Goal: Task Accomplishment & Management: Manage account settings

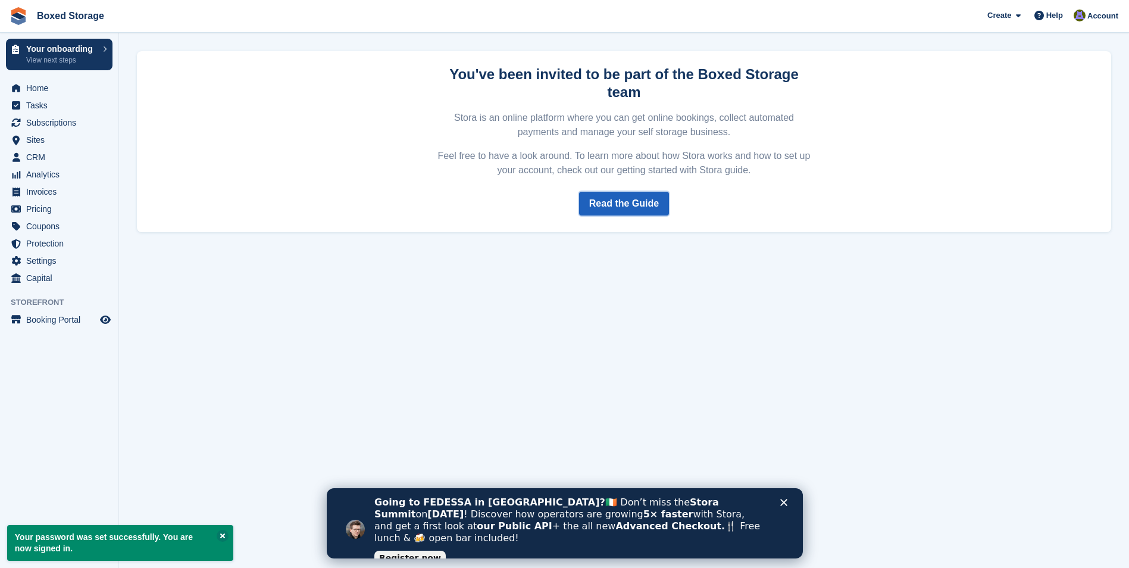
click at [647, 192] on link "Read the Guide" at bounding box center [624, 204] width 90 height 24
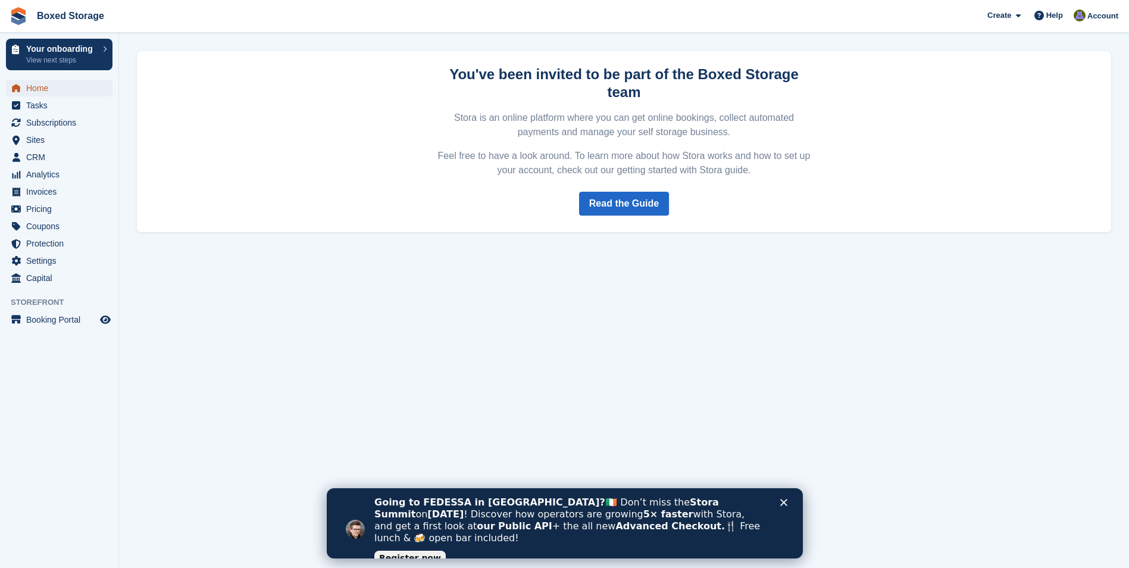
click at [26, 82] on link "Home" at bounding box center [59, 88] width 107 height 17
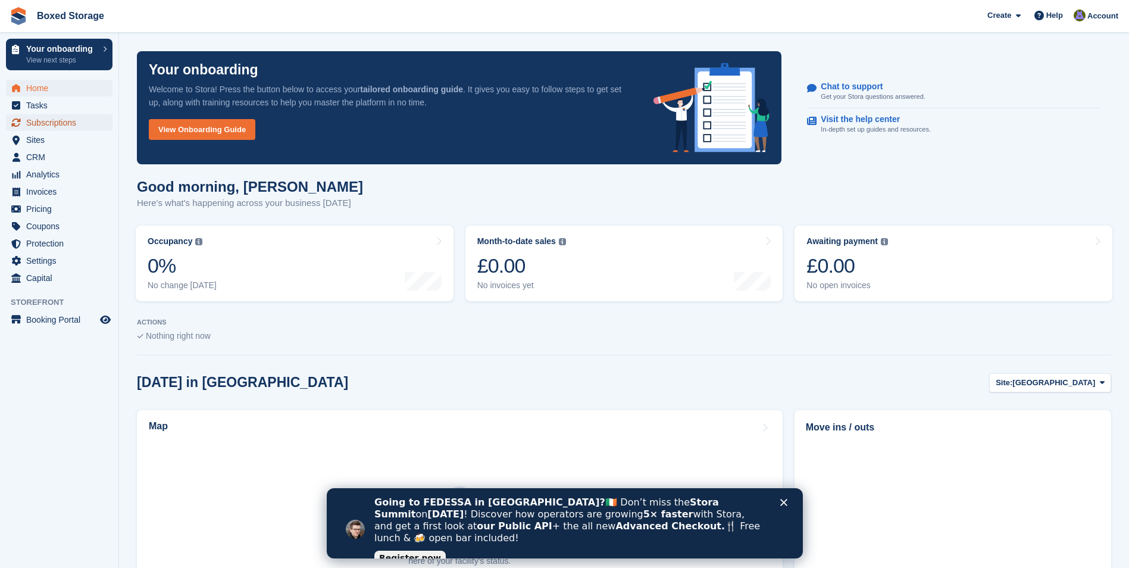
click at [42, 121] on span "Subscriptions" at bounding box center [61, 122] width 71 height 17
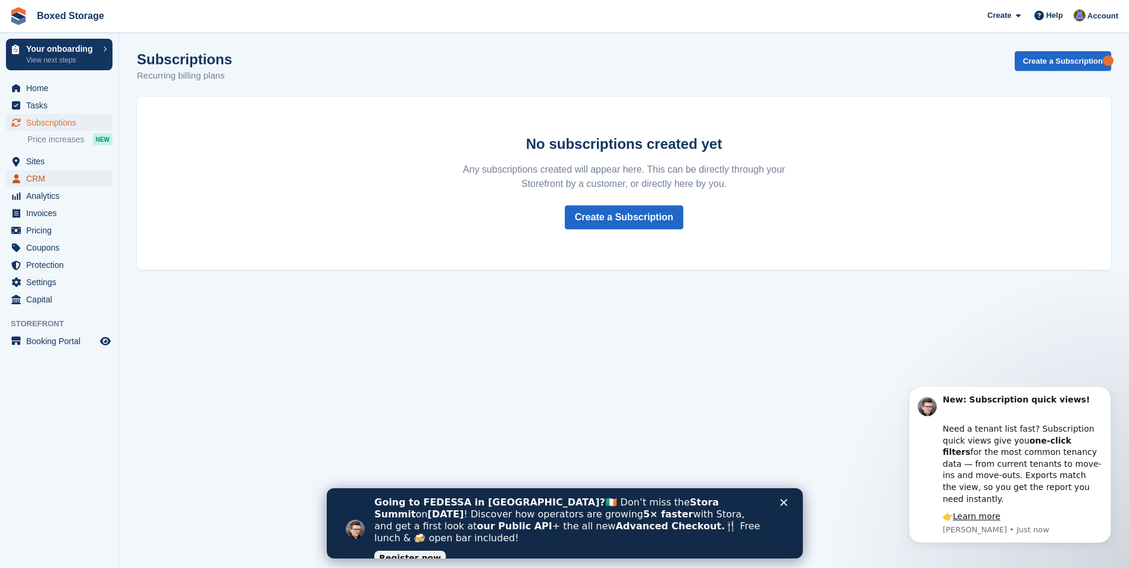
click at [39, 183] on span "CRM" at bounding box center [61, 178] width 71 height 17
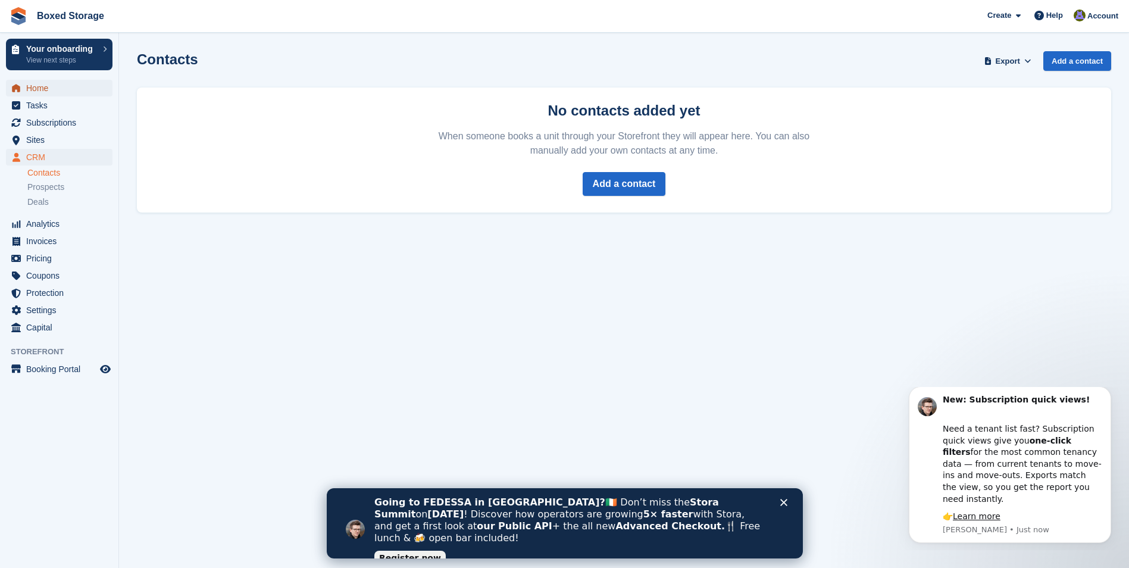
click at [39, 90] on span "Home" at bounding box center [61, 88] width 71 height 17
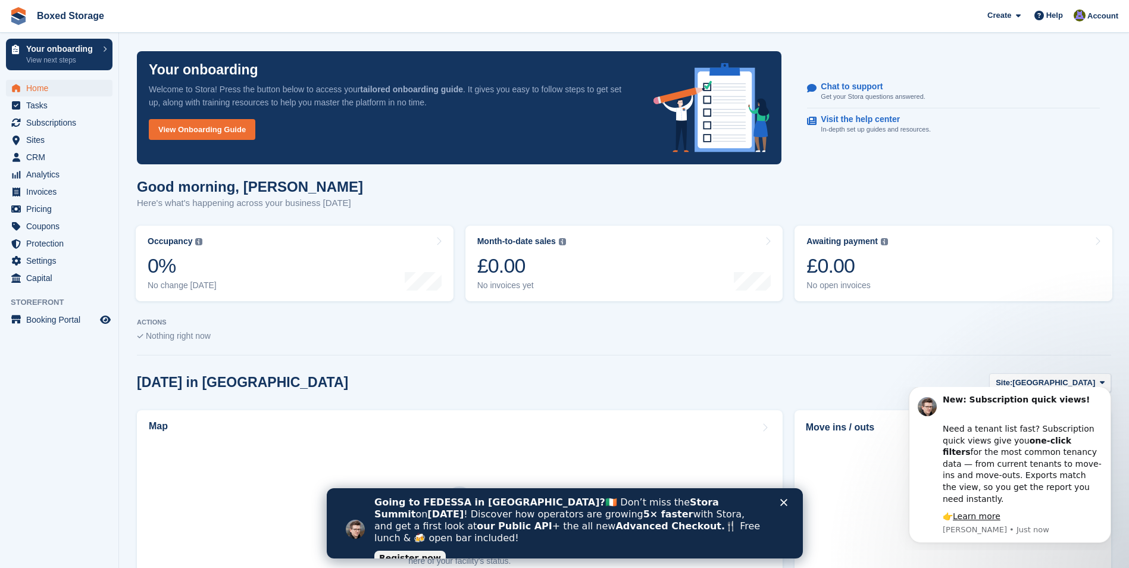
click at [864, 430] on h2 "Move ins / outs" at bounding box center [953, 427] width 294 height 14
click at [1106, 392] on icon "Dismiss notification" at bounding box center [1107, 389] width 4 height 4
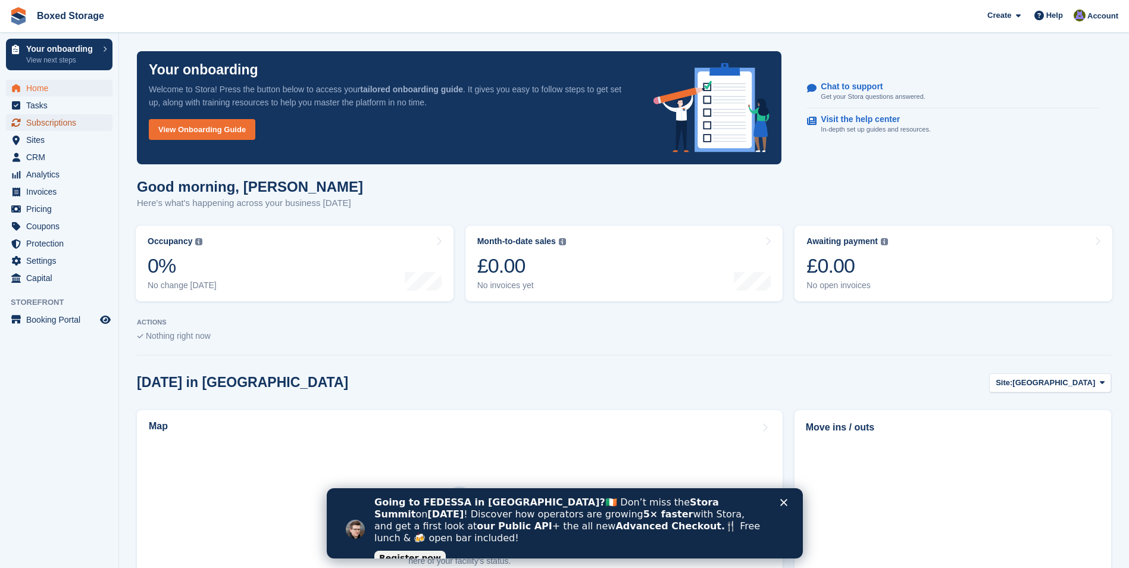
click at [36, 124] on span "Subscriptions" at bounding box center [61, 122] width 71 height 17
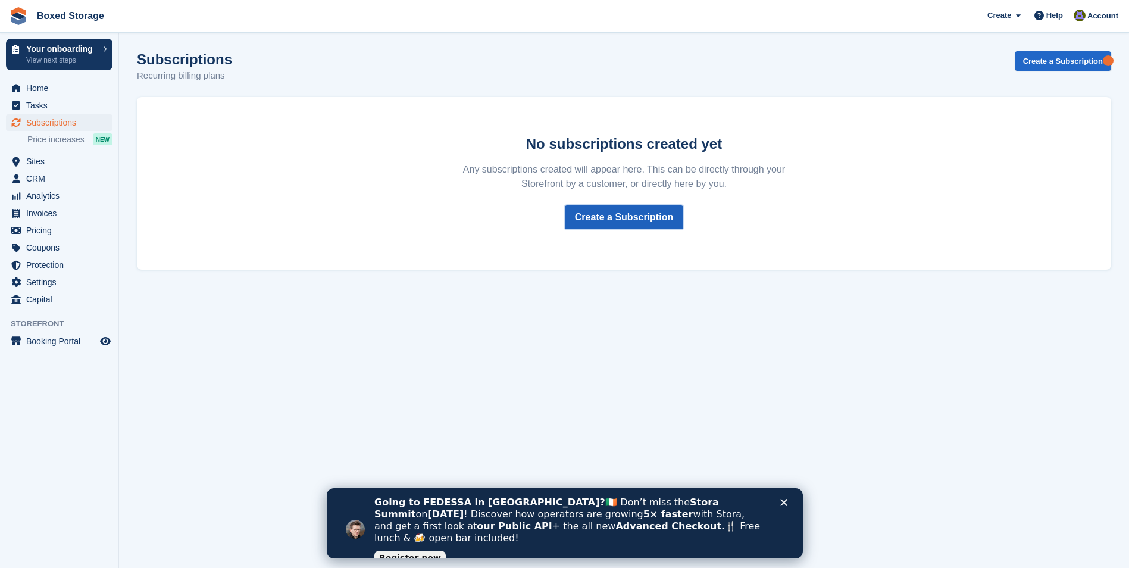
click at [643, 214] on link "Create a Subscription" at bounding box center [624, 217] width 118 height 24
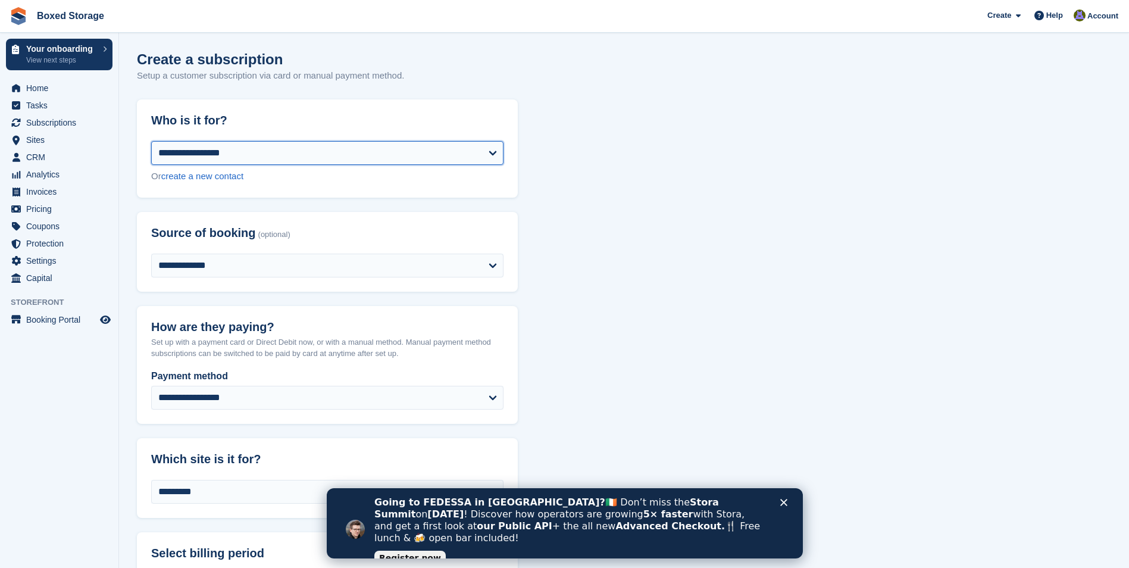
click at [470, 151] on select "**********" at bounding box center [327, 153] width 352 height 24
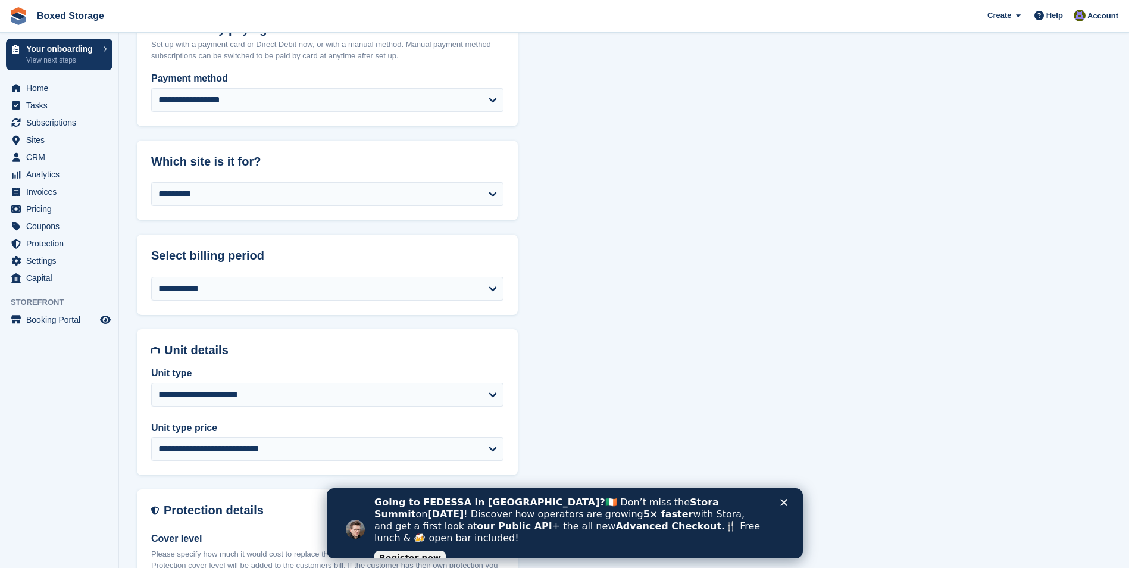
scroll to position [476, 0]
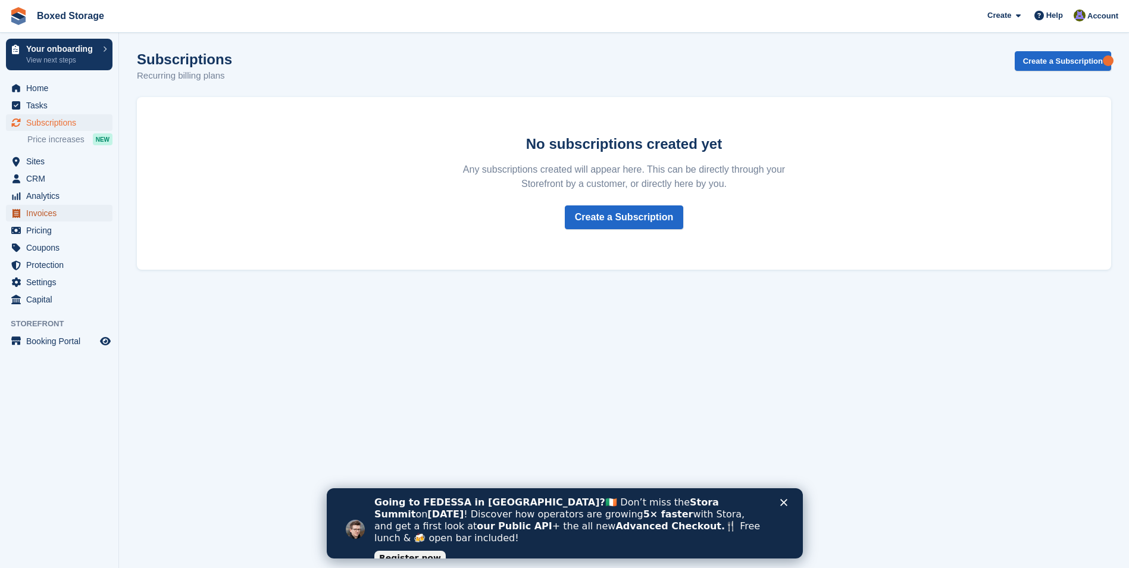
click at [37, 216] on span "Invoices" at bounding box center [61, 213] width 71 height 17
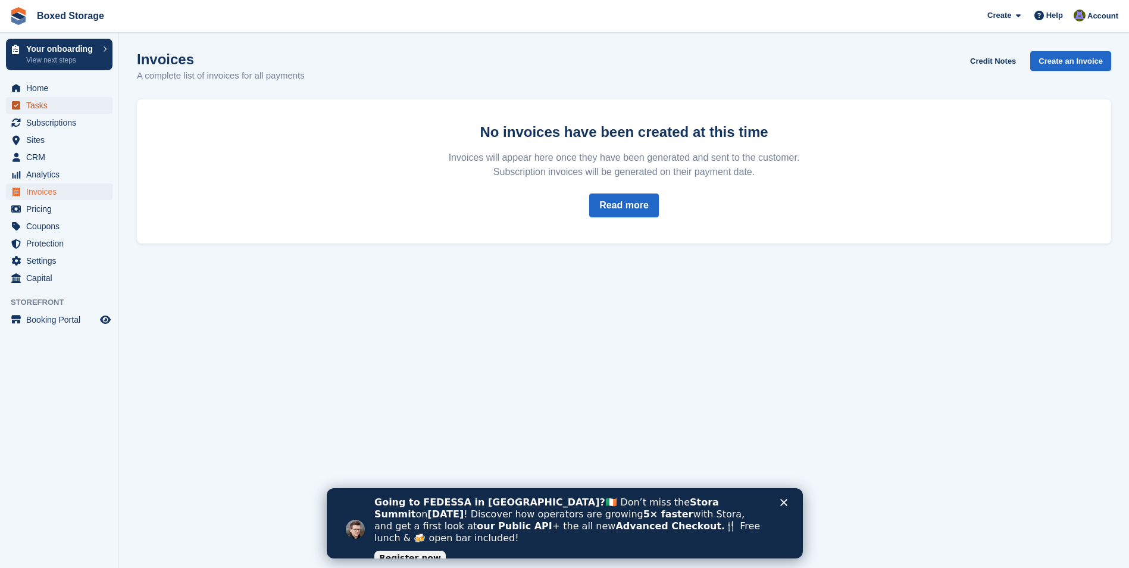
click at [39, 101] on span "Tasks" at bounding box center [61, 105] width 71 height 17
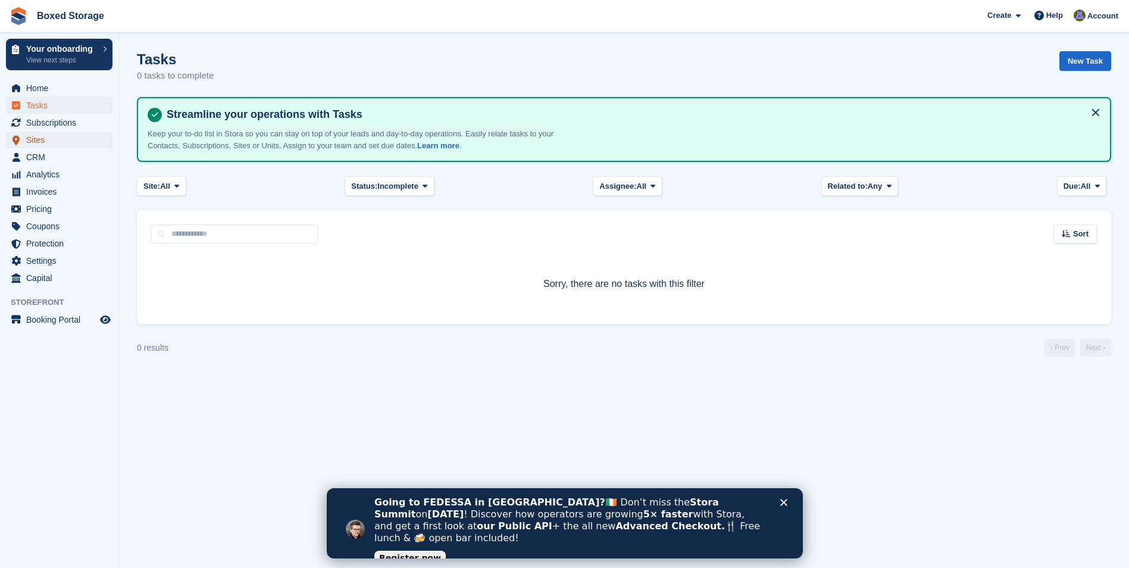
click at [41, 143] on span "Sites" at bounding box center [61, 140] width 71 height 17
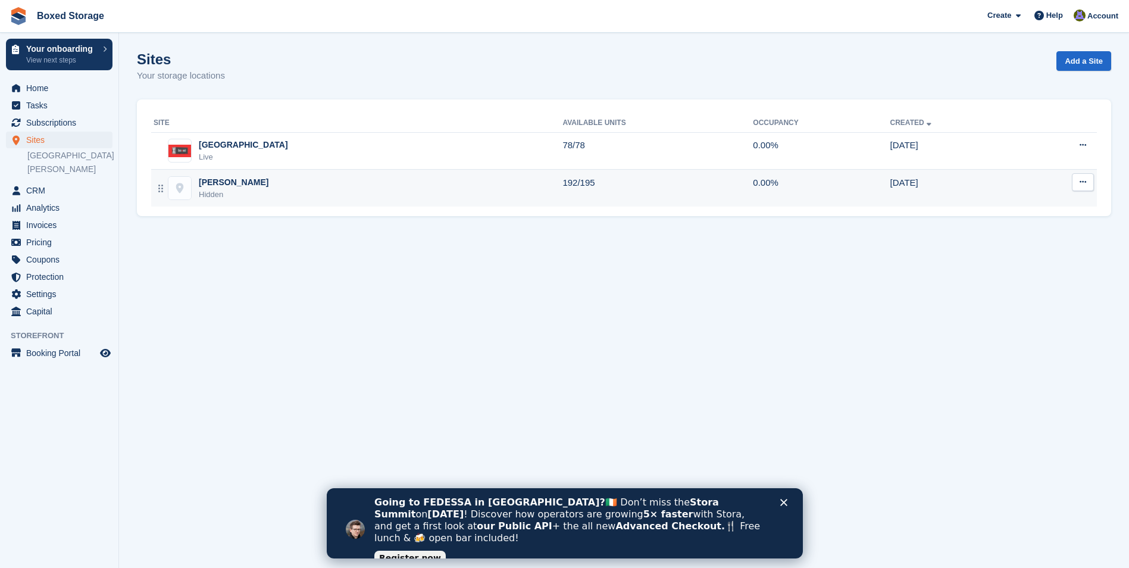
click at [395, 195] on div "Garston Hidden" at bounding box center [358, 188] width 409 height 24
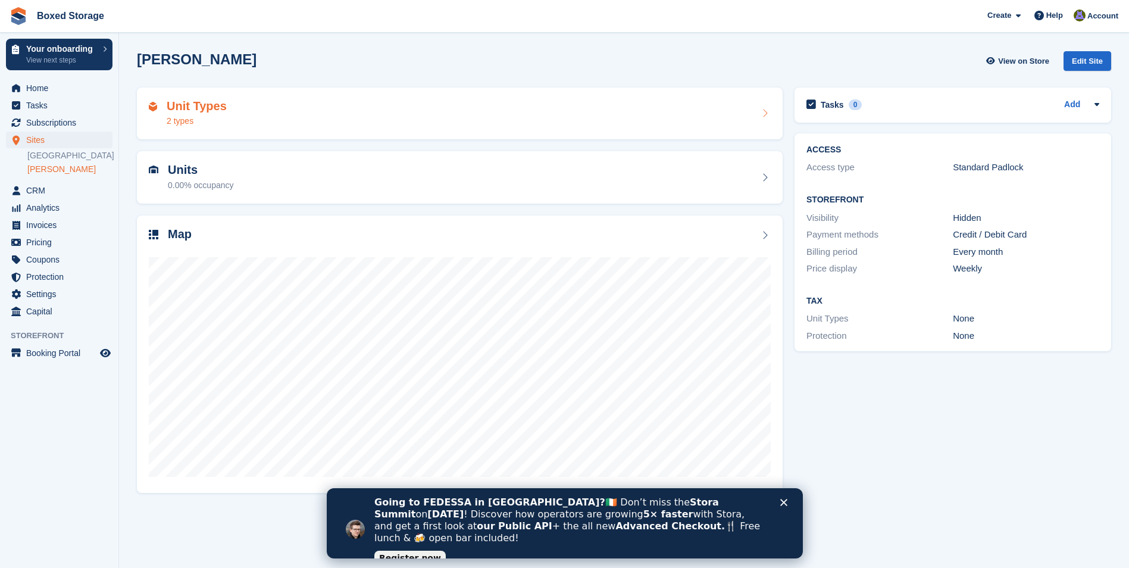
click at [682, 121] on div "Unit Types 2 types" at bounding box center [460, 113] width 622 height 29
click at [760, 229] on div "Map" at bounding box center [460, 235] width 622 height 16
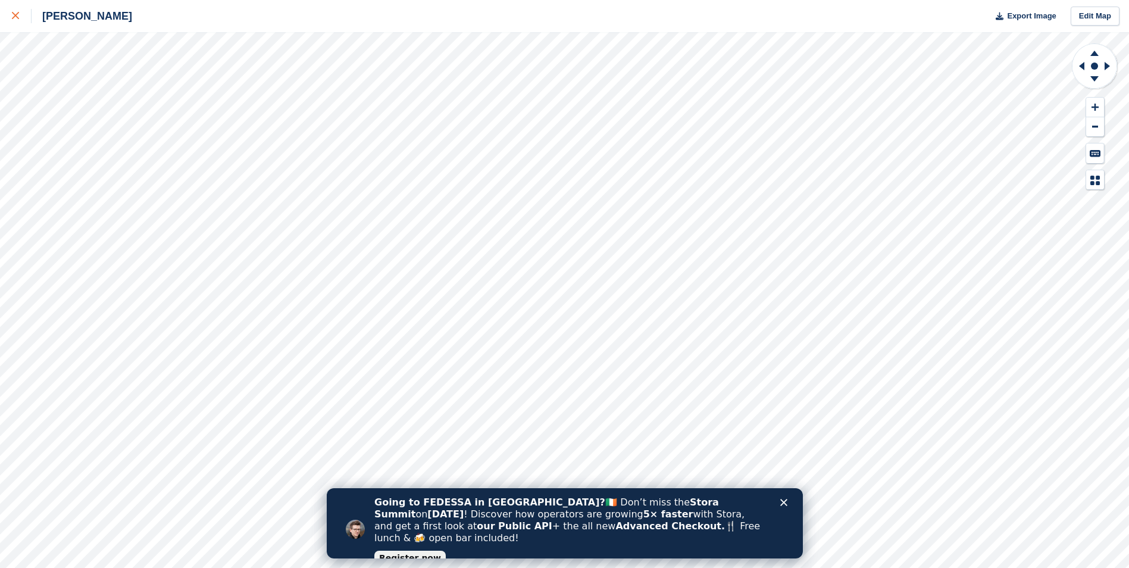
click at [23, 21] on div at bounding box center [22, 16] width 20 height 14
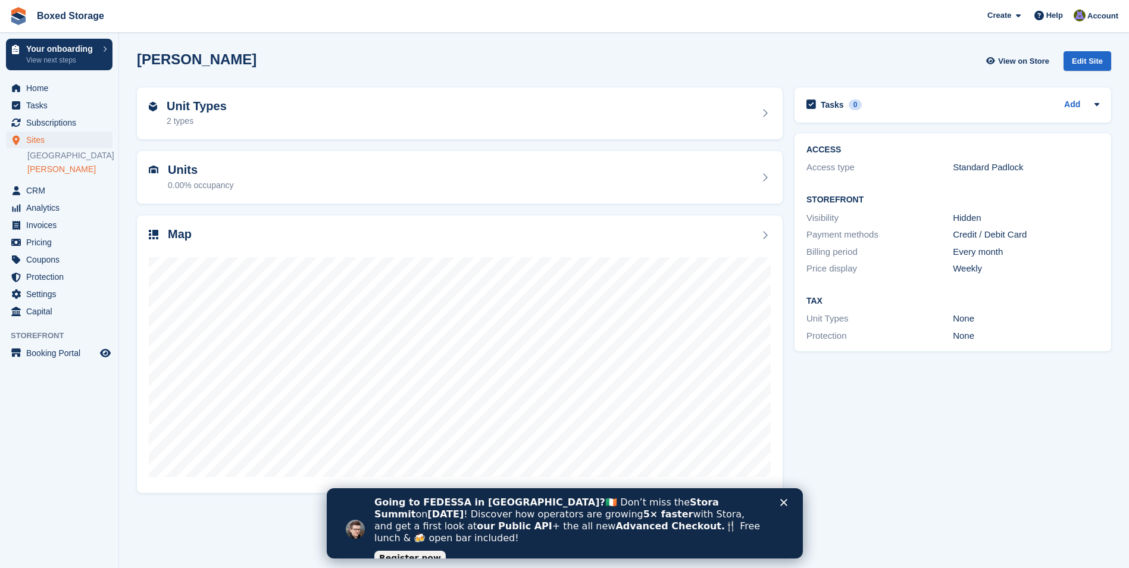
click at [777, 497] on div "Going to FEDESSA in Dublin? 🇮🇪 Don’t miss the Stora Summit on Sept 30 ! Discove…" at bounding box center [579, 529] width 410 height 73
click at [783, 504] on icon "Close" at bounding box center [783, 502] width 7 height 7
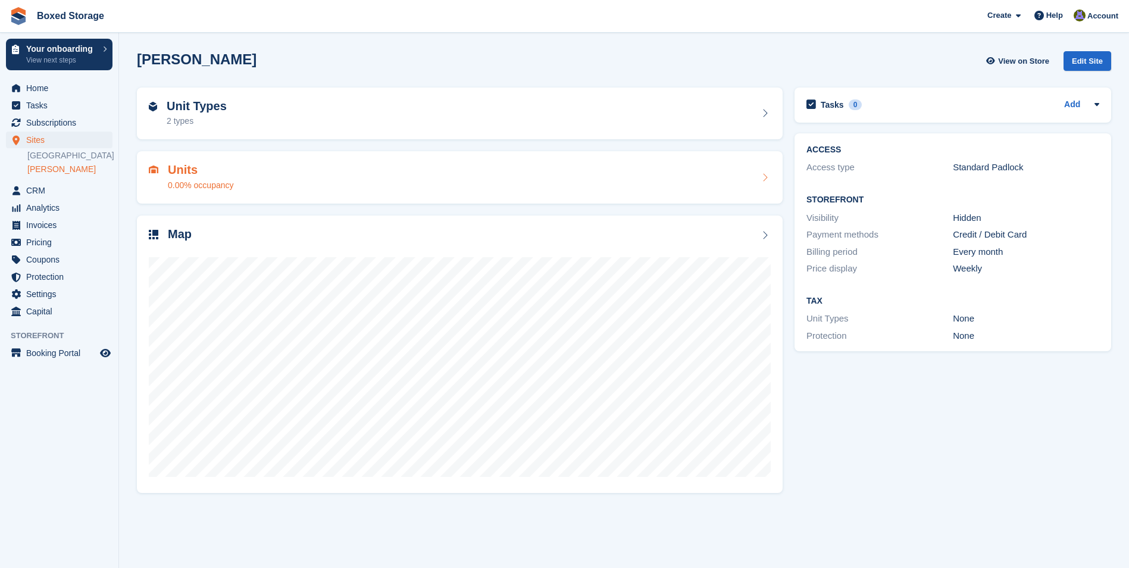
click at [228, 173] on h2 "Units" at bounding box center [201, 170] width 66 height 14
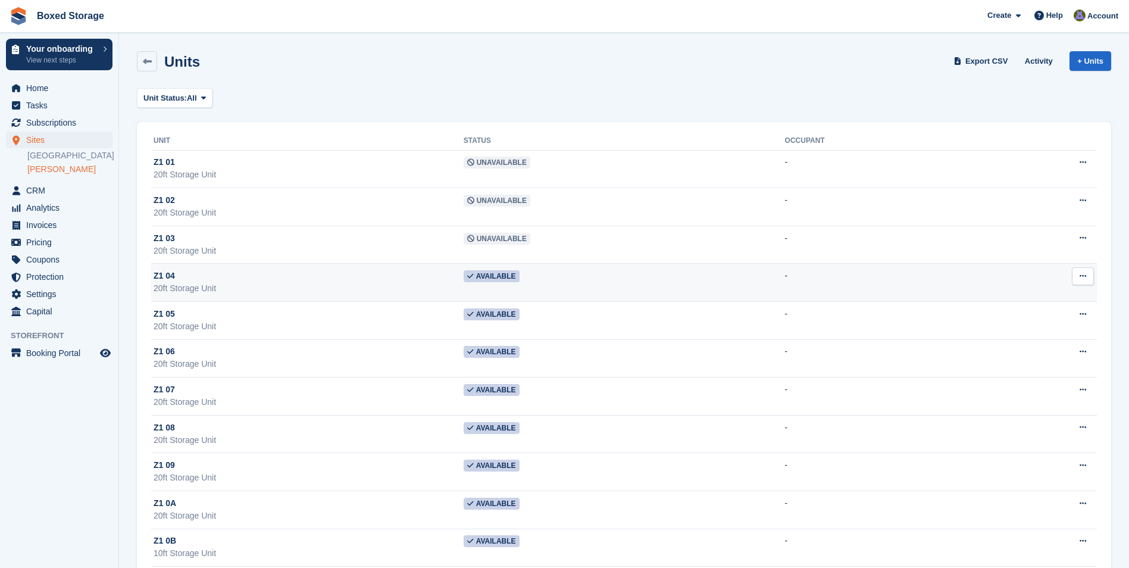
scroll to position [60, 0]
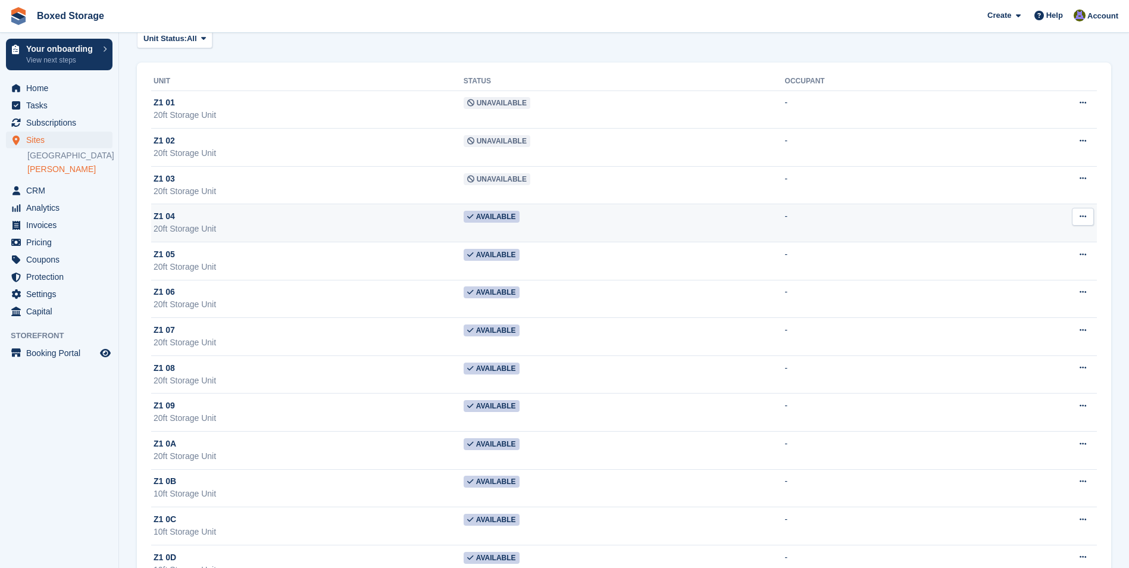
click at [1076, 220] on button at bounding box center [1083, 217] width 22 height 18
click at [1012, 256] on p "Unit activity" at bounding box center [1037, 255] width 104 height 15
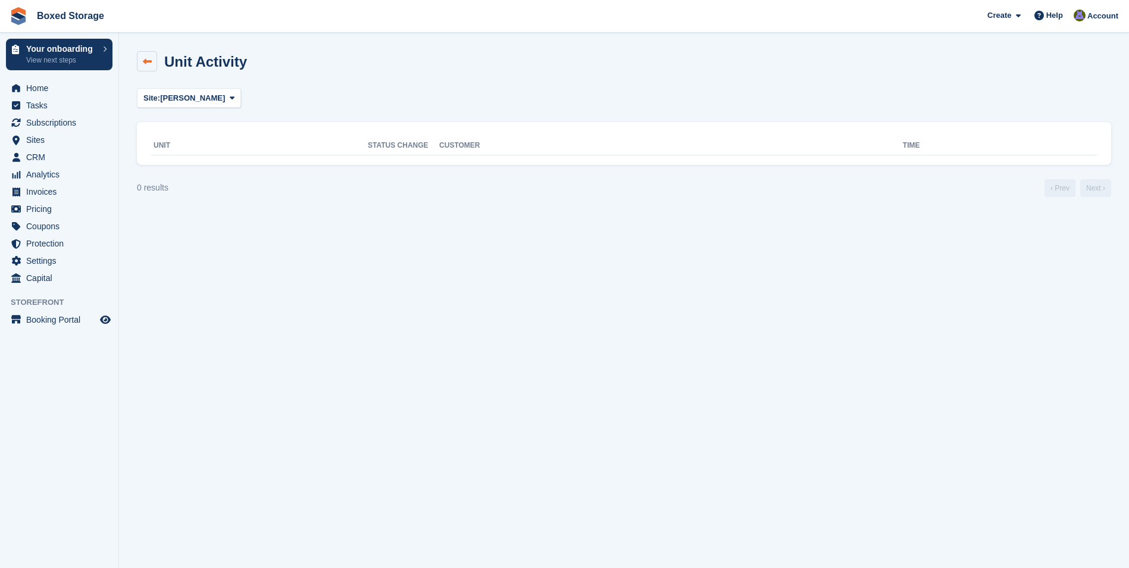
click at [140, 56] on link at bounding box center [147, 61] width 20 height 20
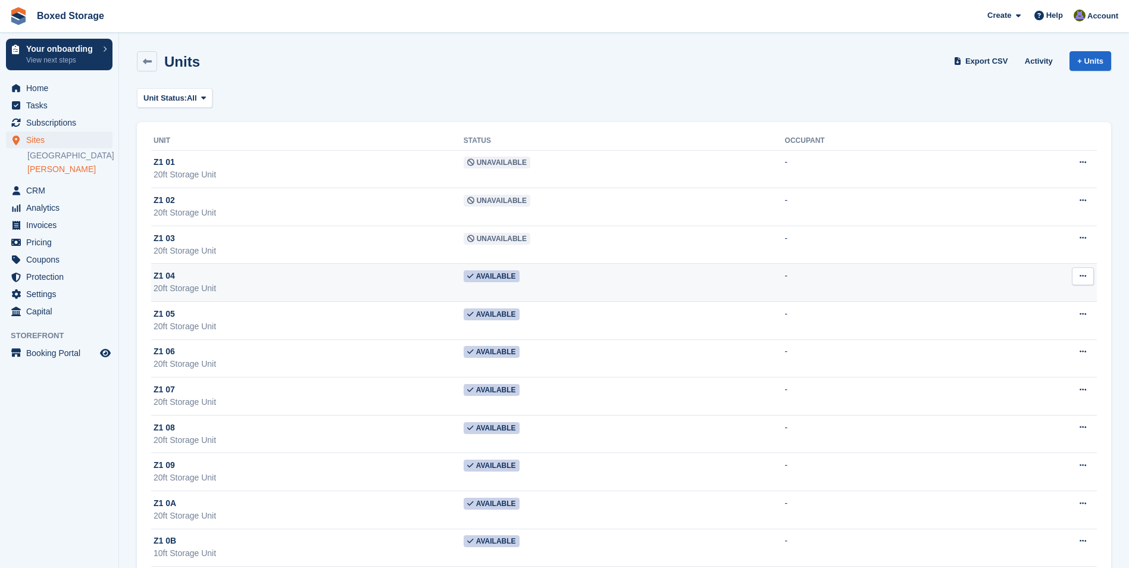
click at [1086, 277] on icon at bounding box center [1083, 276] width 7 height 8
click at [1048, 315] on p "Unit activity" at bounding box center [1037, 314] width 104 height 15
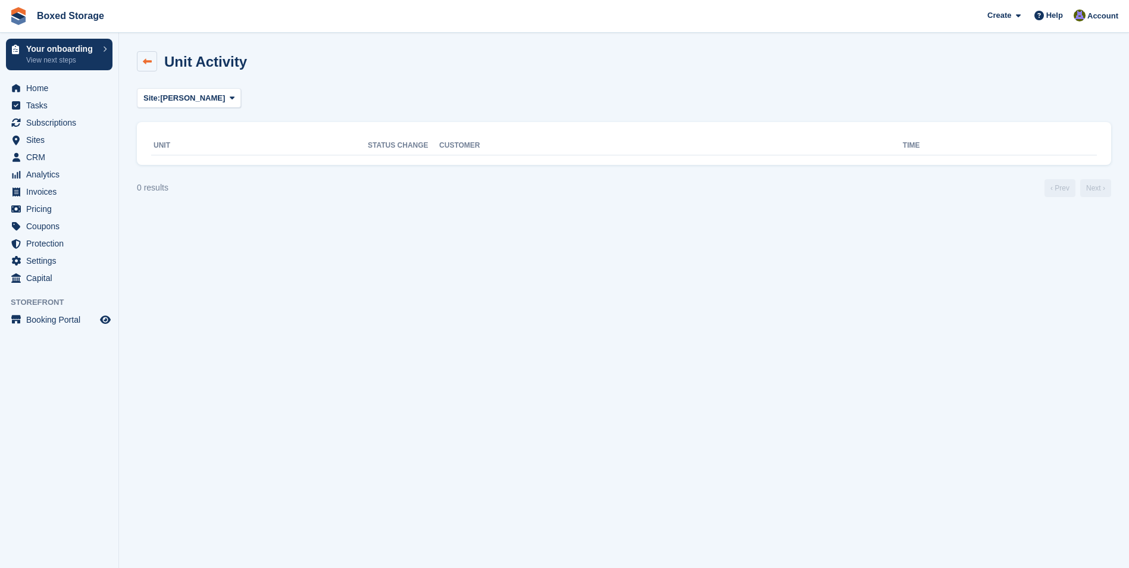
click at [141, 60] on link at bounding box center [147, 61] width 20 height 20
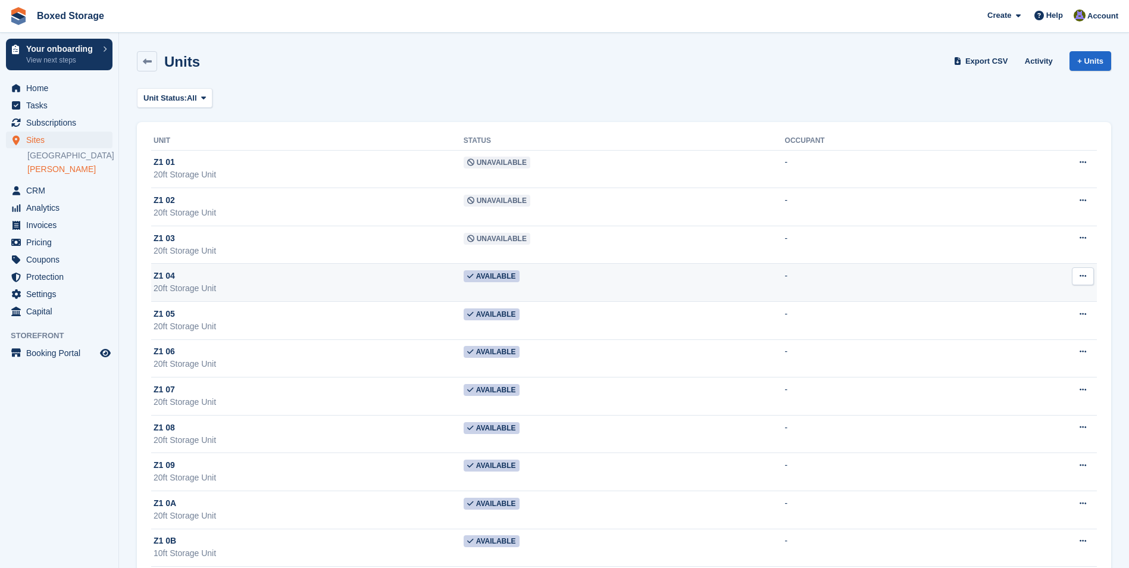
click at [844, 279] on td "-" at bounding box center [881, 283] width 192 height 38
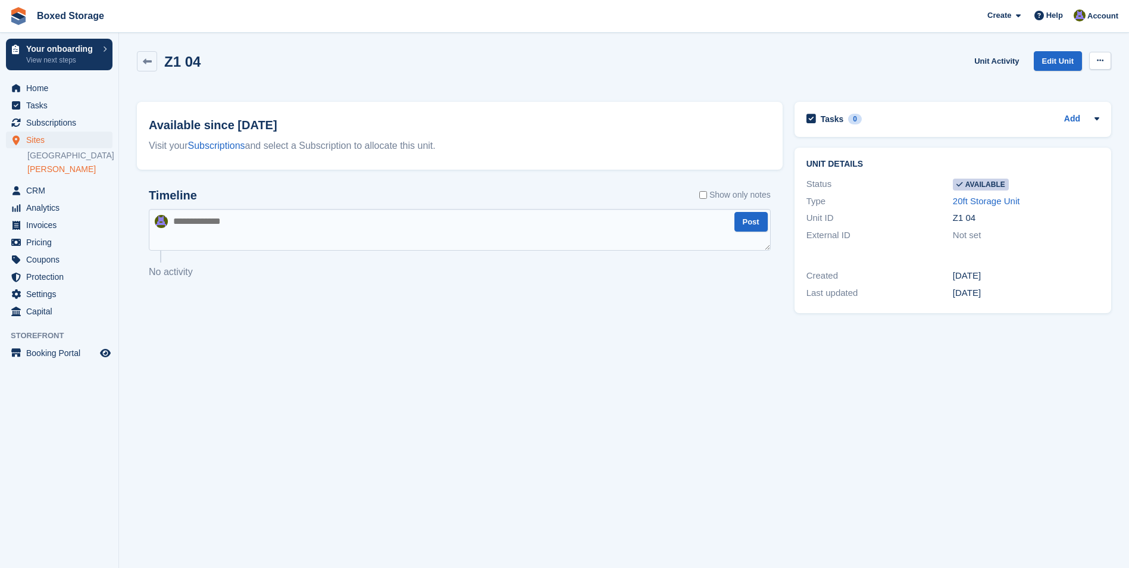
click at [1107, 57] on button at bounding box center [1100, 61] width 22 height 18
click at [1079, 80] on p "Make unavailable" at bounding box center [1054, 83] width 104 height 15
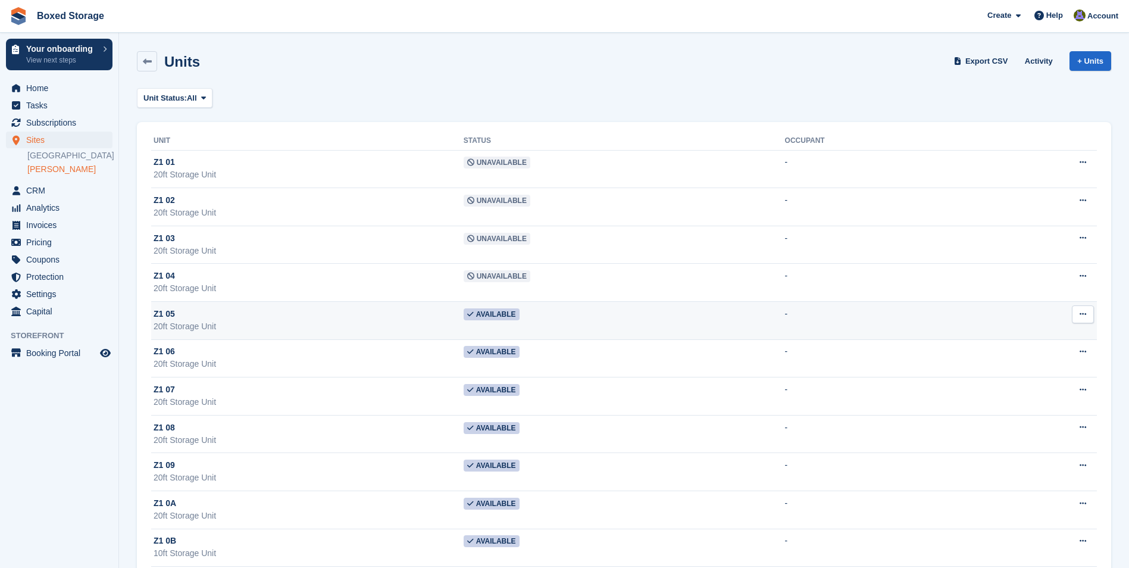
click at [1080, 313] on icon at bounding box center [1083, 314] width 7 height 8
click at [1039, 352] on p "Unit activity" at bounding box center [1037, 352] width 104 height 15
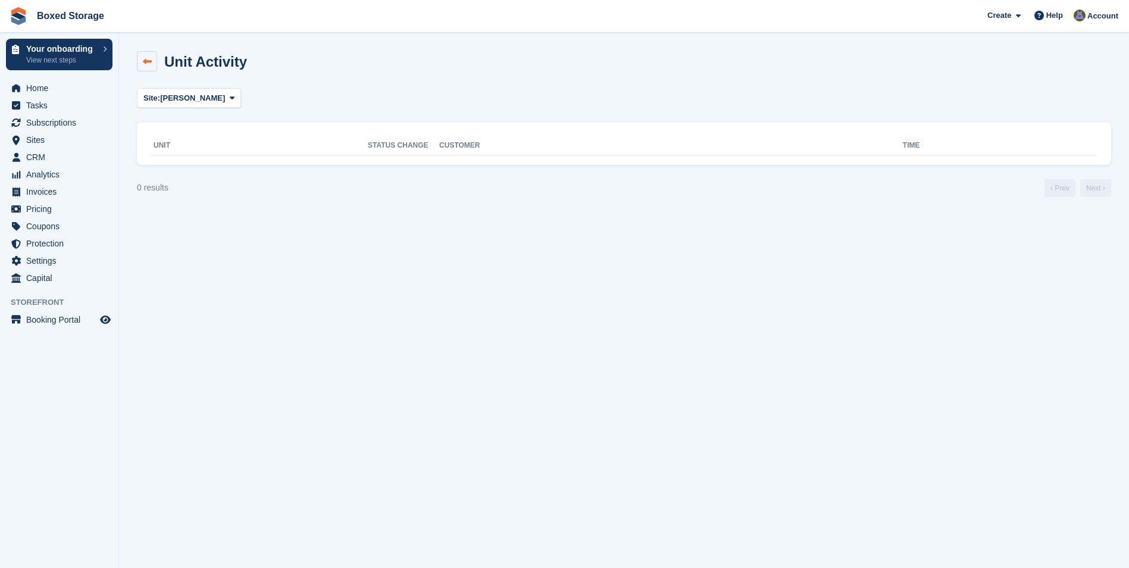
click at [146, 62] on icon at bounding box center [147, 61] width 9 height 9
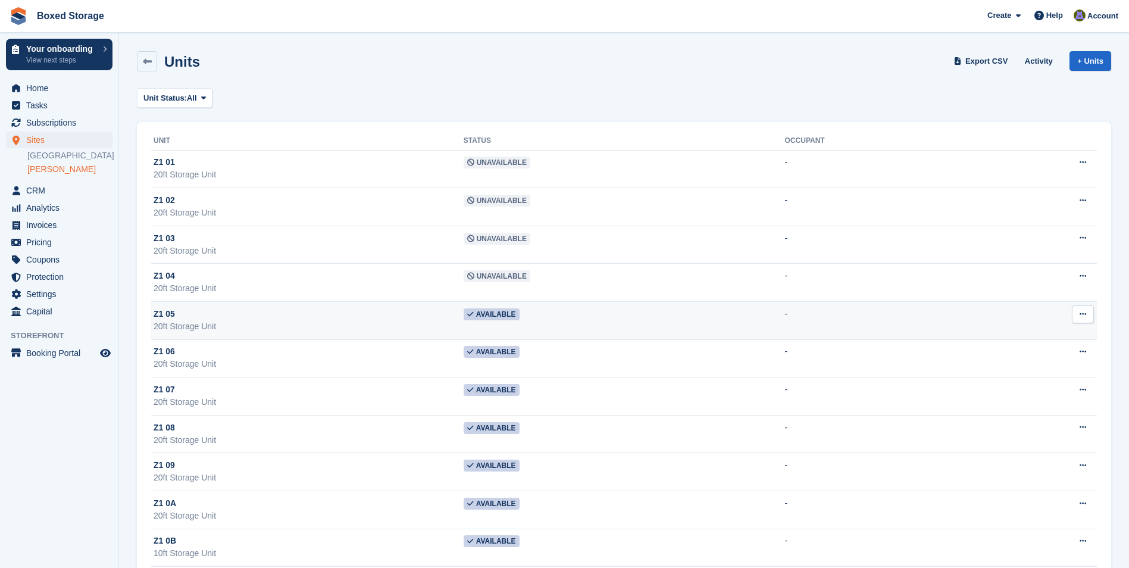
click at [1092, 315] on button at bounding box center [1083, 314] width 22 height 18
click at [1047, 348] on p "Unit activity" at bounding box center [1037, 352] width 104 height 15
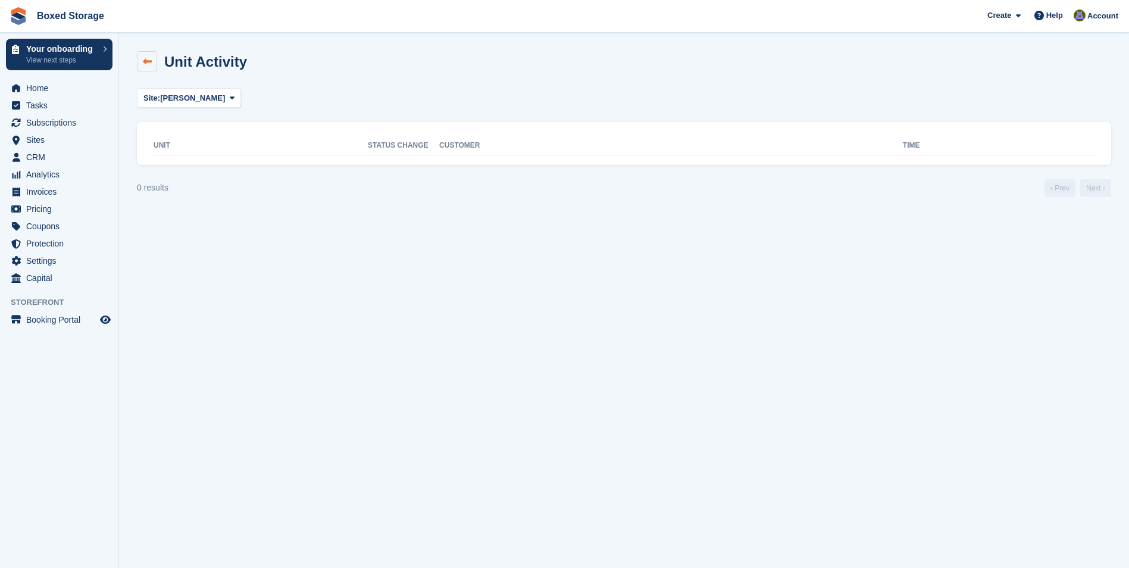
click at [143, 60] on icon at bounding box center [147, 61] width 9 height 9
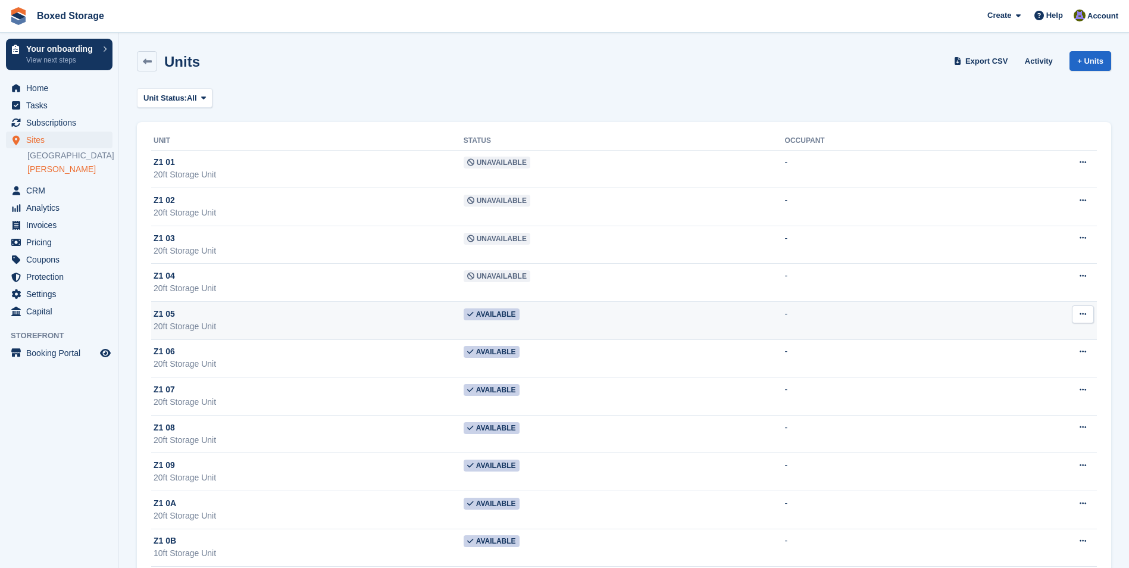
click at [1089, 317] on button at bounding box center [1083, 314] width 22 height 18
click at [1059, 332] on p "Edit unit" at bounding box center [1037, 337] width 104 height 15
click at [1045, 349] on p "Unit activity" at bounding box center [1037, 352] width 104 height 15
click at [1083, 314] on icon at bounding box center [1083, 314] width 7 height 8
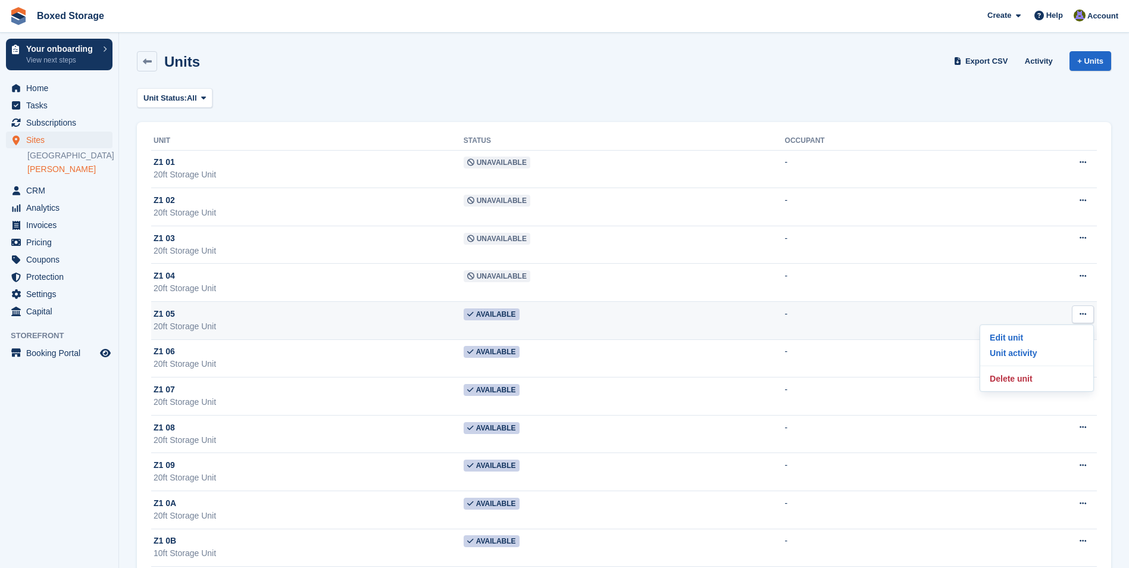
click at [625, 314] on td "Available" at bounding box center [624, 321] width 321 height 38
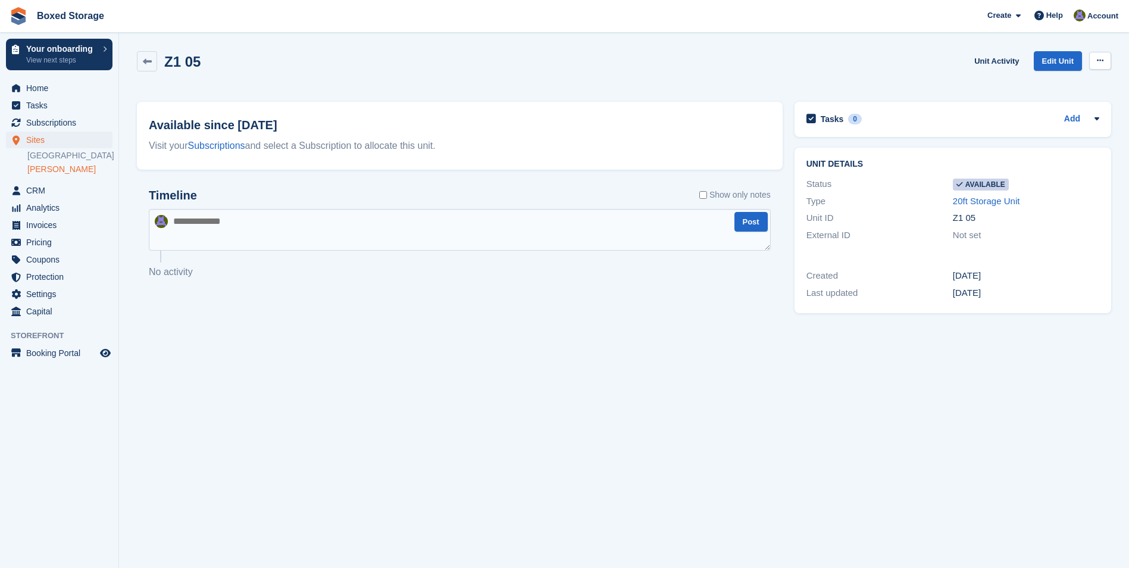
click at [1105, 62] on button at bounding box center [1100, 61] width 22 height 18
click at [1054, 80] on p "Make unavailable" at bounding box center [1054, 83] width 104 height 15
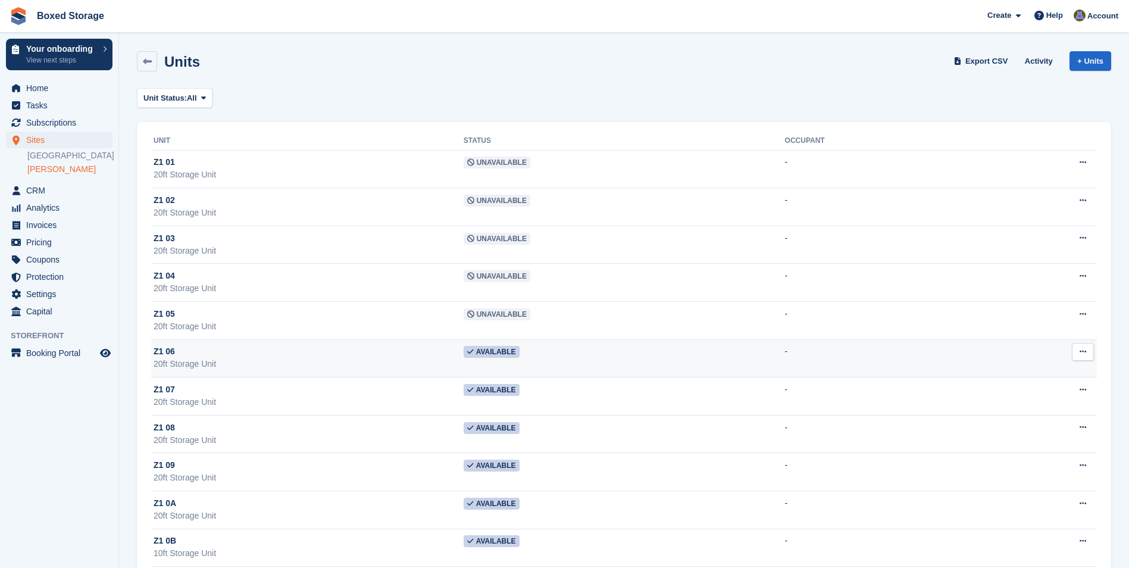
click at [945, 350] on td "-" at bounding box center [881, 358] width 192 height 38
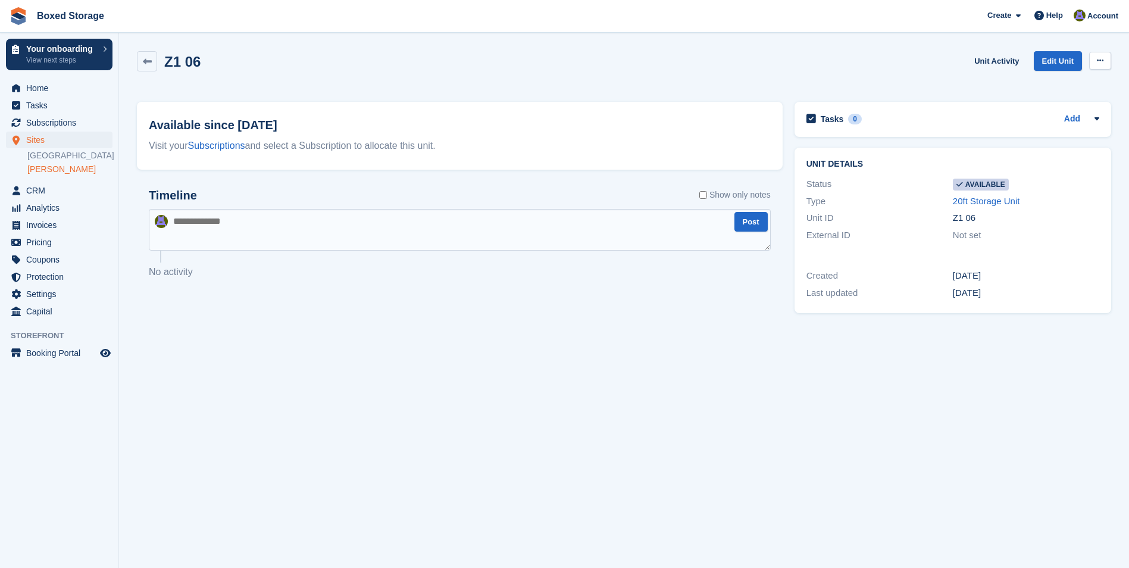
click at [1108, 65] on button at bounding box center [1100, 61] width 22 height 18
click at [1071, 86] on p "Make unavailable" at bounding box center [1054, 83] width 104 height 15
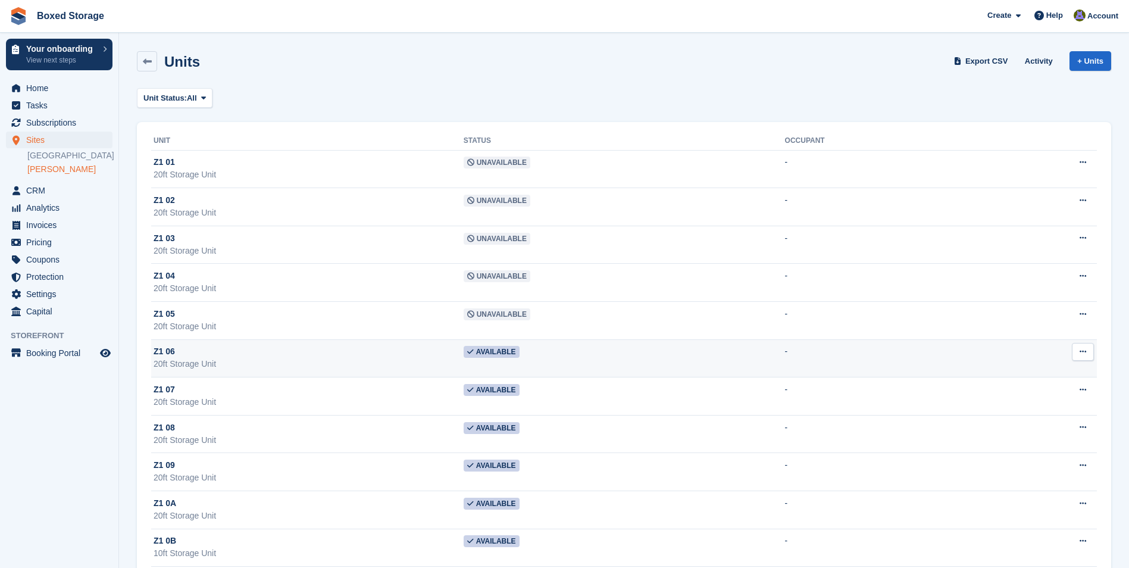
click at [1088, 355] on button at bounding box center [1083, 352] width 22 height 18
click at [648, 367] on td "Available" at bounding box center [624, 358] width 321 height 38
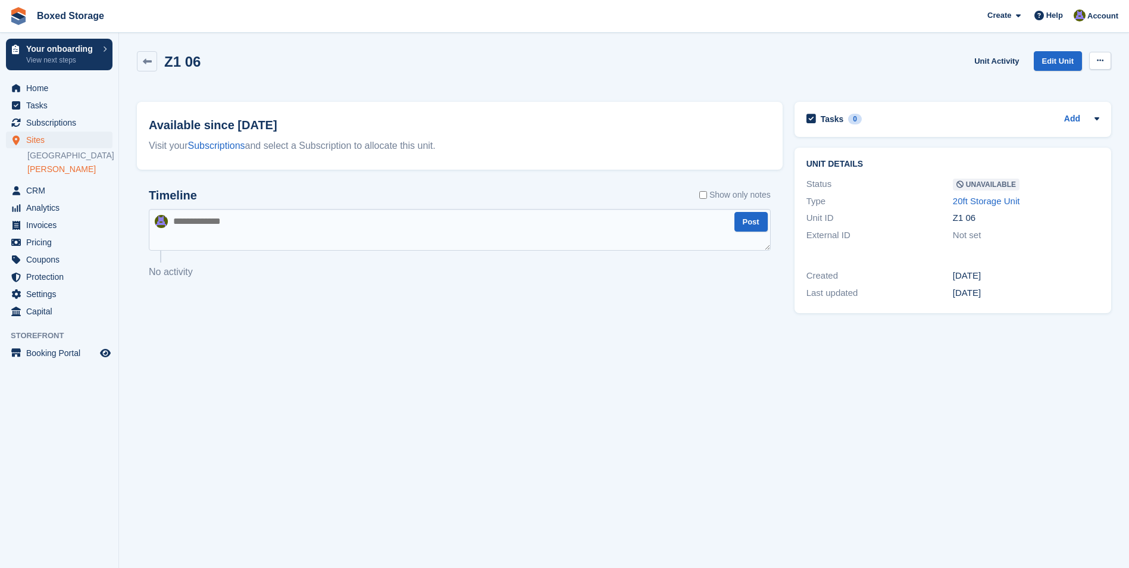
click at [1106, 64] on button at bounding box center [1100, 61] width 22 height 18
click at [762, 63] on div "Z1 06 Unit Activity Edit Unit Make Available Delete unit" at bounding box center [624, 68] width 974 height 34
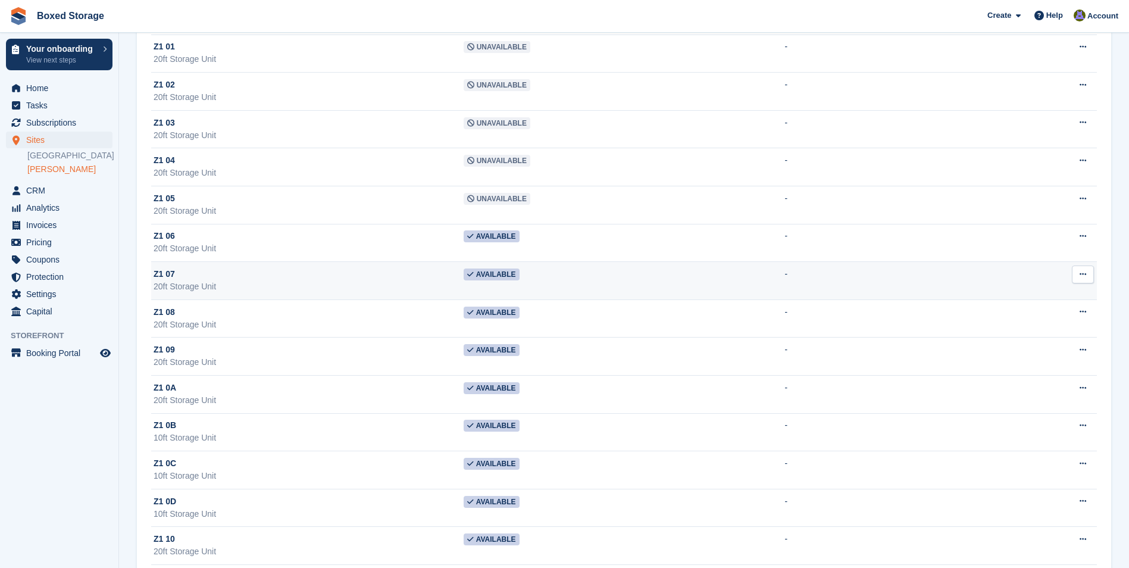
scroll to position [119, 0]
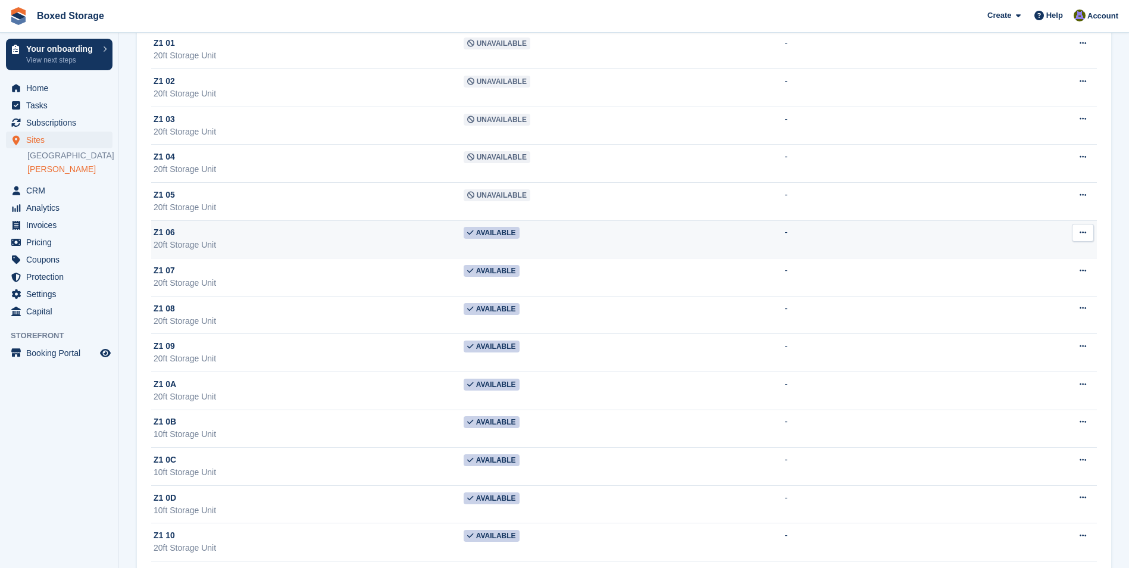
click at [735, 251] on td "Available" at bounding box center [624, 239] width 321 height 38
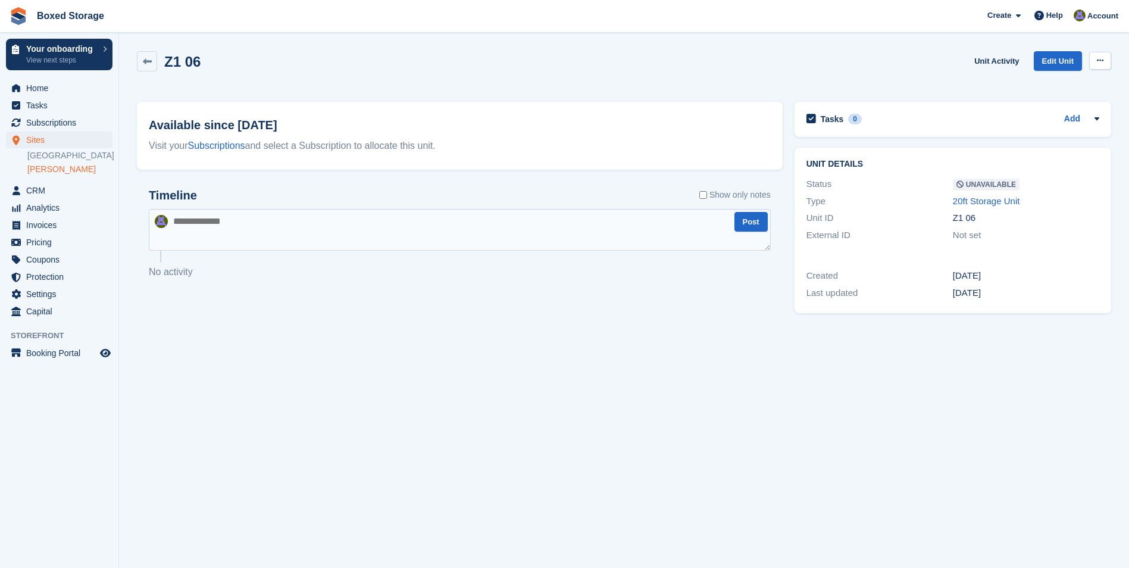
click at [1104, 62] on button at bounding box center [1100, 61] width 22 height 18
click at [830, 72] on div "Z1 06 Unit Activity Edit Unit Make Available Delete unit" at bounding box center [624, 68] width 974 height 34
click at [157, 65] on link at bounding box center [147, 61] width 20 height 20
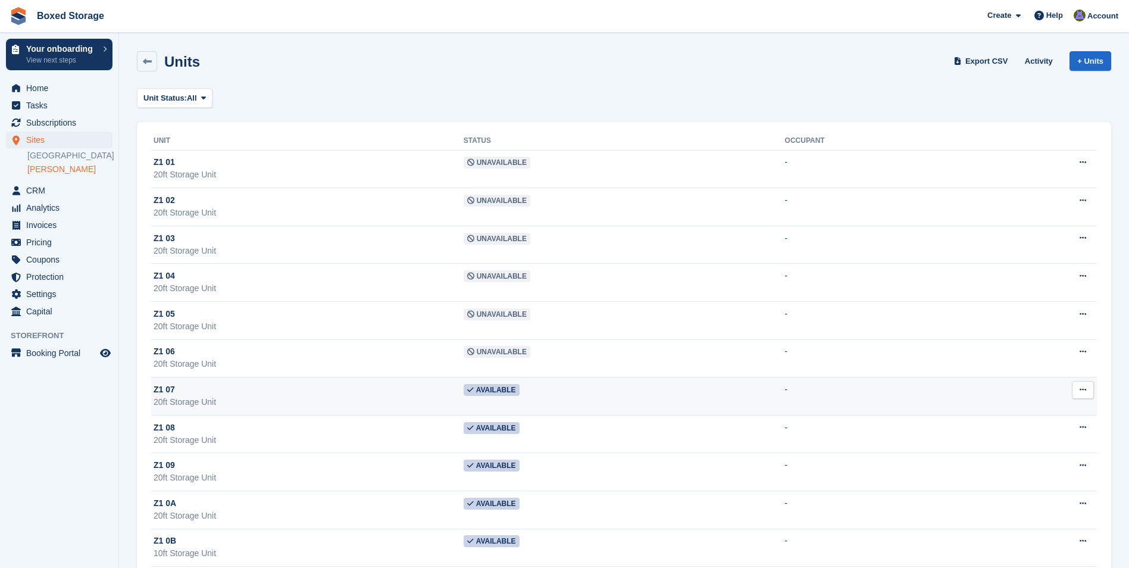
scroll to position [119, 0]
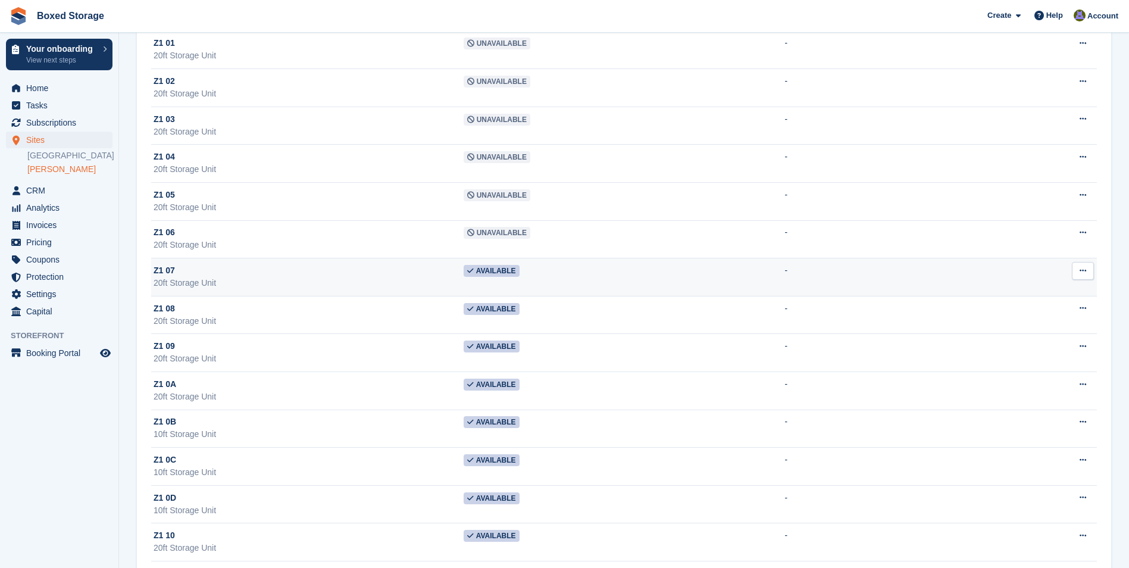
click at [570, 281] on td "Available" at bounding box center [624, 277] width 321 height 38
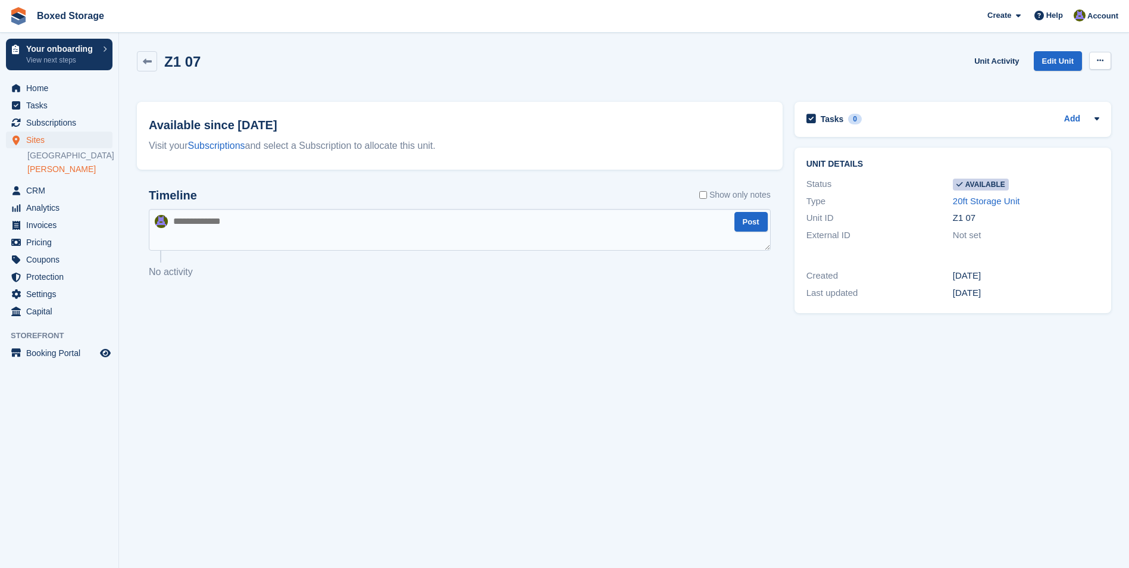
click at [1109, 65] on button at bounding box center [1100, 61] width 22 height 18
click at [1067, 86] on p "Make unavailable" at bounding box center [1054, 83] width 104 height 15
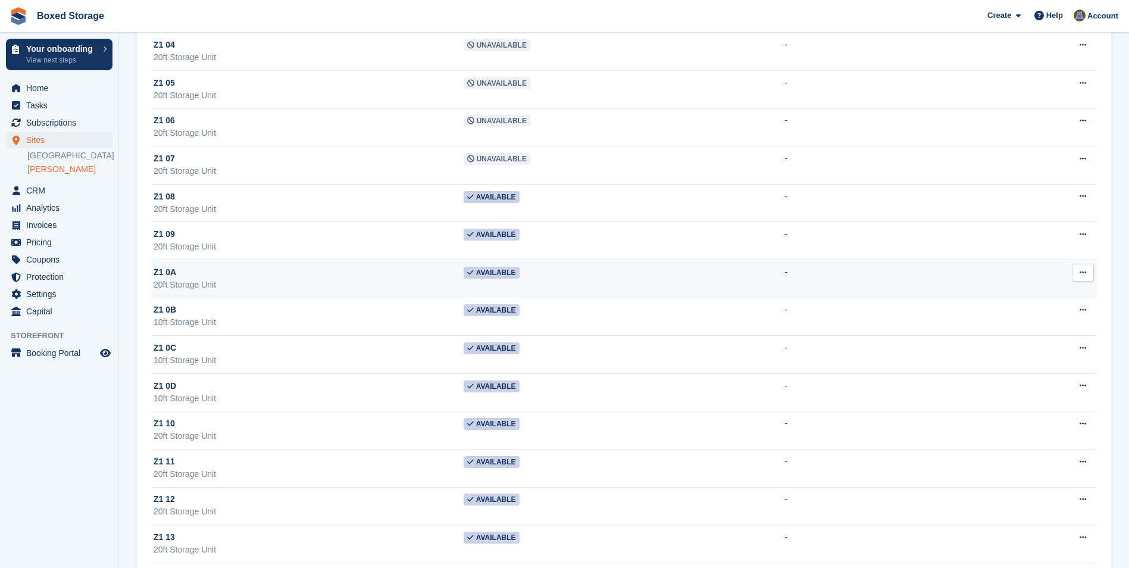
scroll to position [238, 0]
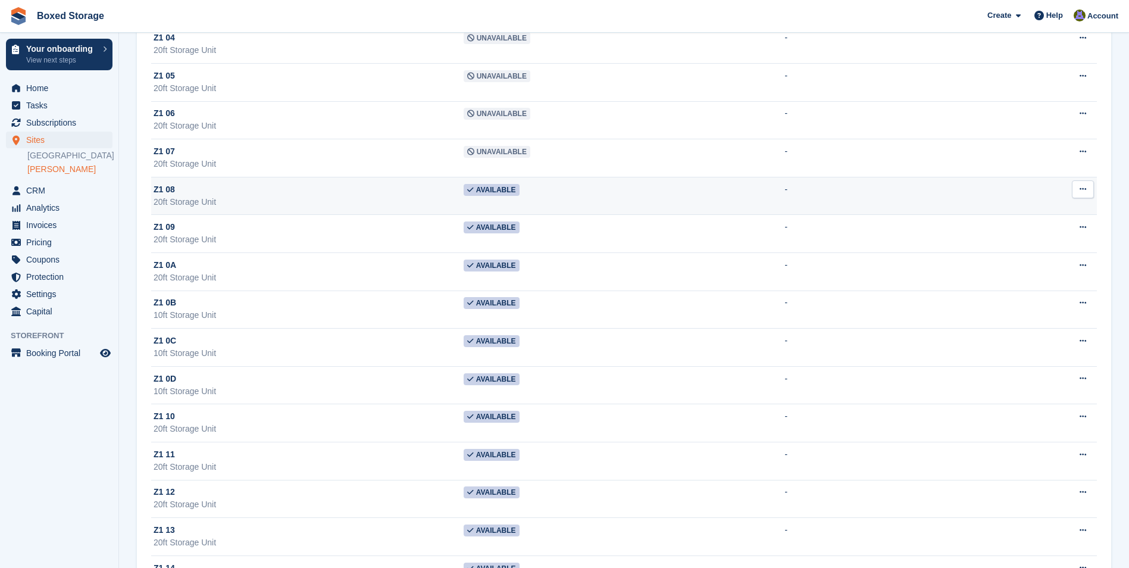
click at [603, 200] on td "Available" at bounding box center [624, 196] width 321 height 38
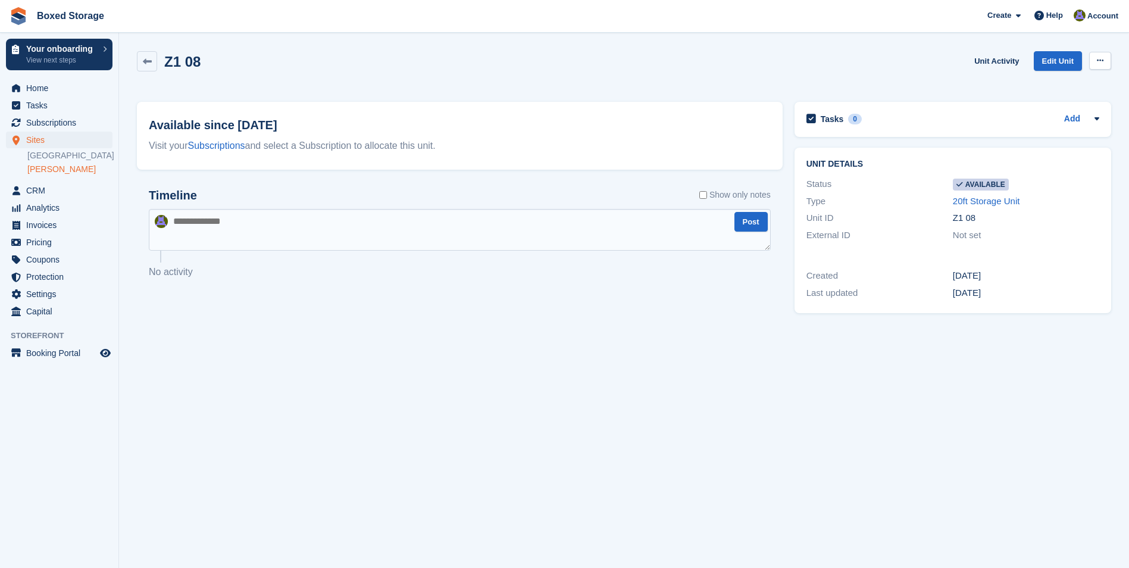
click at [1098, 68] on button at bounding box center [1100, 61] width 22 height 18
click at [1070, 85] on p "Make unavailable" at bounding box center [1054, 83] width 104 height 15
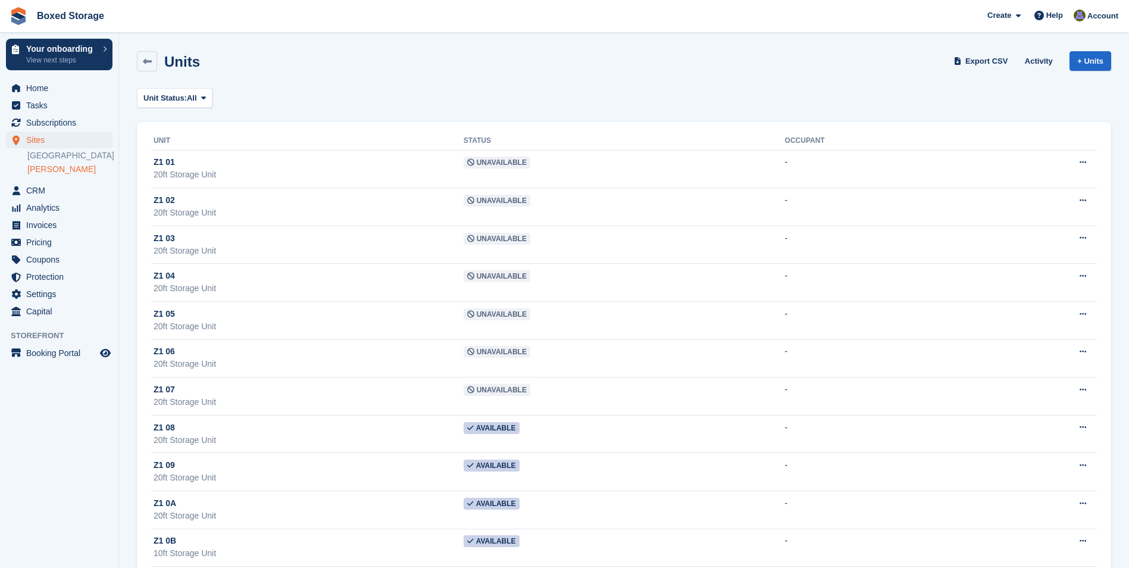
scroll to position [238, 0]
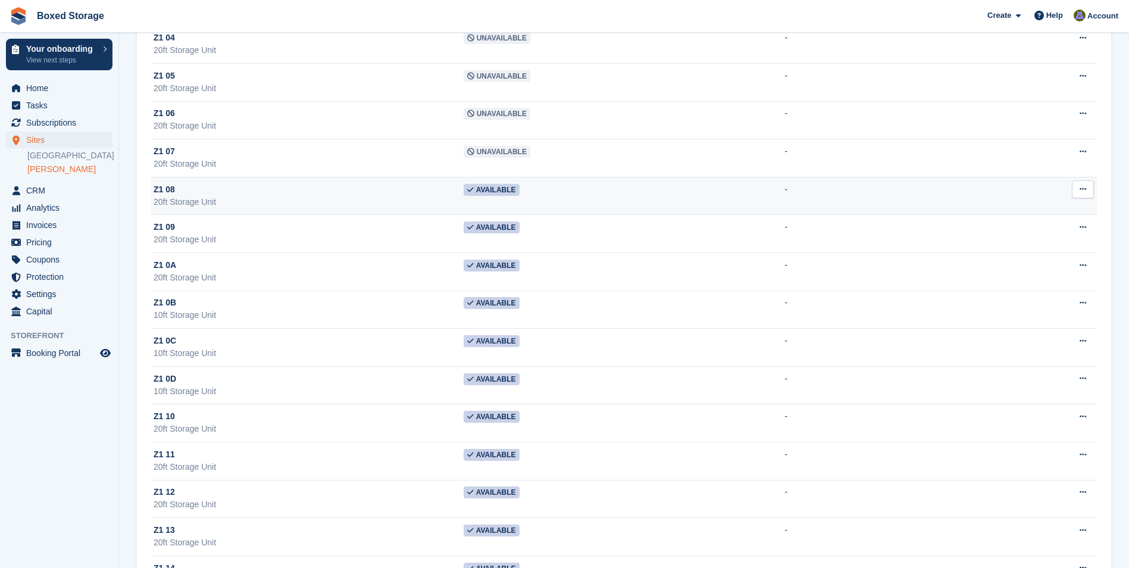
click at [507, 199] on td "Available" at bounding box center [624, 196] width 321 height 38
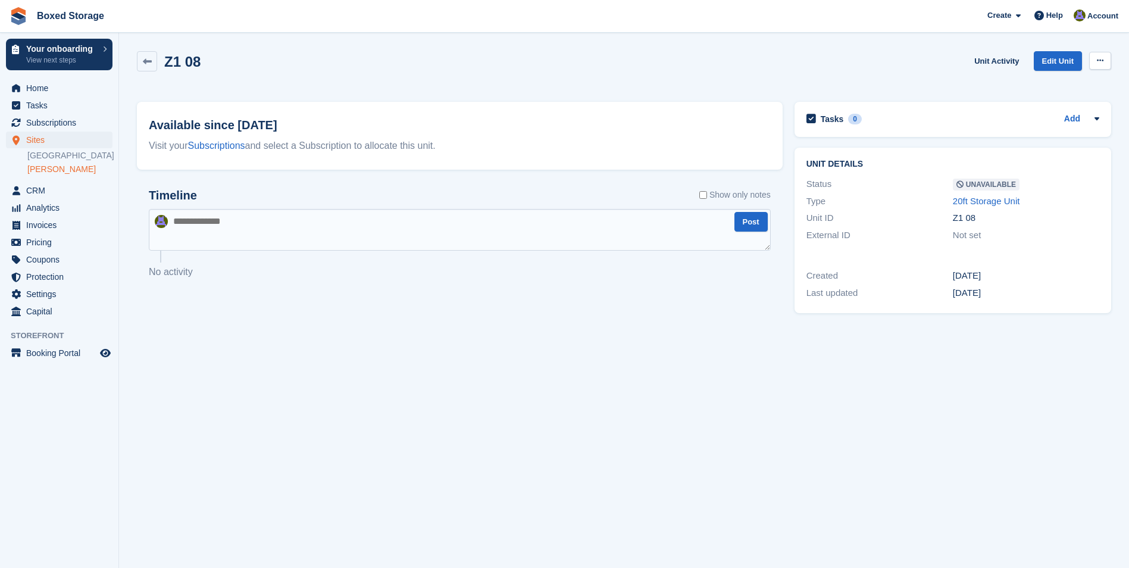
click at [1107, 56] on button at bounding box center [1100, 61] width 22 height 18
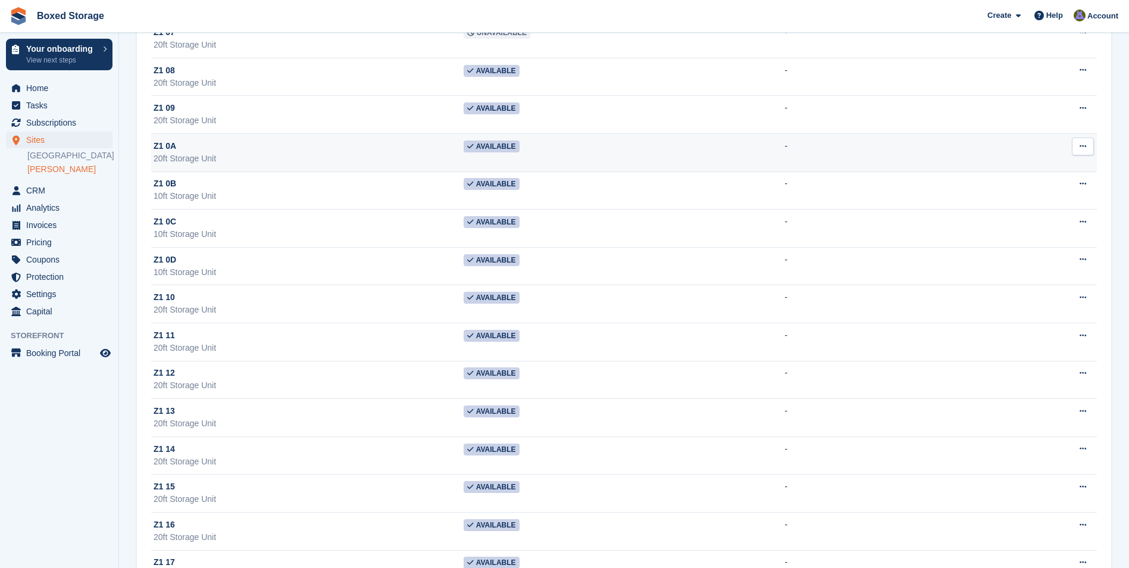
scroll to position [298, 0]
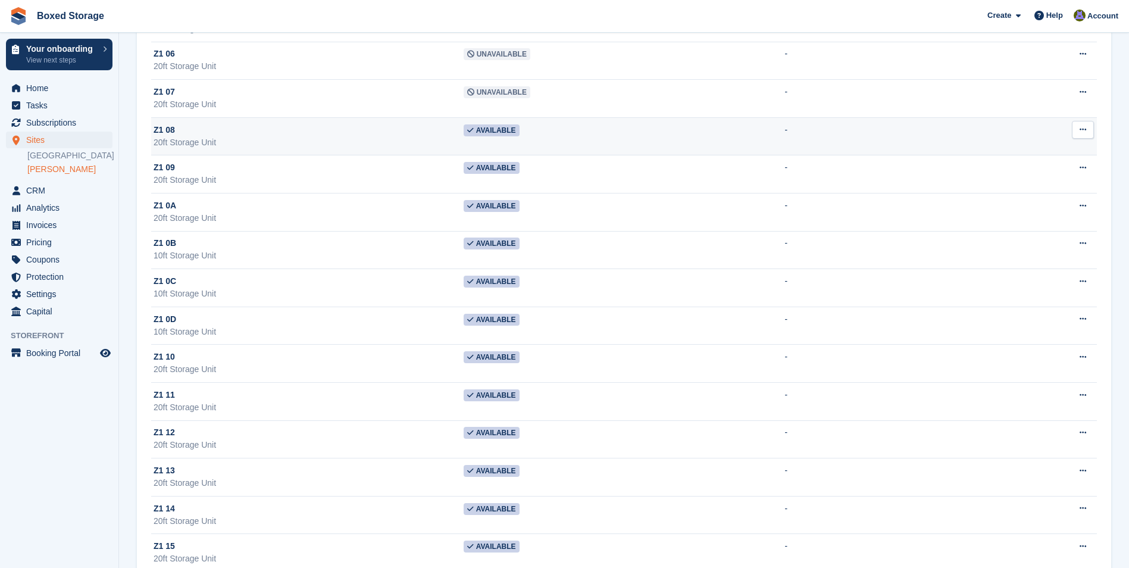
click at [498, 140] on td "Available" at bounding box center [624, 136] width 321 height 38
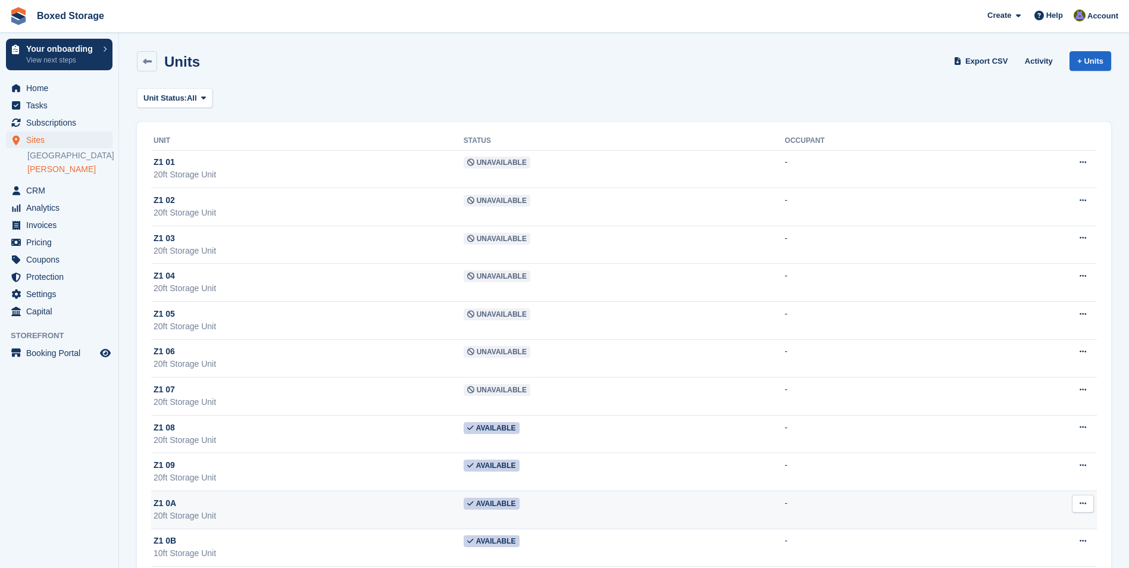
scroll to position [298, 0]
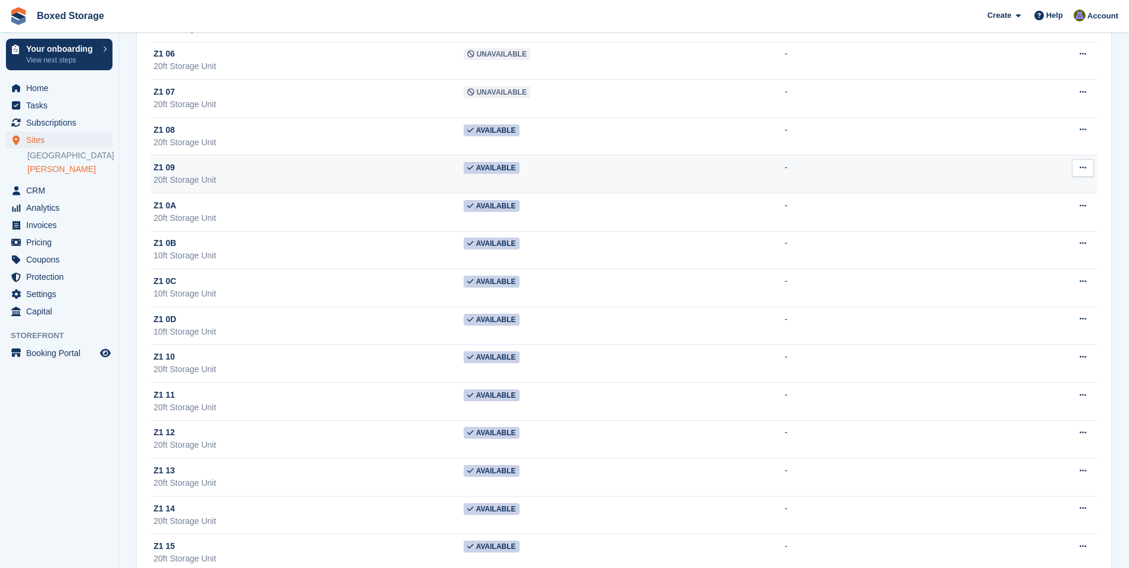
click at [514, 176] on td "Available" at bounding box center [624, 174] width 321 height 38
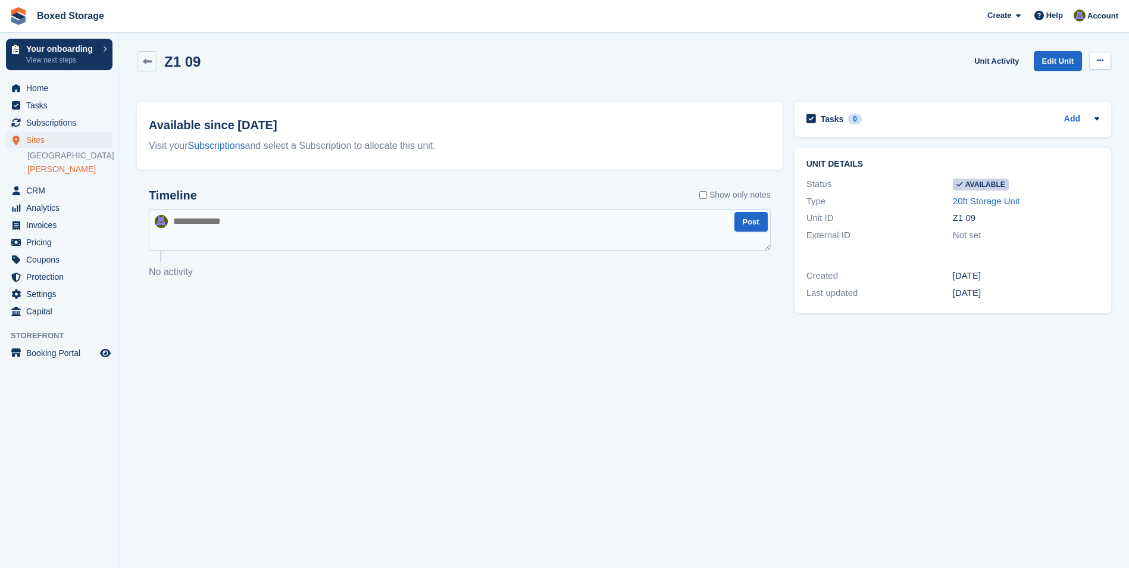
click at [1097, 59] on icon at bounding box center [1100, 61] width 7 height 8
click at [1068, 80] on p "Make unavailable" at bounding box center [1054, 83] width 104 height 15
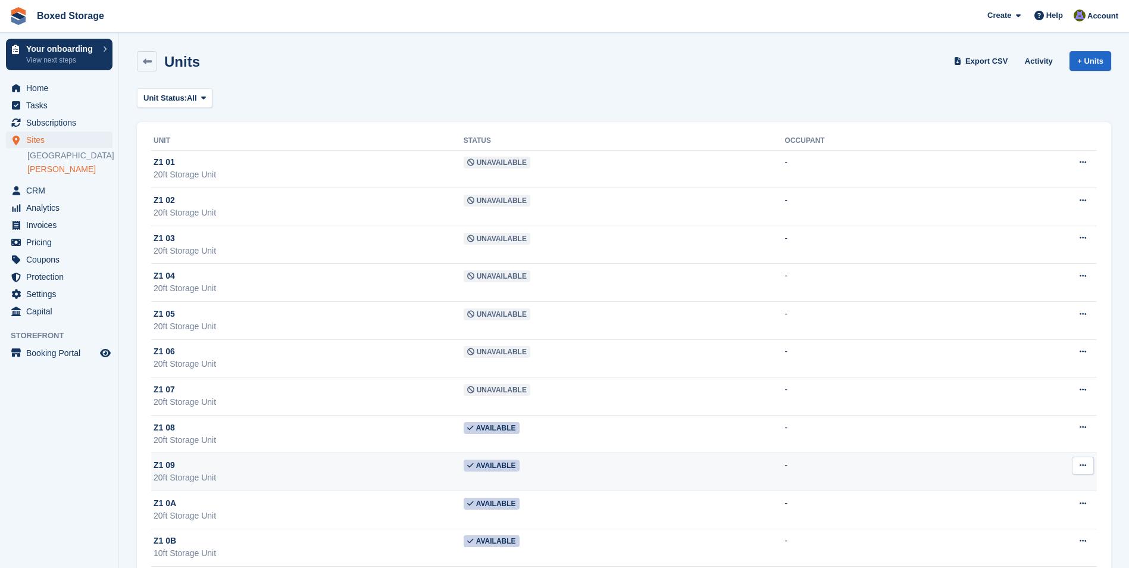
scroll to position [298, 0]
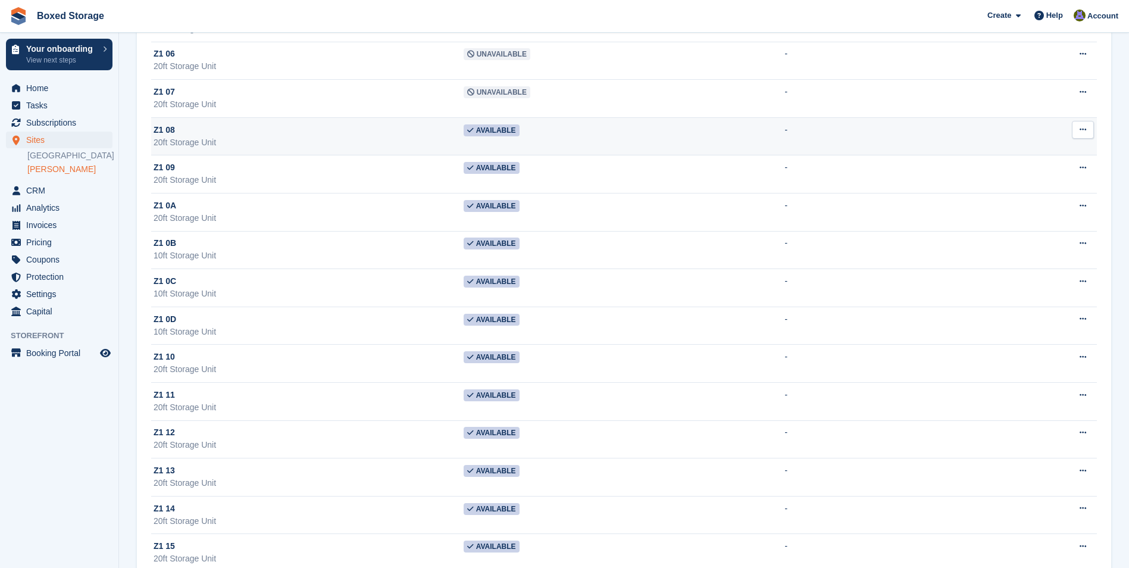
click at [529, 135] on td "Available" at bounding box center [624, 136] width 321 height 38
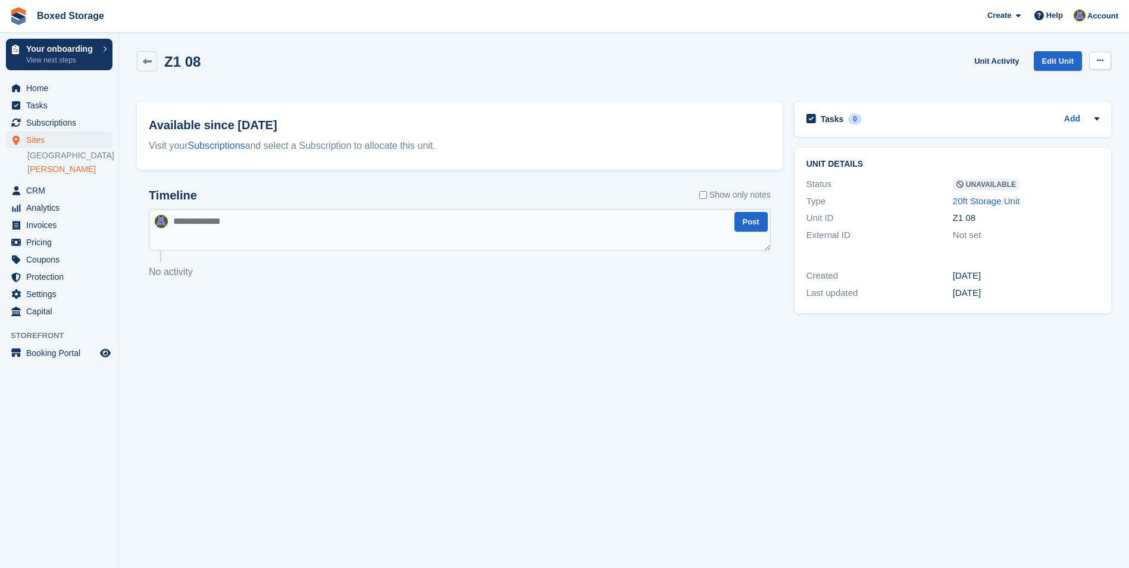
click at [1107, 61] on button at bounding box center [1100, 61] width 22 height 18
click at [748, 73] on div "Z1 08 Unit Activity Edit Unit Make Available Delete unit" at bounding box center [624, 68] width 974 height 34
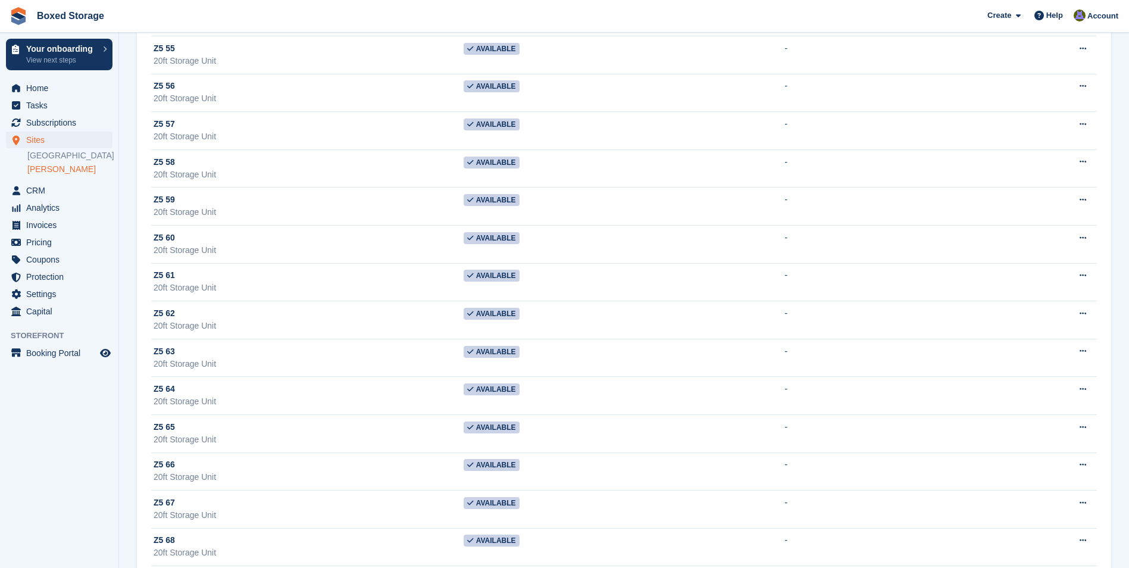
scroll to position [6990, 0]
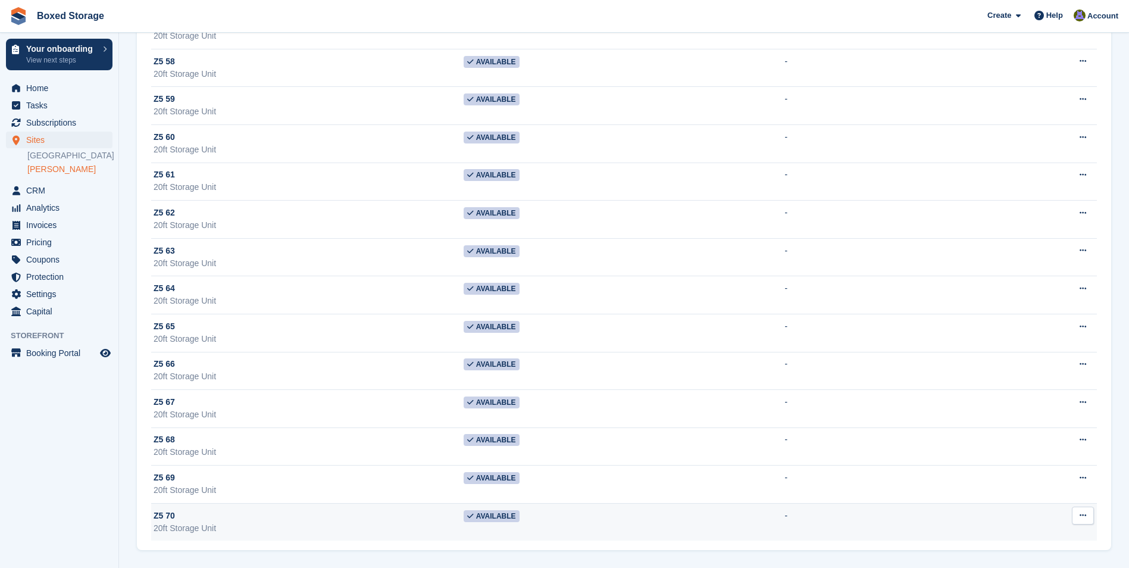
click at [552, 519] on td "Available" at bounding box center [624, 521] width 321 height 37
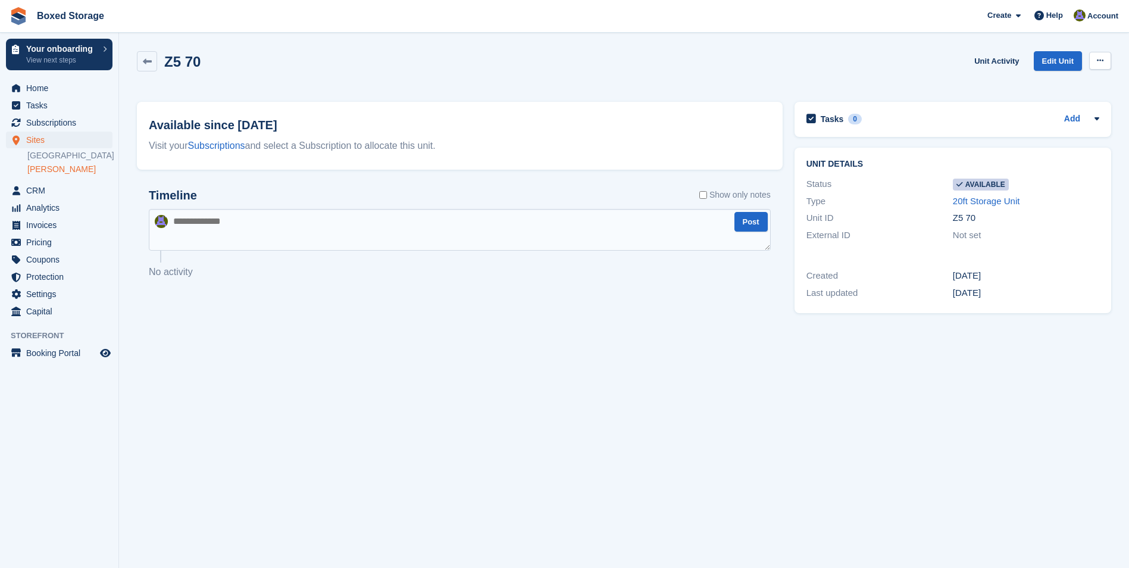
click at [1099, 61] on icon at bounding box center [1100, 61] width 7 height 8
click at [1075, 80] on p "Make unavailable" at bounding box center [1054, 83] width 104 height 15
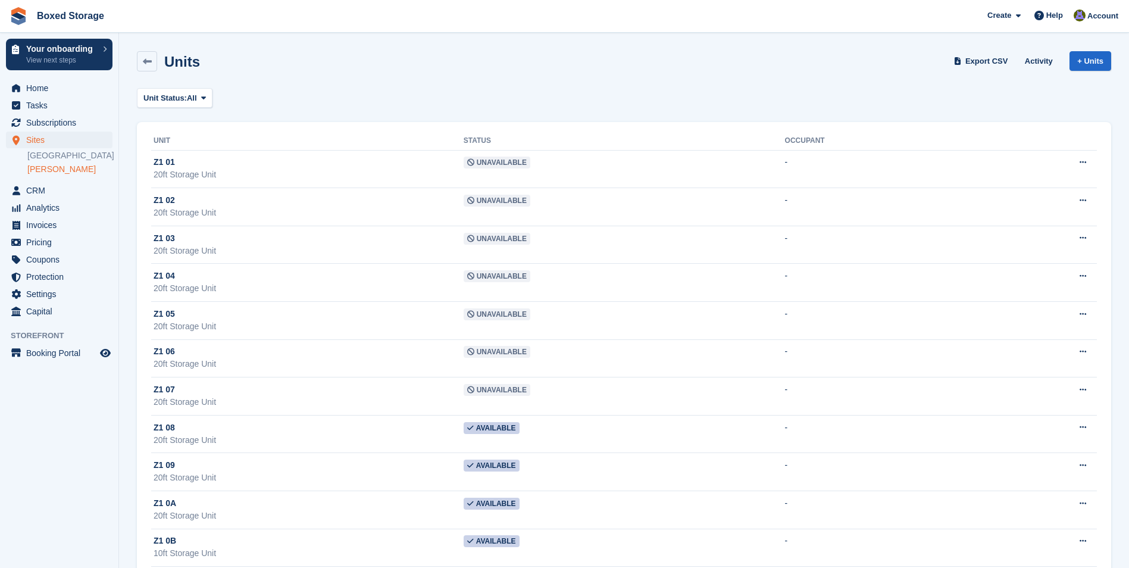
scroll to position [6990, 0]
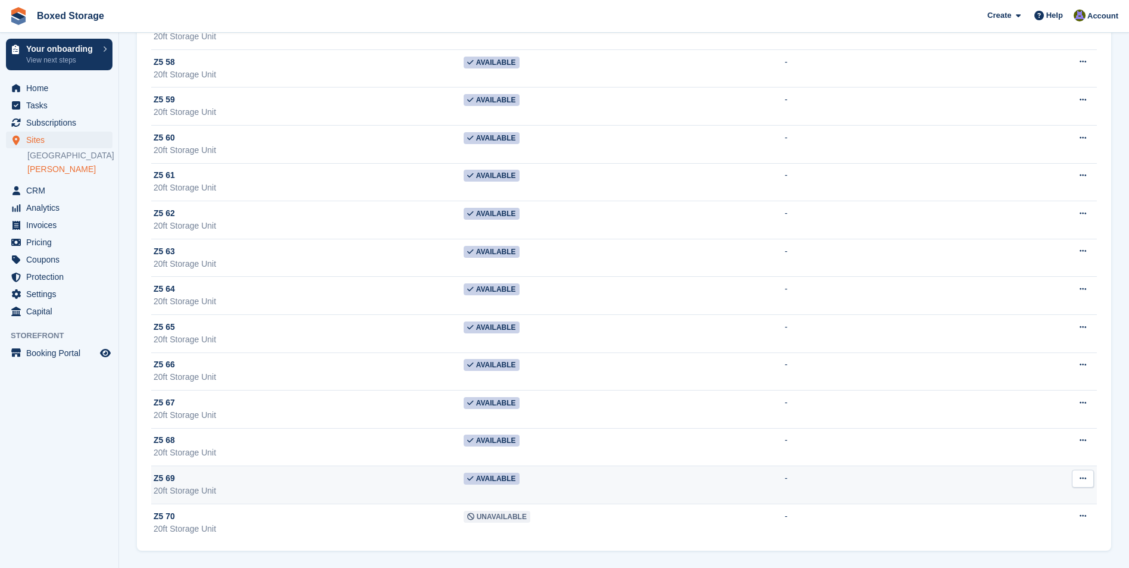
click at [537, 482] on td "Available" at bounding box center [624, 485] width 321 height 38
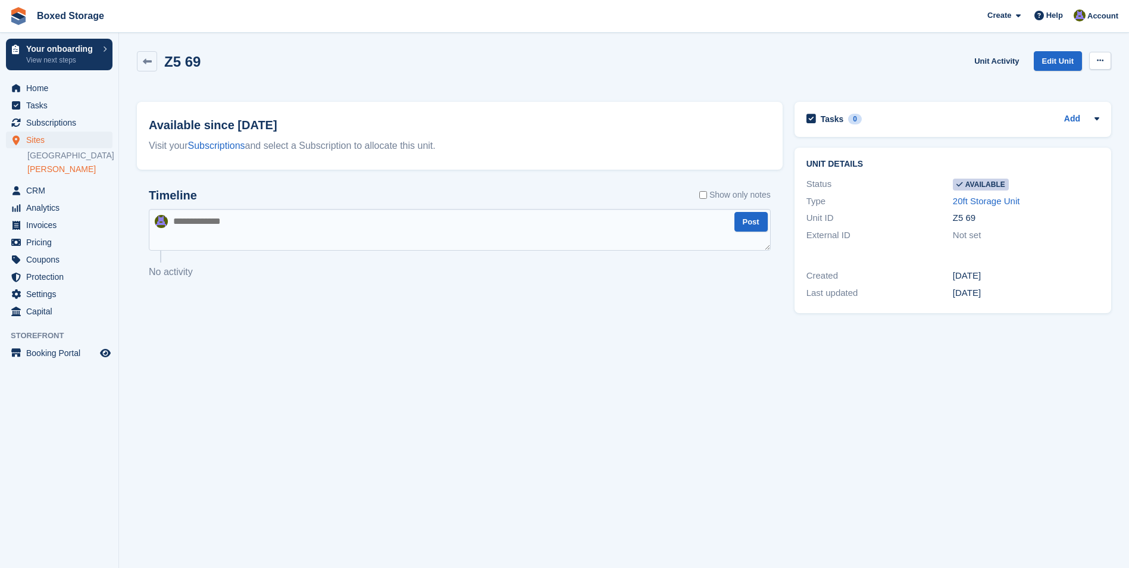
click at [1108, 52] on button at bounding box center [1100, 61] width 22 height 18
click at [1086, 81] on p "Make unavailable" at bounding box center [1054, 83] width 104 height 15
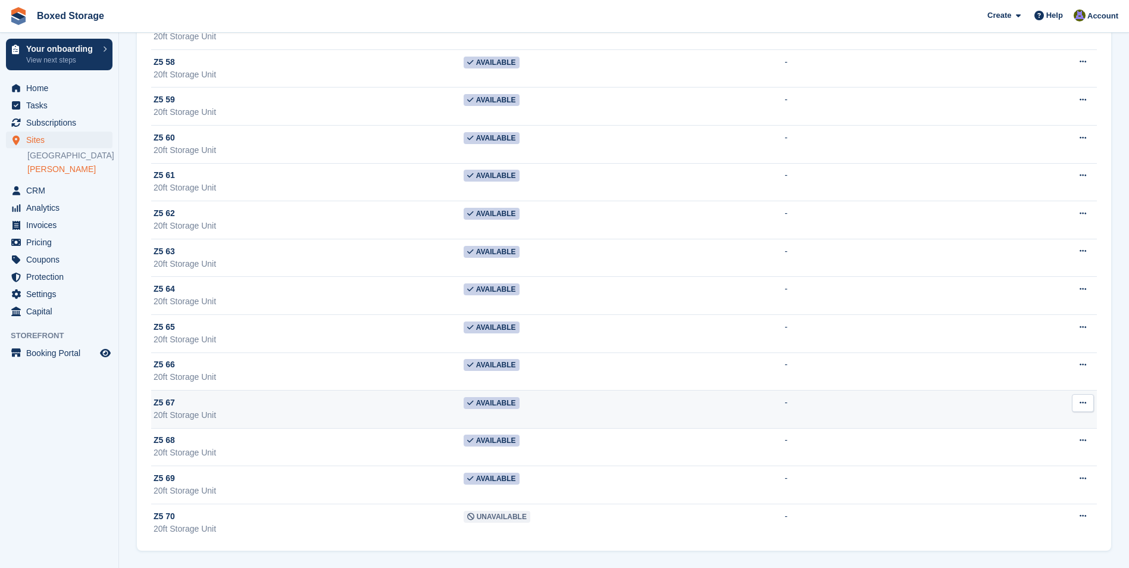
scroll to position [6990, 0]
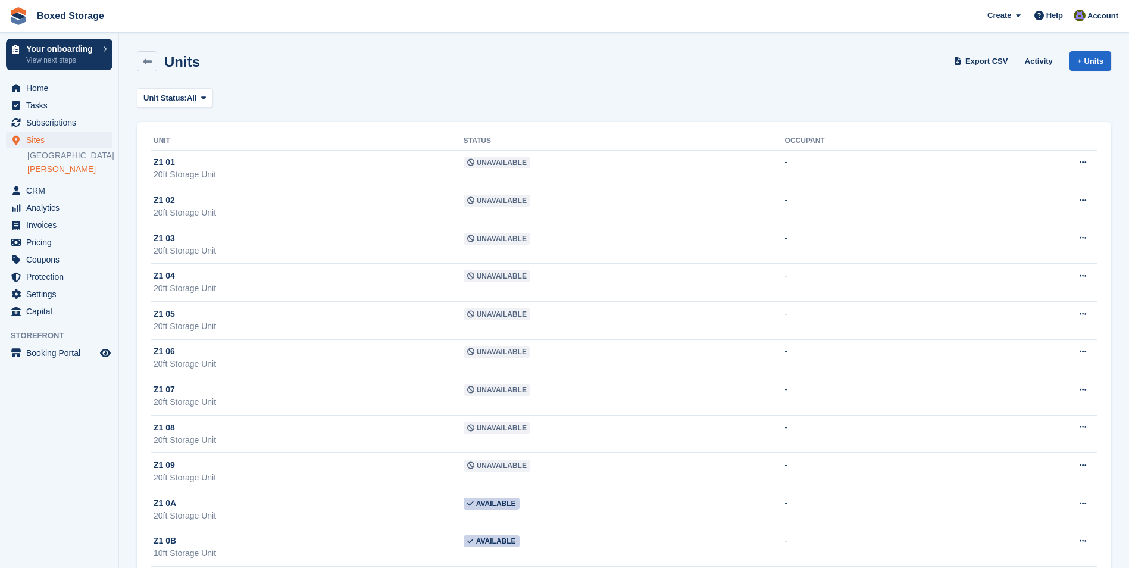
scroll to position [6990, 0]
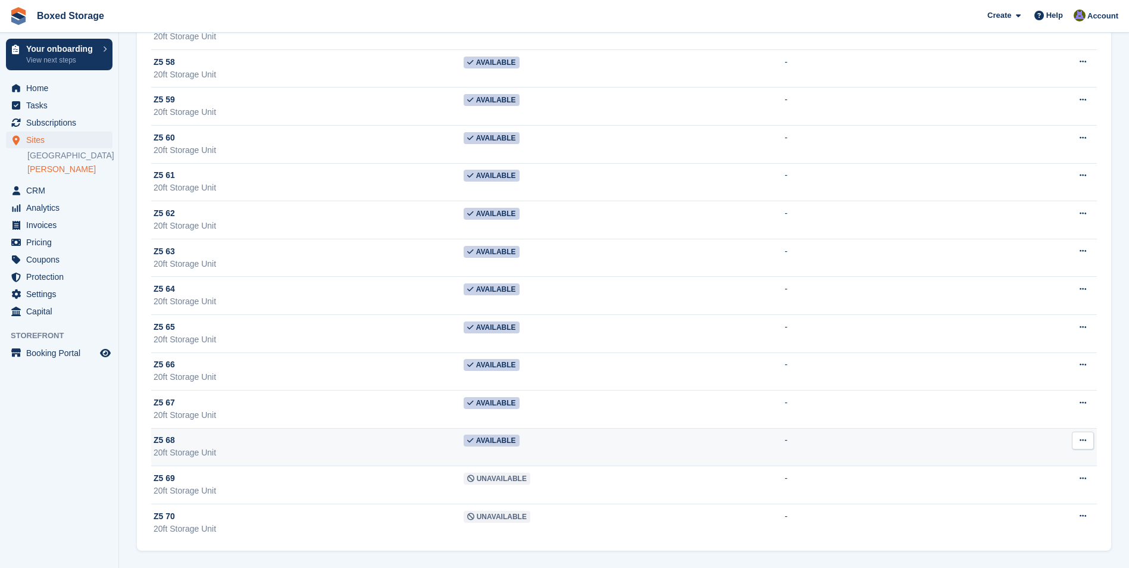
click at [539, 437] on td "Available" at bounding box center [624, 447] width 321 height 38
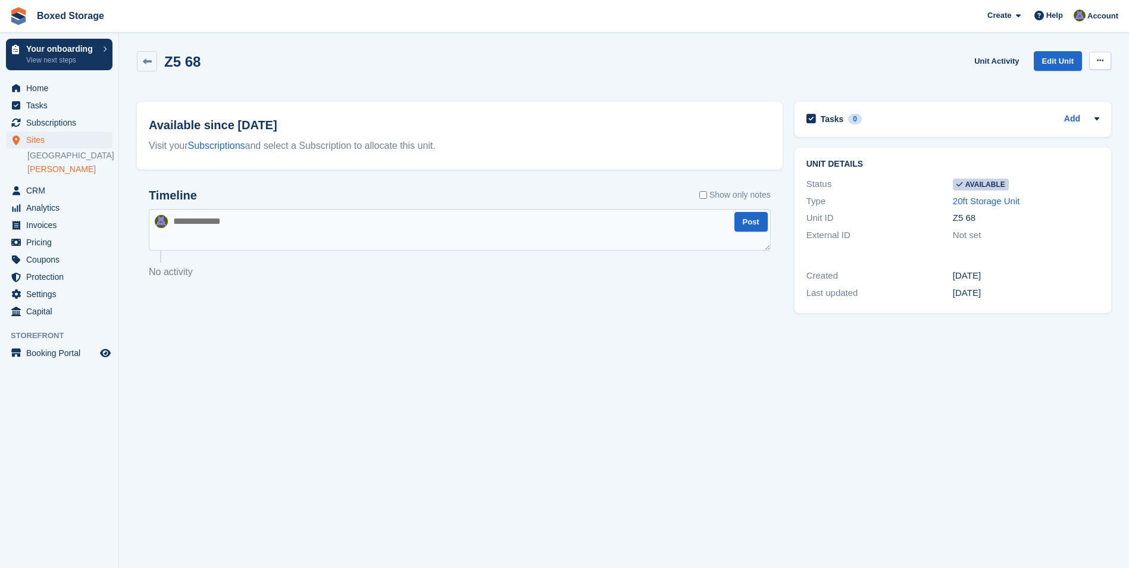
click at [1098, 58] on icon at bounding box center [1100, 61] width 7 height 8
click at [1063, 78] on p "Make unavailable" at bounding box center [1054, 83] width 104 height 15
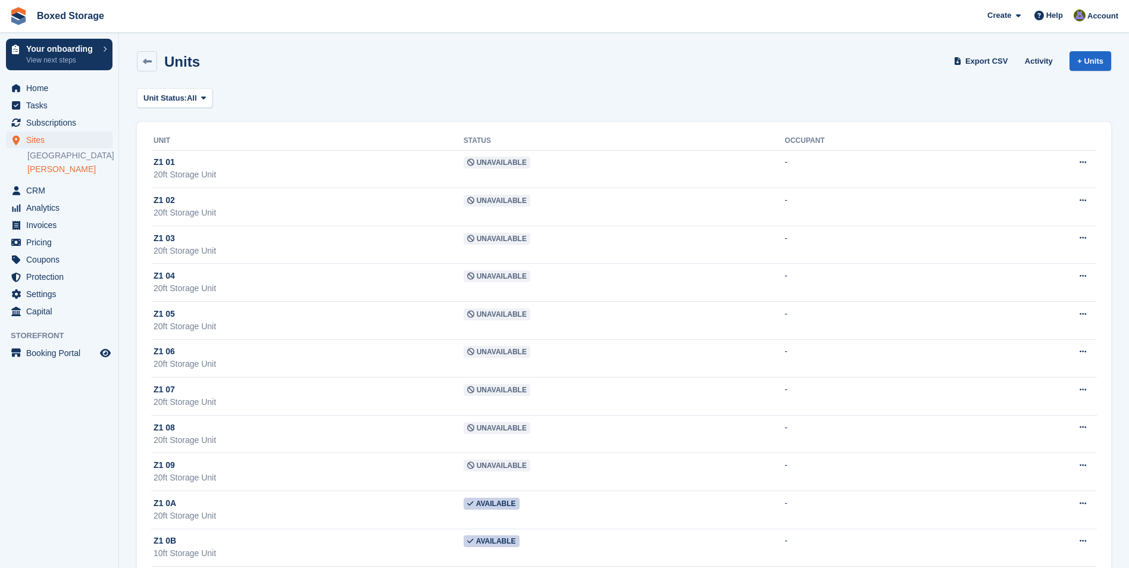
scroll to position [6990, 0]
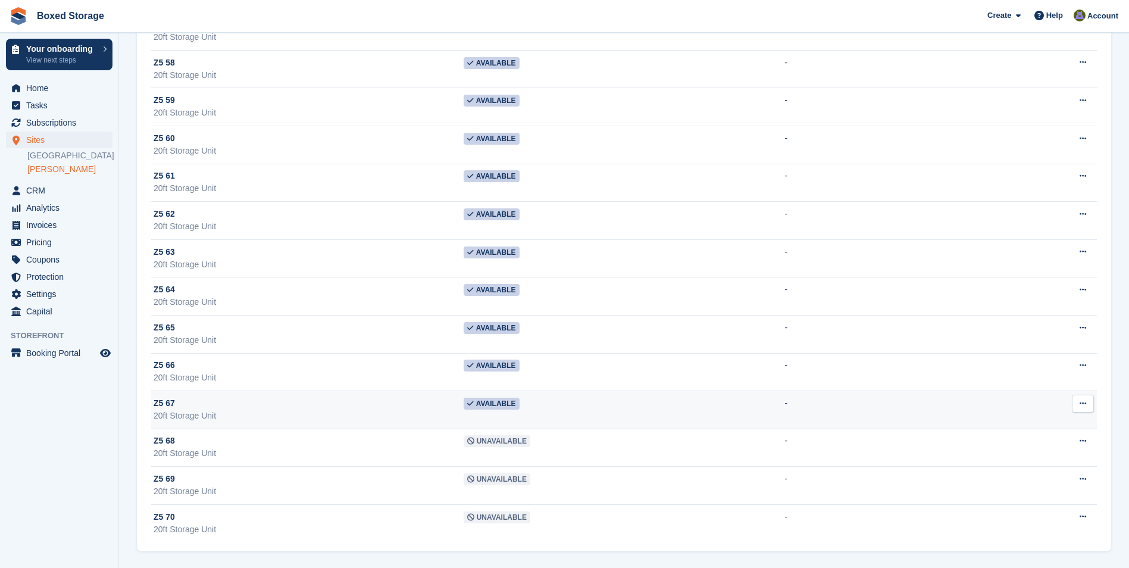
click at [509, 411] on td "Available" at bounding box center [624, 410] width 321 height 38
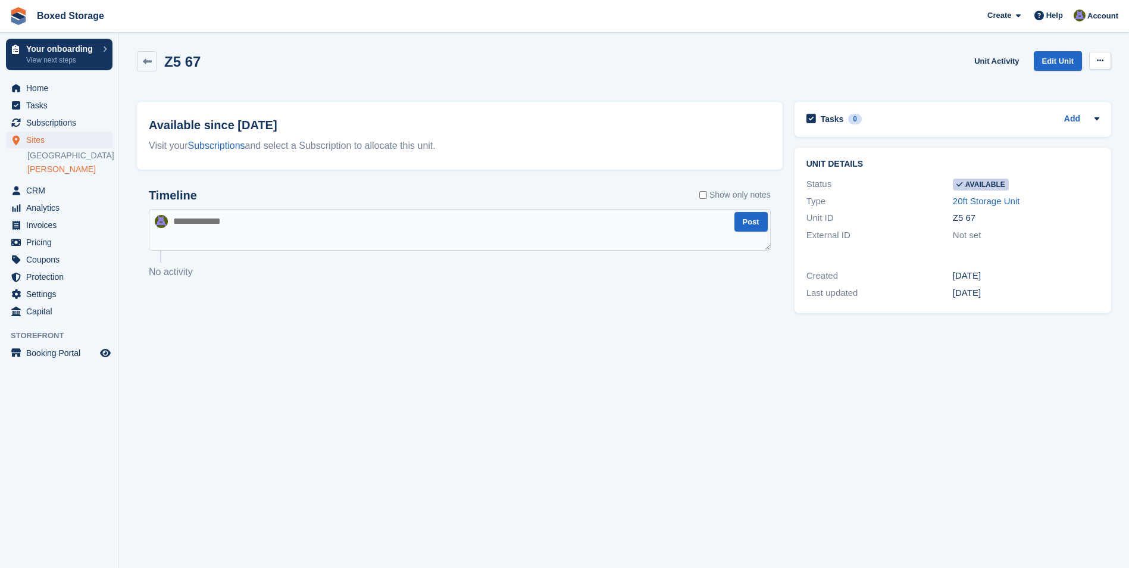
click at [1104, 59] on button at bounding box center [1100, 61] width 22 height 18
click at [1046, 85] on p "Make unavailable" at bounding box center [1054, 83] width 104 height 15
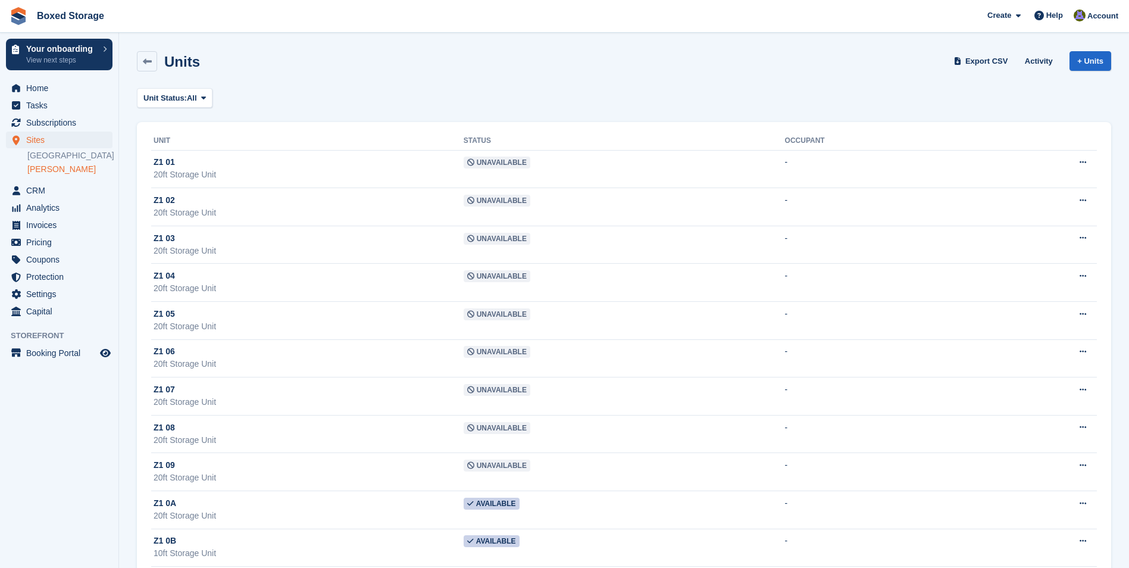
scroll to position [6989, 0]
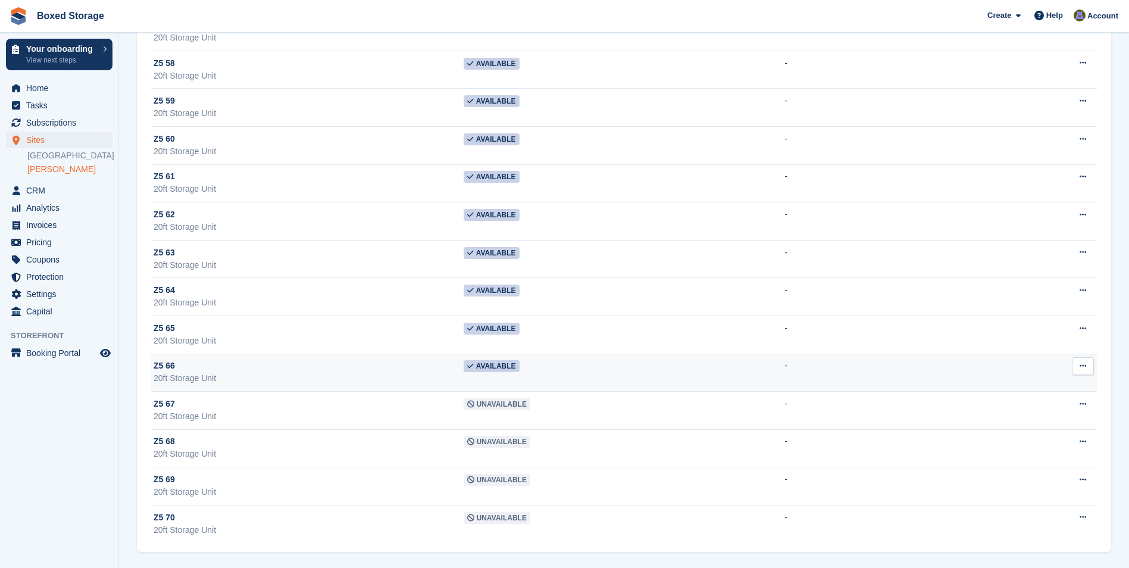
click at [535, 367] on td "Available" at bounding box center [624, 373] width 321 height 38
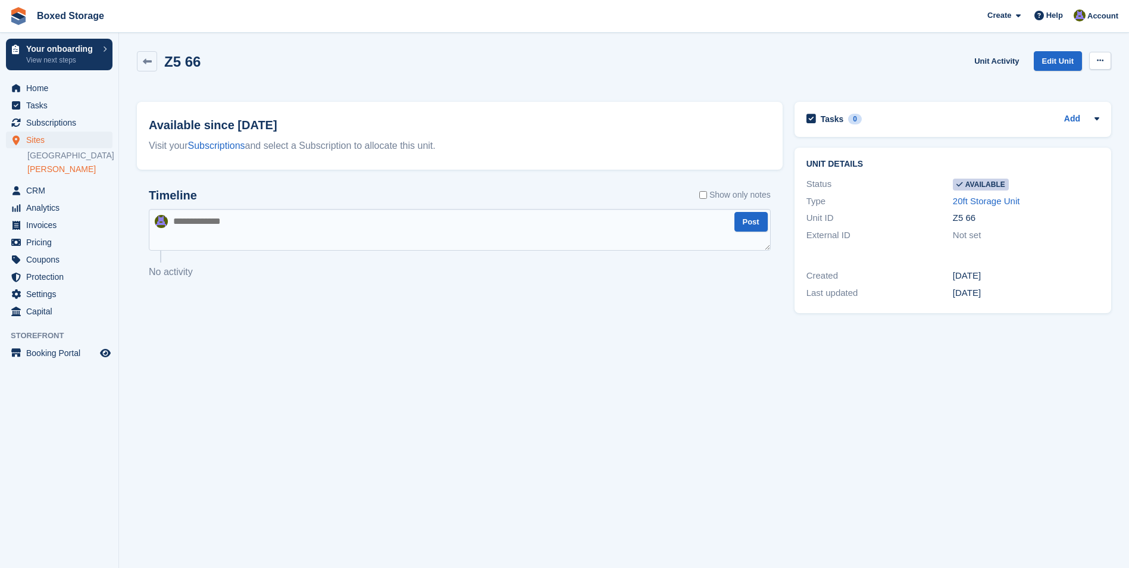
click at [1103, 63] on icon at bounding box center [1100, 61] width 7 height 8
click at [1054, 83] on p "Make unavailable" at bounding box center [1054, 83] width 104 height 15
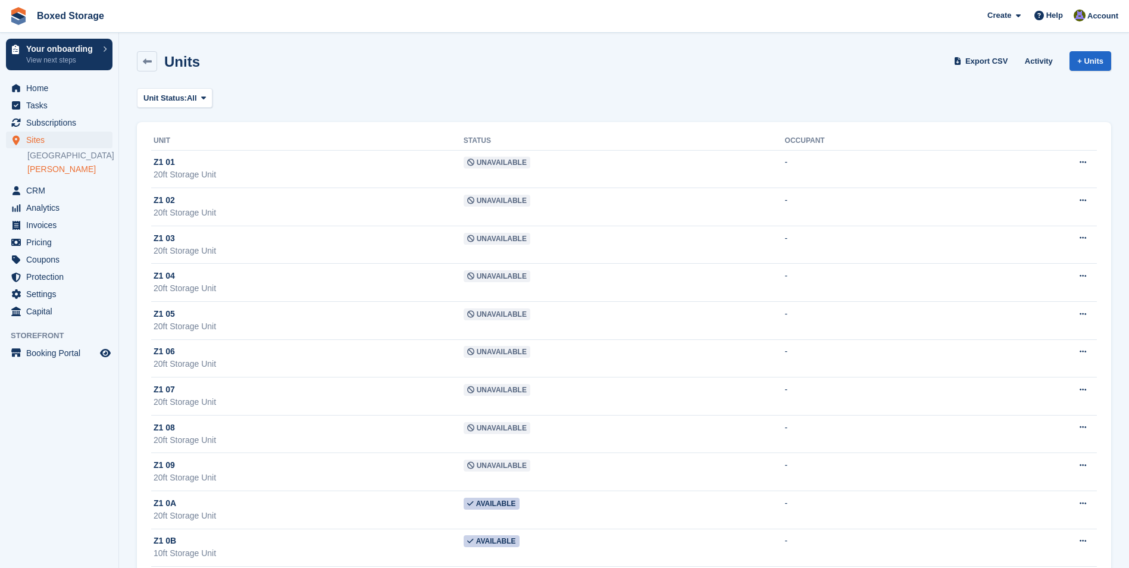
scroll to position [6988, 0]
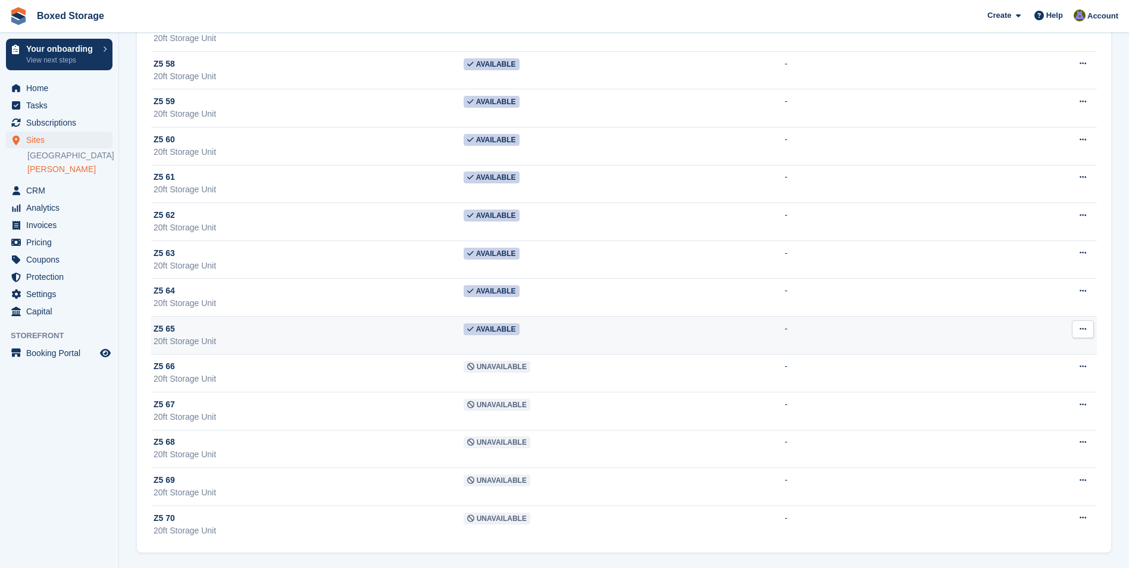
click at [486, 336] on td "Available" at bounding box center [624, 335] width 321 height 38
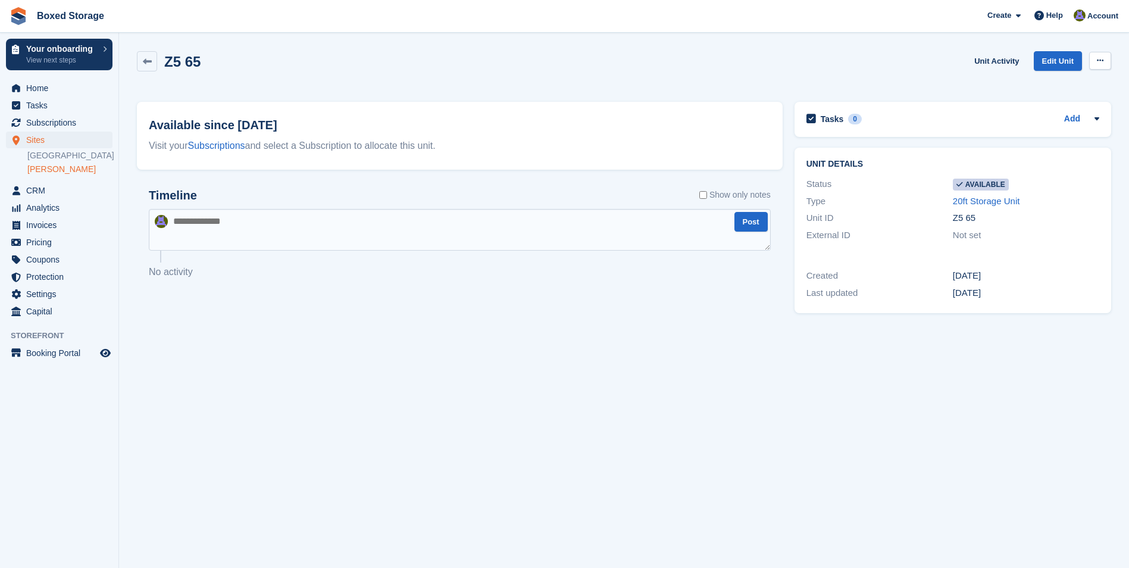
click at [1100, 65] on button at bounding box center [1100, 61] width 22 height 18
click at [1063, 81] on p "Make unavailable" at bounding box center [1054, 83] width 104 height 15
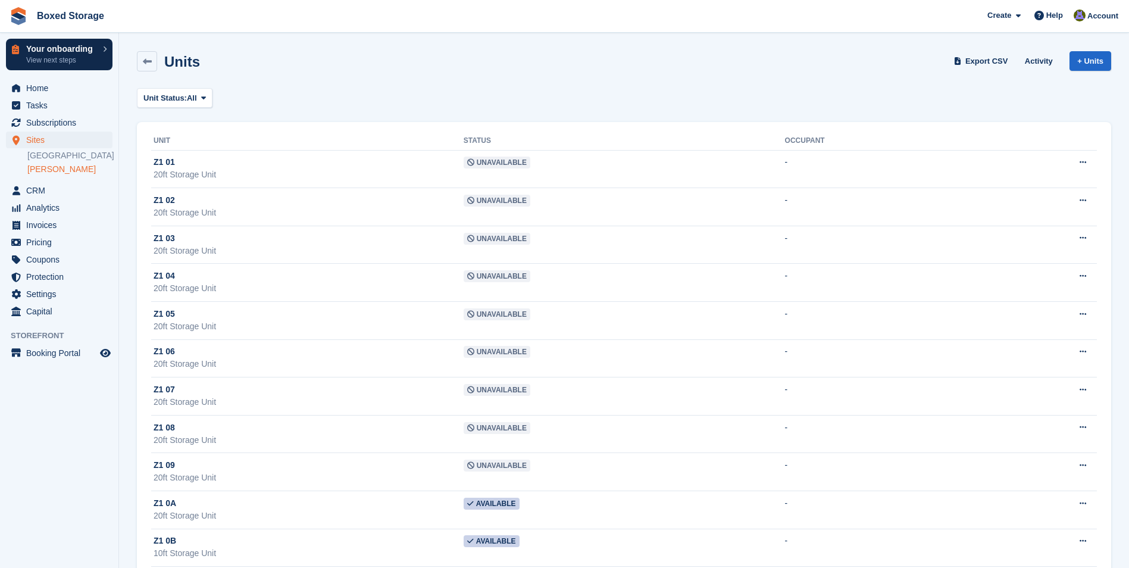
scroll to position [6988, 0]
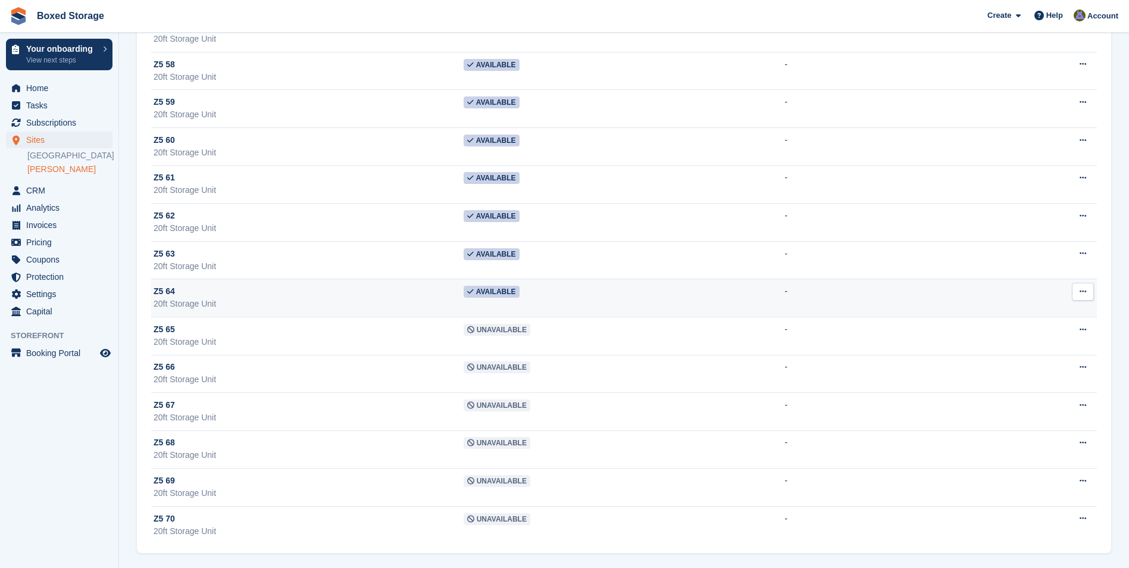
click at [474, 295] on icon at bounding box center [470, 291] width 7 height 7
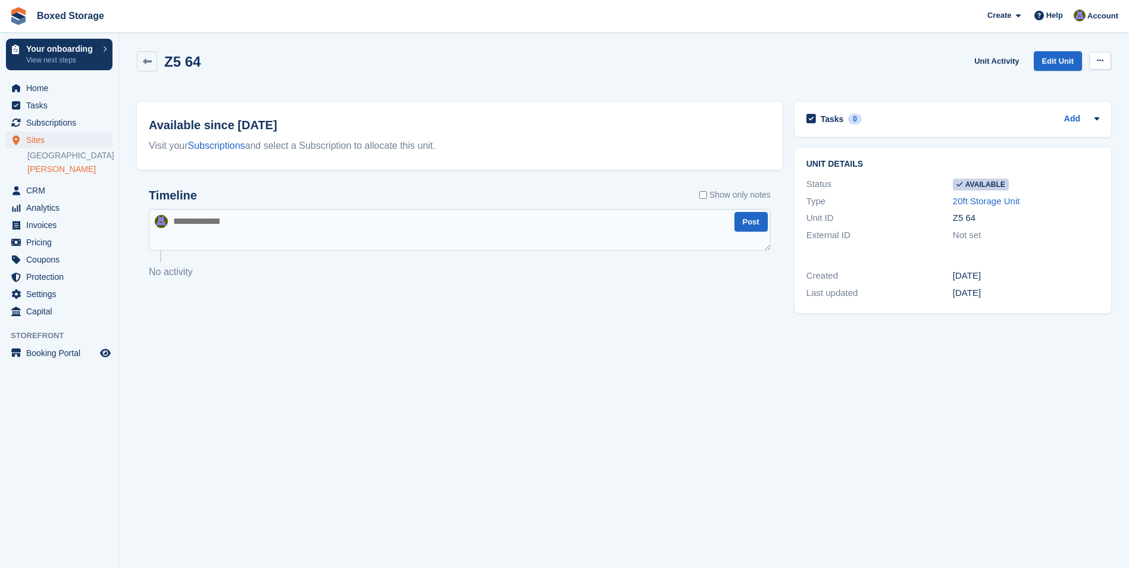
click at [1101, 61] on icon at bounding box center [1100, 61] width 7 height 8
click at [1059, 83] on p "Make unavailable" at bounding box center [1054, 83] width 104 height 15
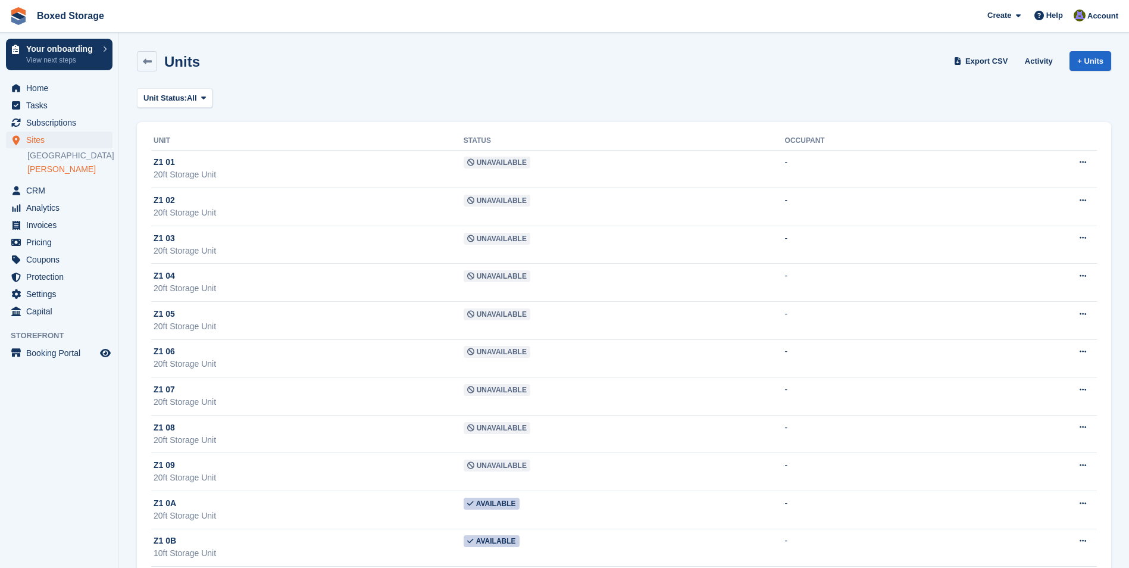
scroll to position [6987, 0]
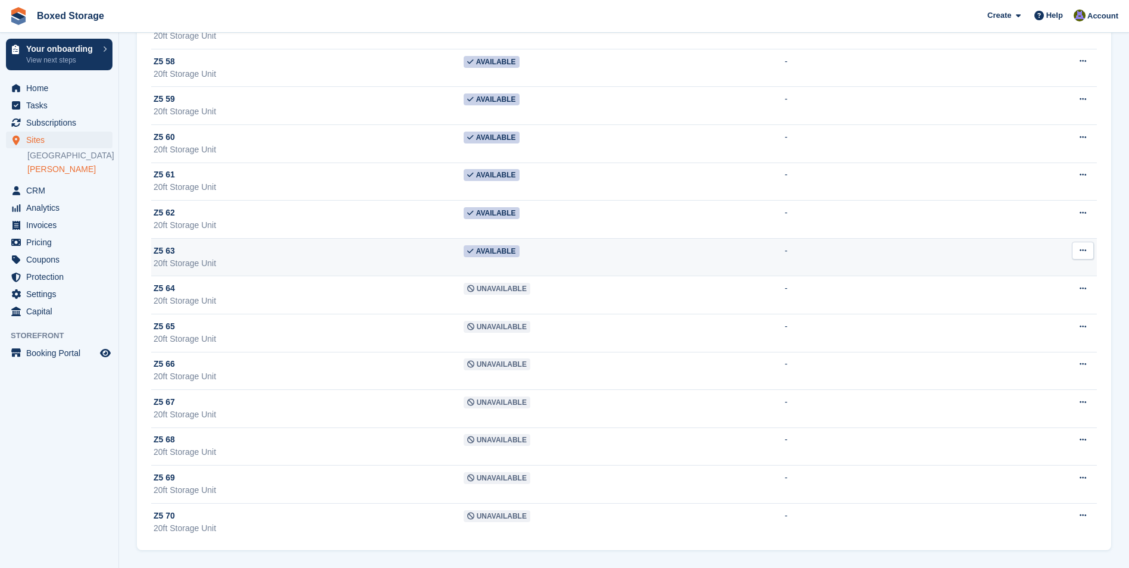
click at [576, 258] on td "Available" at bounding box center [624, 257] width 321 height 38
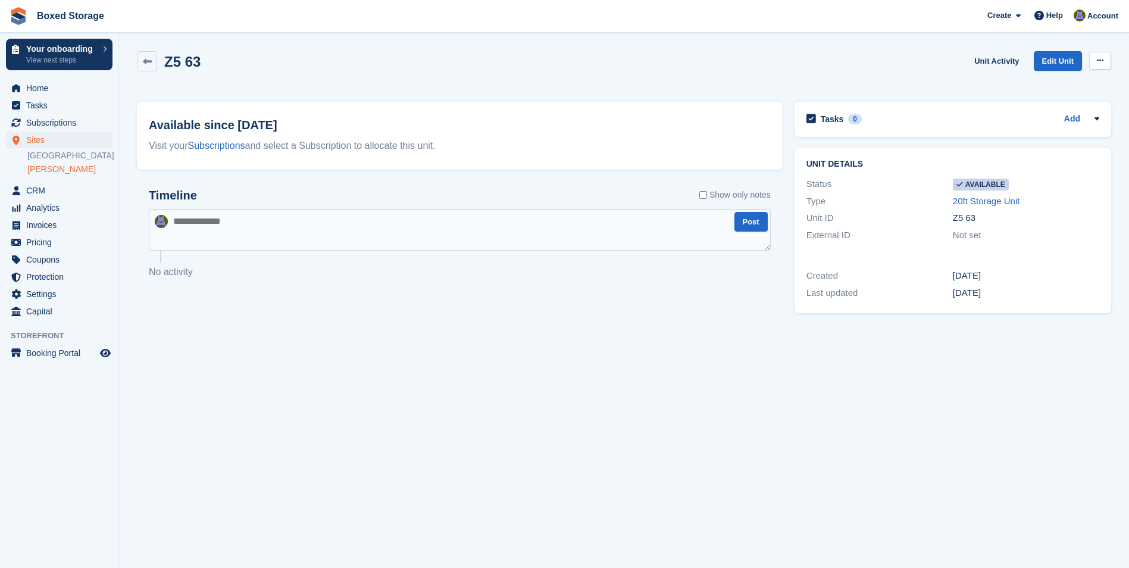
click at [1105, 56] on button at bounding box center [1100, 61] width 22 height 18
click at [1061, 76] on p "Make unavailable" at bounding box center [1054, 83] width 104 height 15
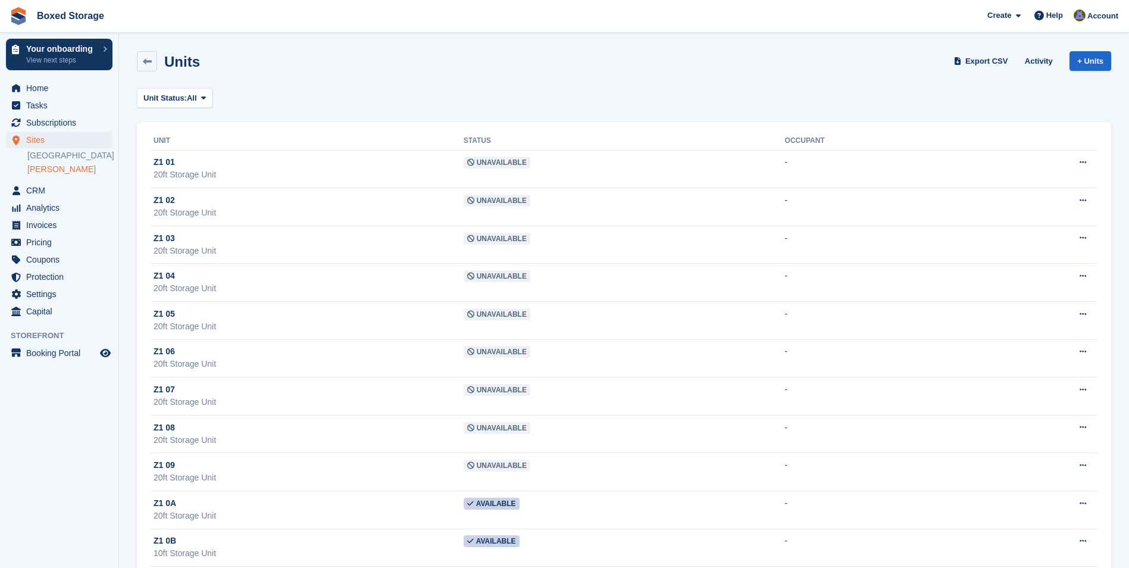
scroll to position [6990, 0]
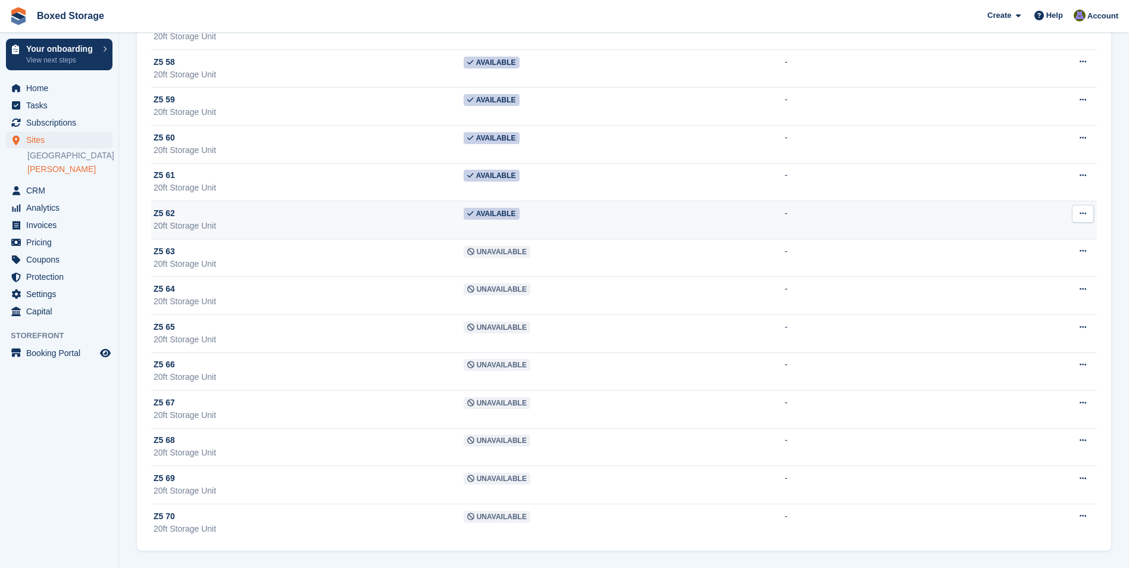
click at [509, 226] on td "Available" at bounding box center [624, 220] width 321 height 38
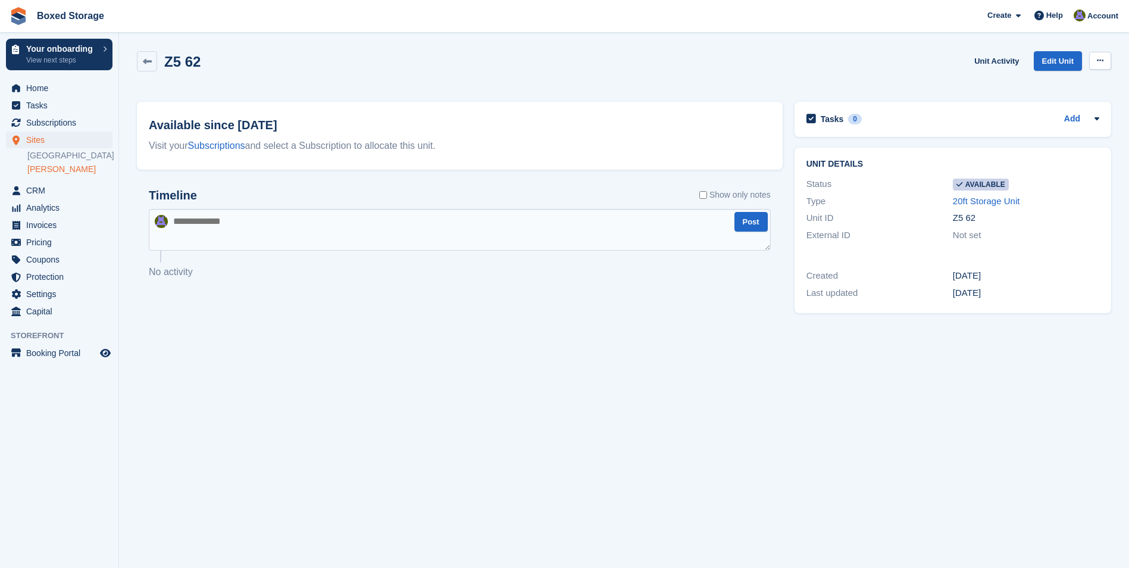
click at [1096, 61] on button at bounding box center [1100, 61] width 22 height 18
click at [1057, 78] on p "Make unavailable" at bounding box center [1054, 83] width 104 height 15
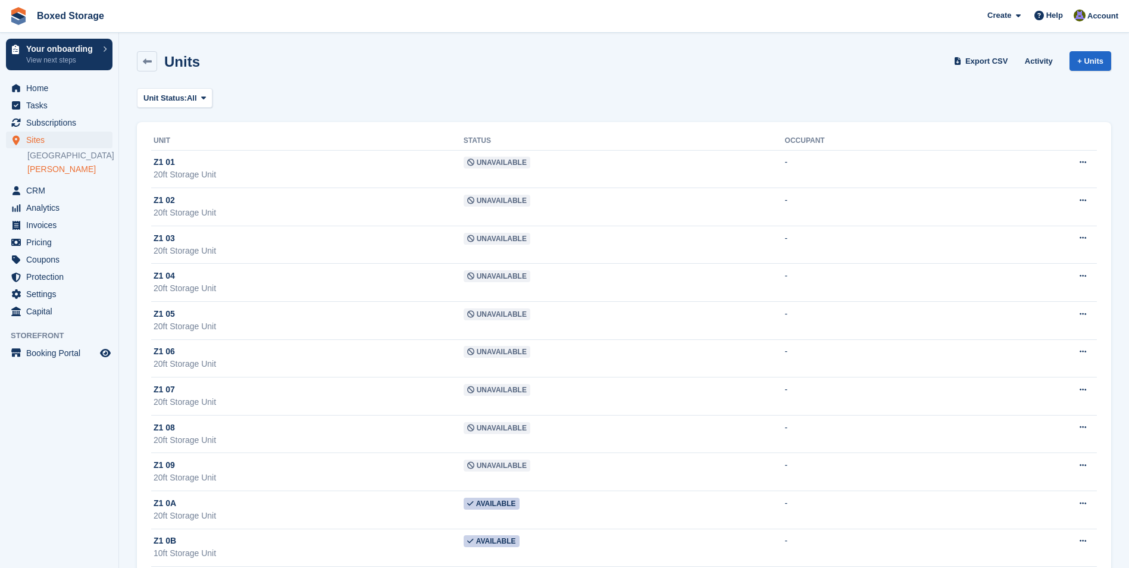
scroll to position [6990, 0]
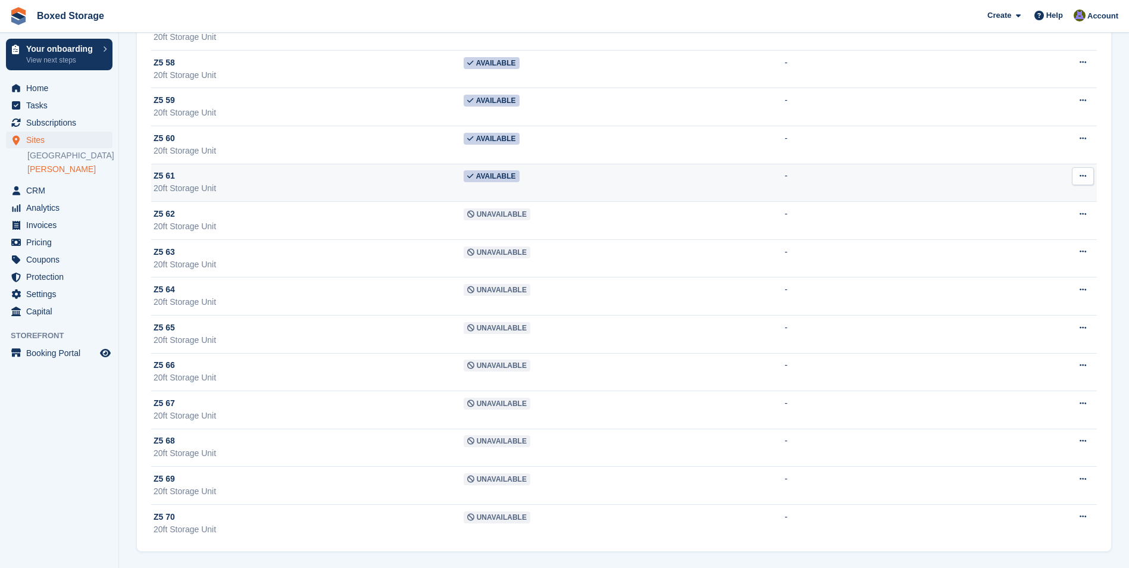
click at [817, 195] on td "-" at bounding box center [881, 183] width 192 height 38
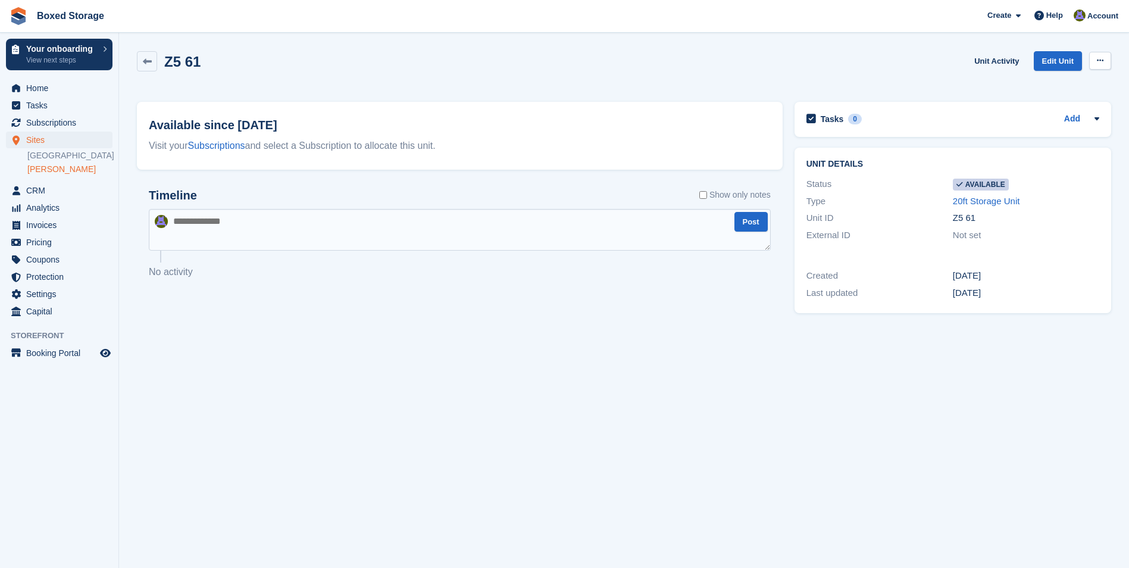
click at [1107, 62] on button at bounding box center [1100, 61] width 22 height 18
click at [1070, 80] on p "Make unavailable" at bounding box center [1054, 83] width 104 height 15
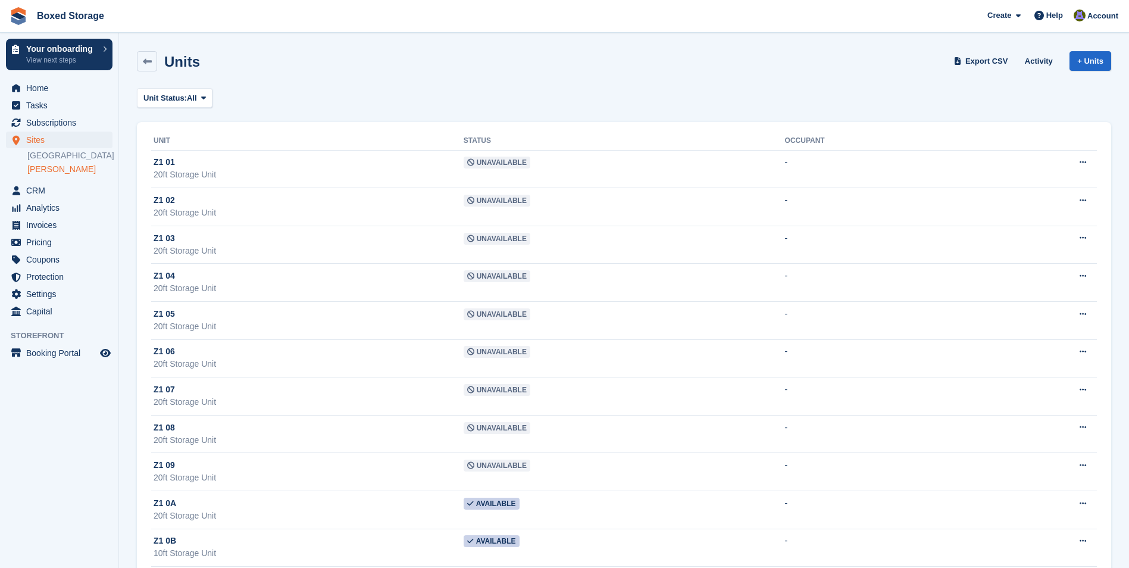
scroll to position [6989, 0]
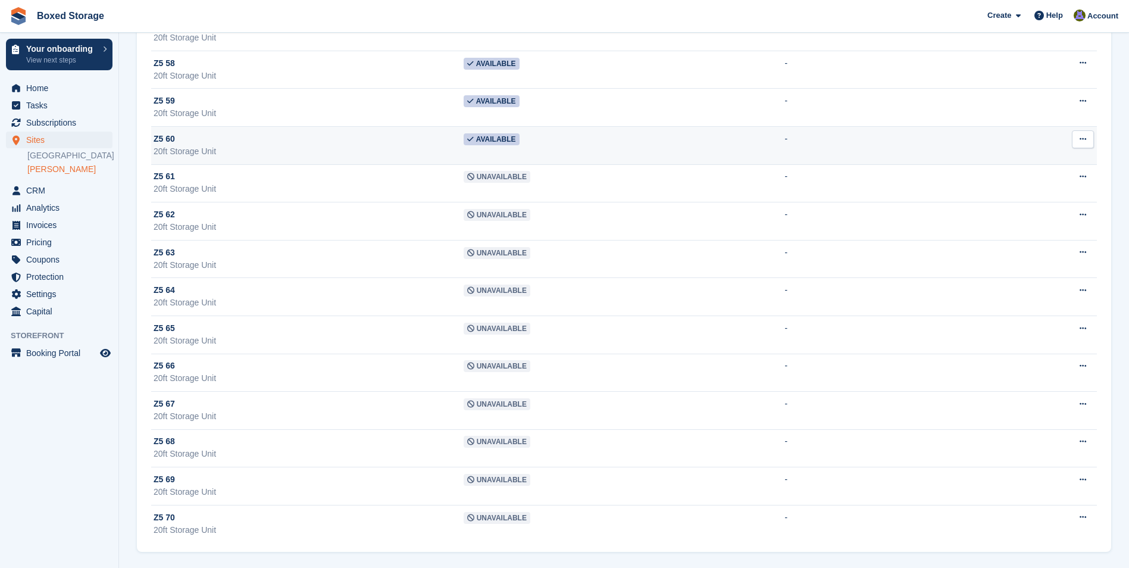
click at [506, 148] on td "Available" at bounding box center [624, 145] width 321 height 38
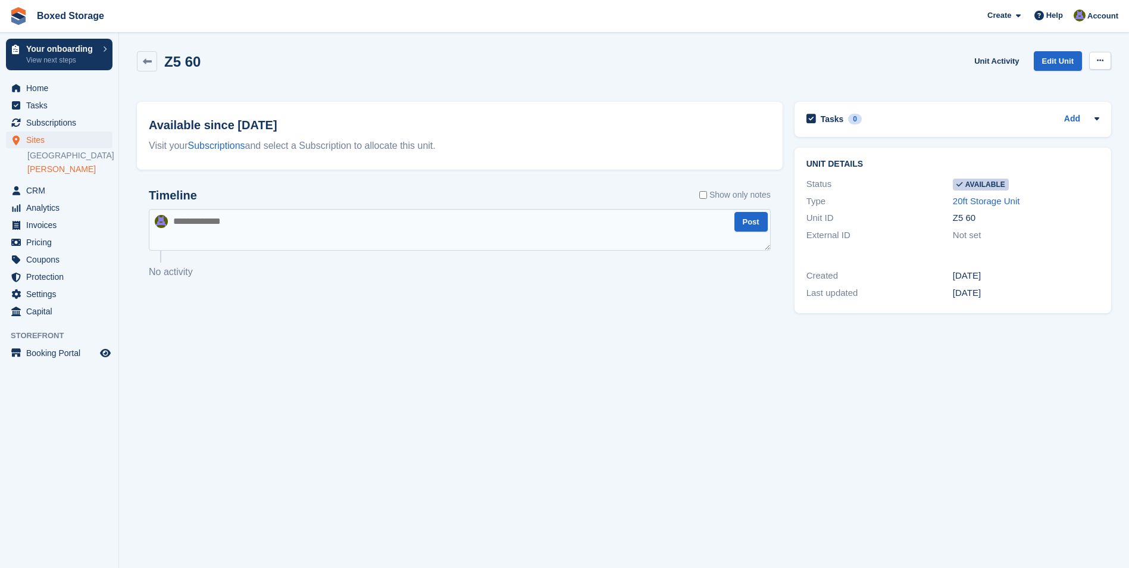
click at [1106, 65] on button at bounding box center [1100, 61] width 22 height 18
click at [1071, 84] on p "Make unavailable" at bounding box center [1054, 83] width 104 height 15
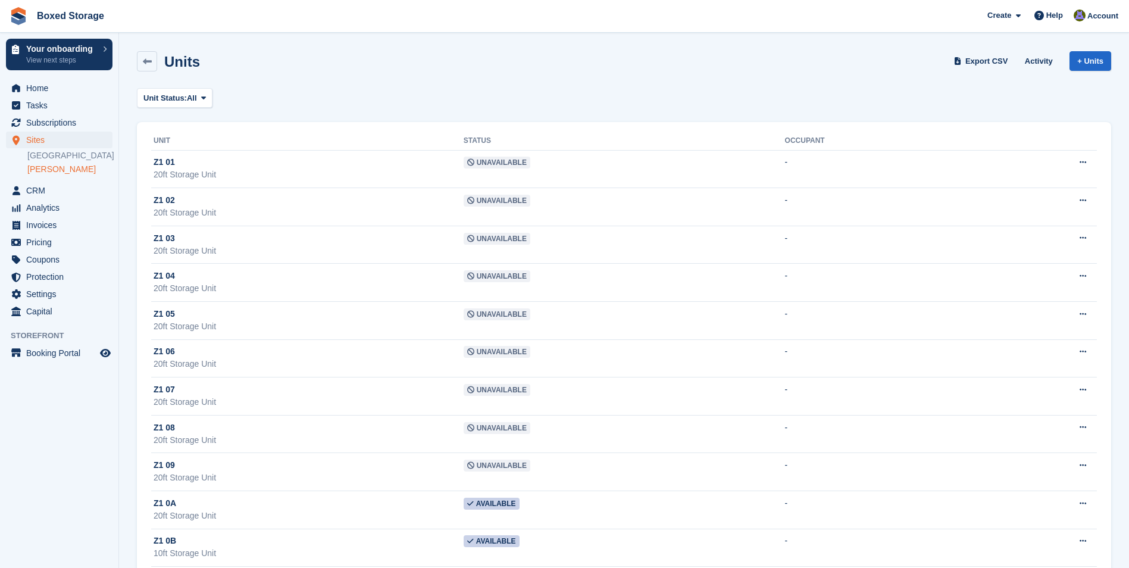
scroll to position [6989, 0]
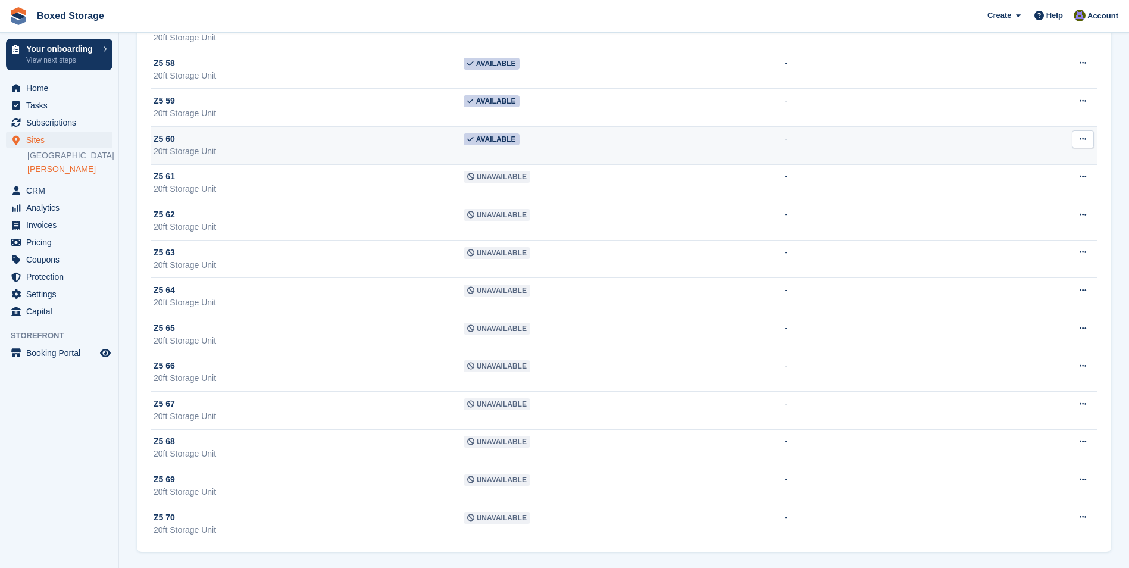
click at [490, 152] on td "Available" at bounding box center [624, 145] width 321 height 38
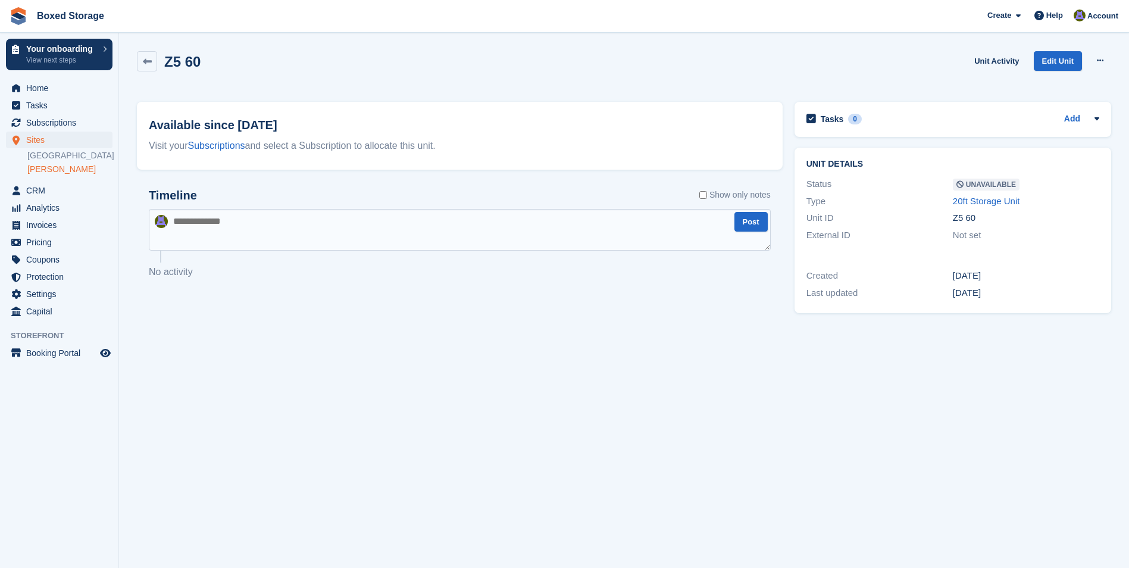
click at [1119, 61] on section "Z5 60 Unit Activity Edit Unit Make Available Delete unit Available since 24 Jul…" at bounding box center [624, 284] width 1010 height 568
click at [1107, 58] on button at bounding box center [1100, 61] width 22 height 18
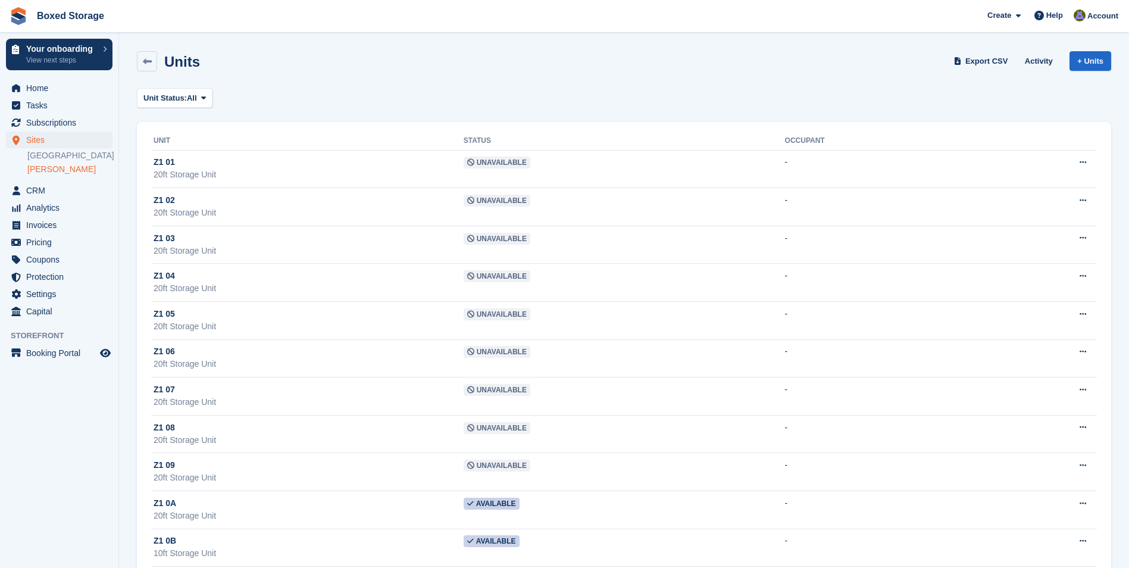
scroll to position [6989, 0]
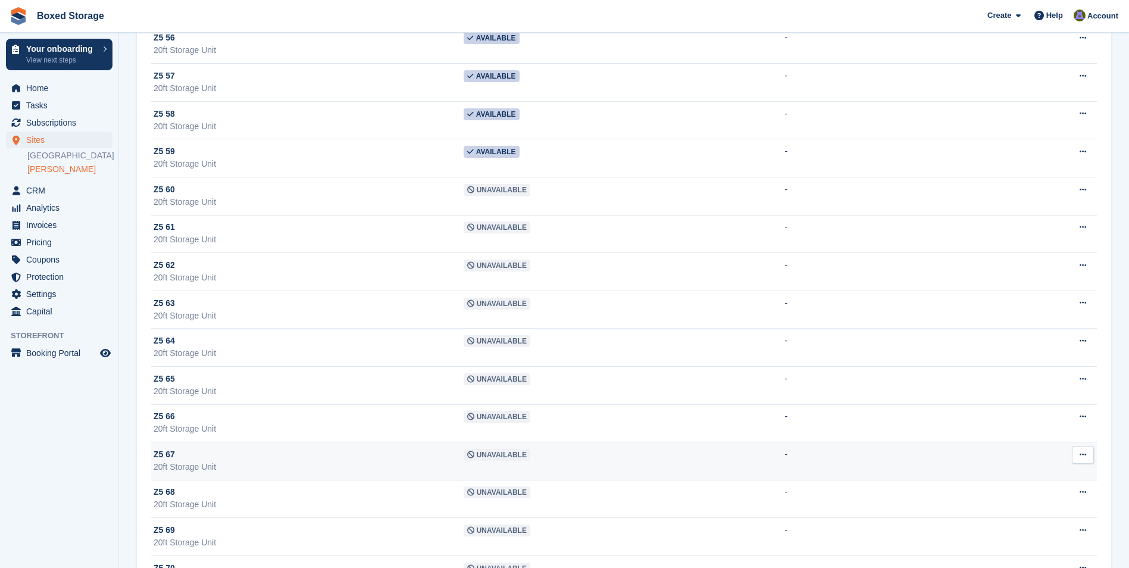
scroll to position [6869, 0]
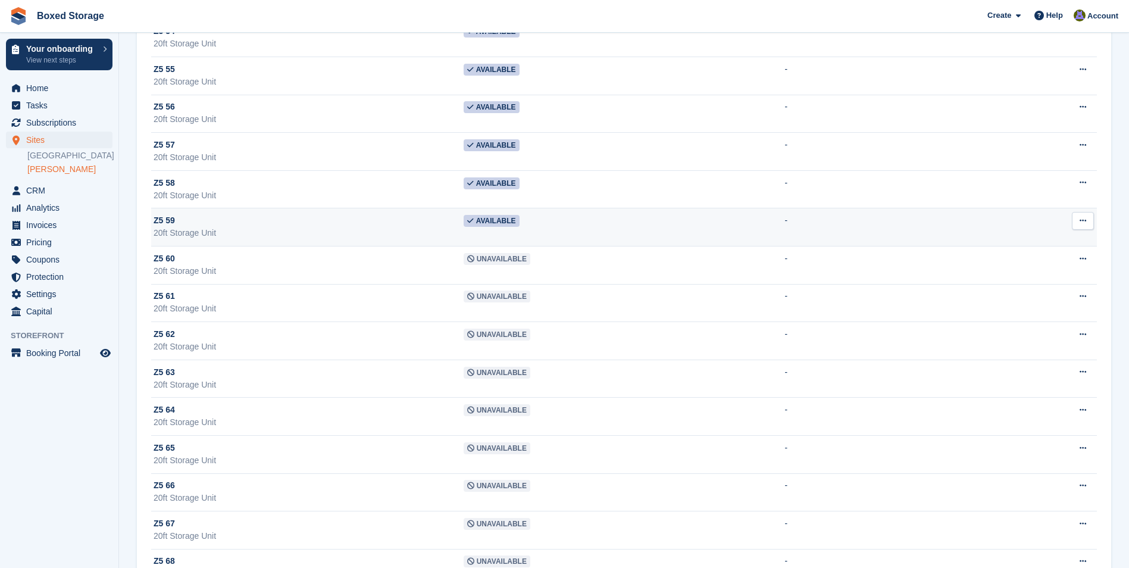
click at [552, 235] on td "Available" at bounding box center [624, 227] width 321 height 38
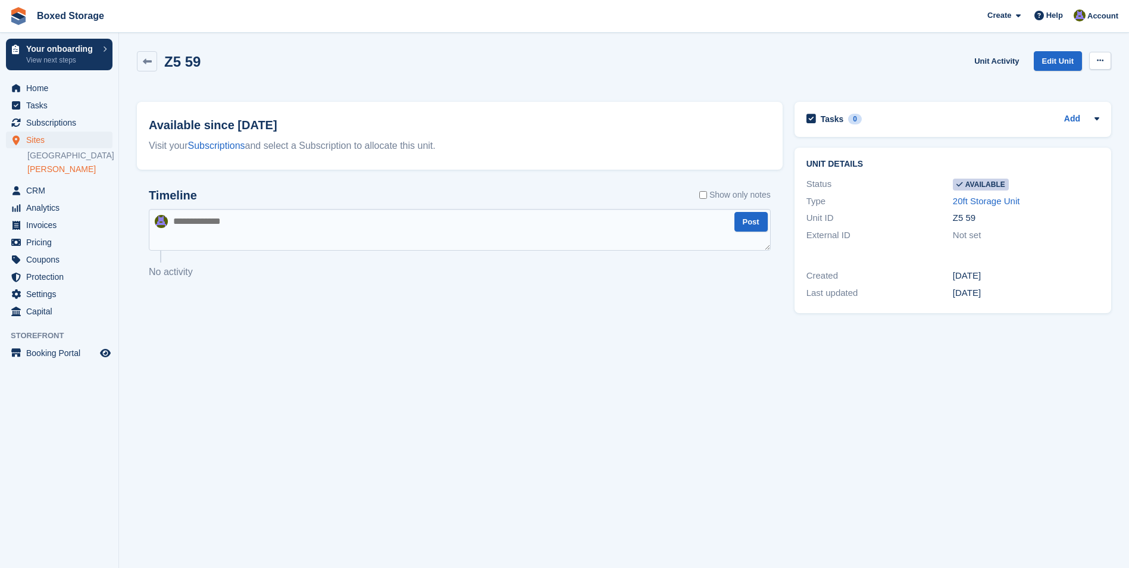
click at [1107, 59] on button at bounding box center [1100, 61] width 22 height 18
click at [1072, 84] on p "Make unavailable" at bounding box center [1054, 83] width 104 height 15
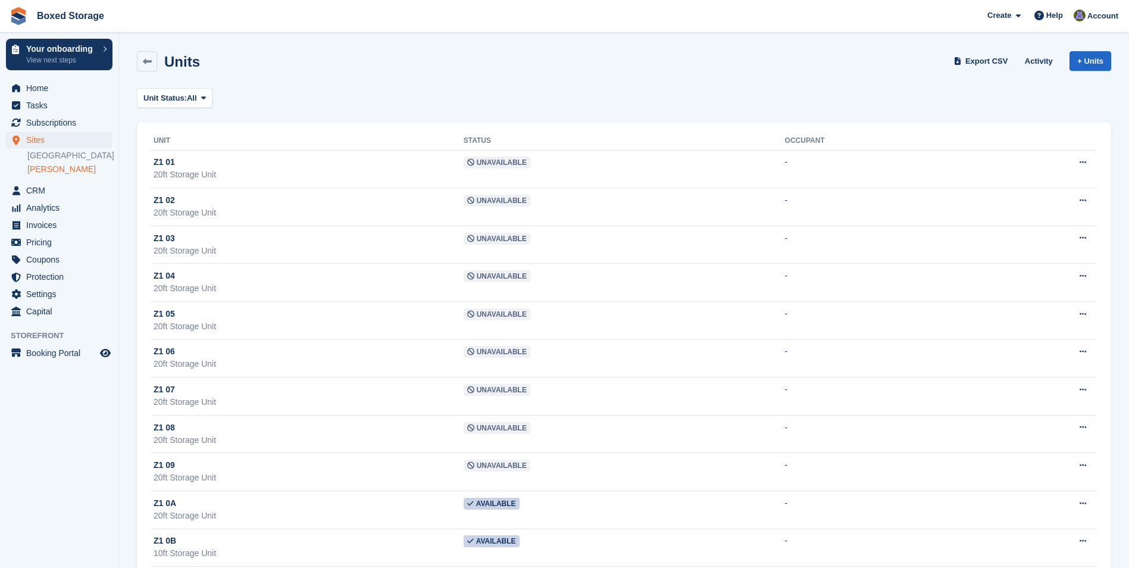
scroll to position [6869, 0]
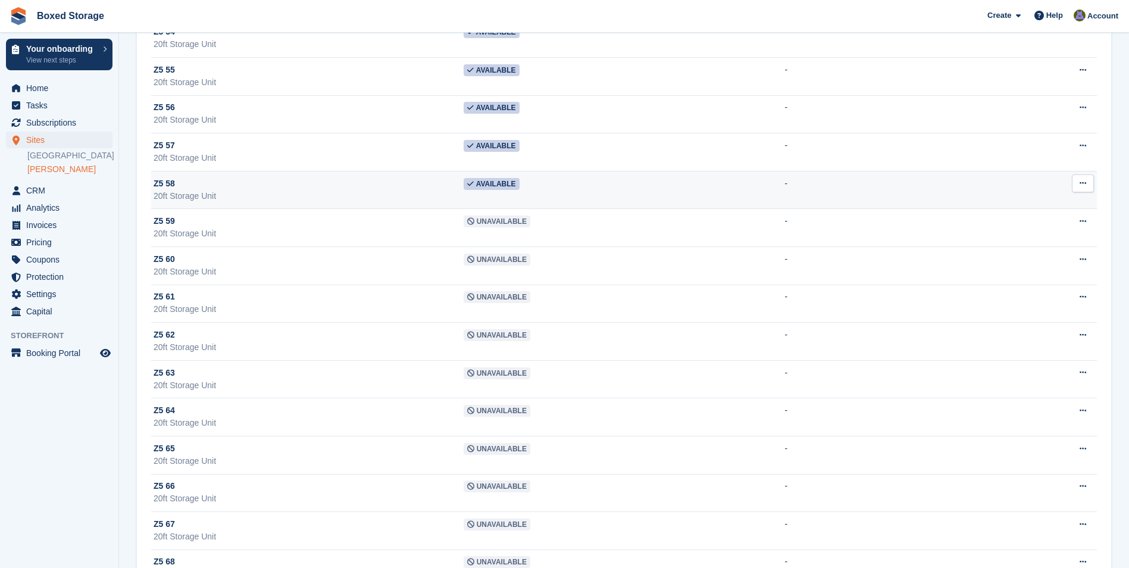
click at [455, 182] on div "Z5 58" at bounding box center [309, 183] width 310 height 12
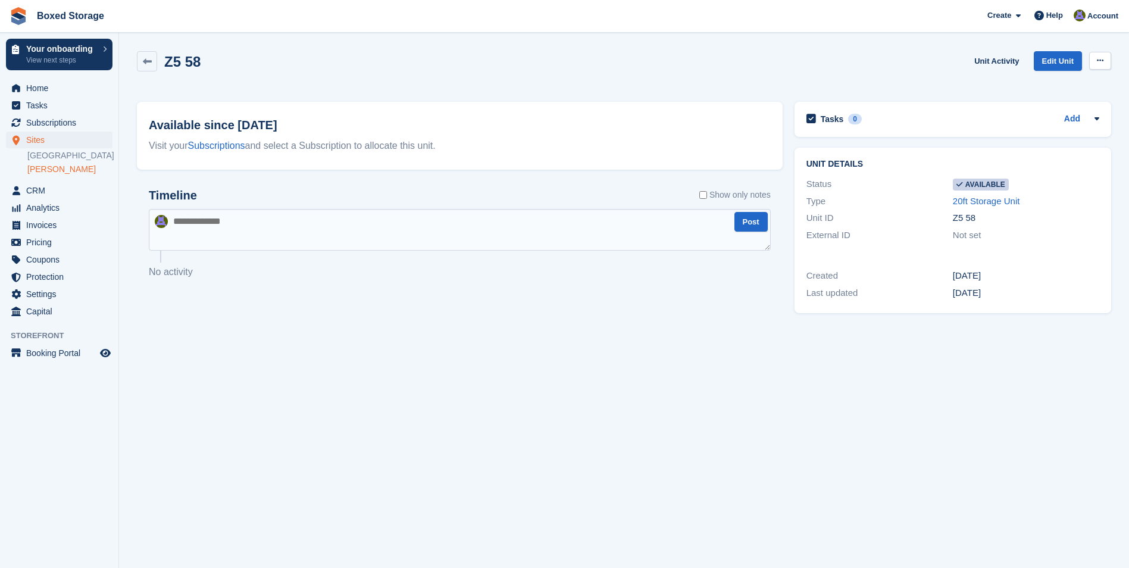
click at [1105, 57] on button at bounding box center [1100, 61] width 22 height 18
click at [1060, 81] on p "Make unavailable" at bounding box center [1054, 83] width 104 height 15
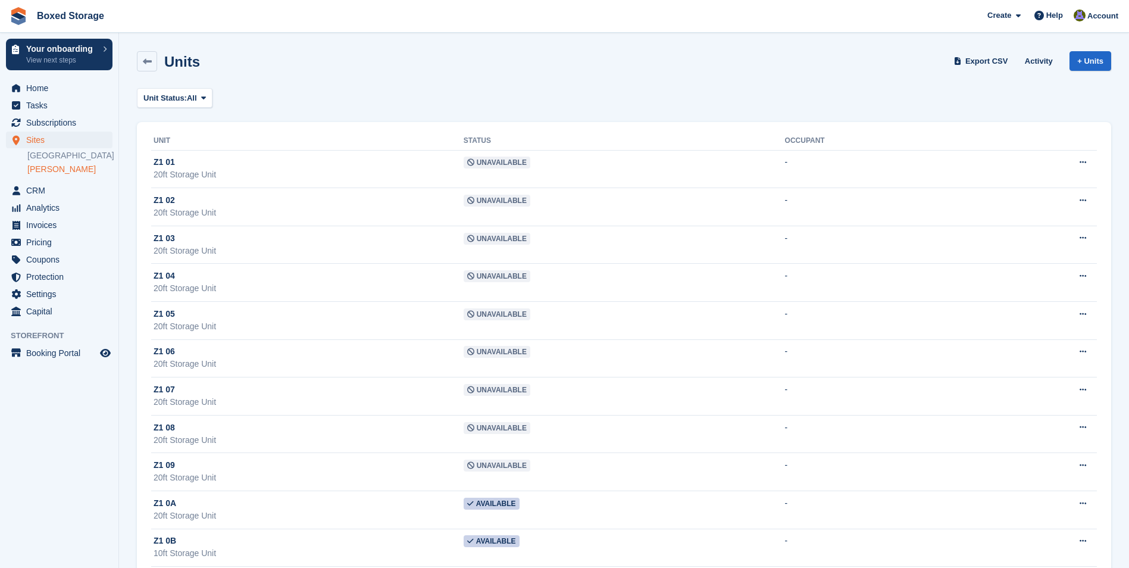
scroll to position [6868, 0]
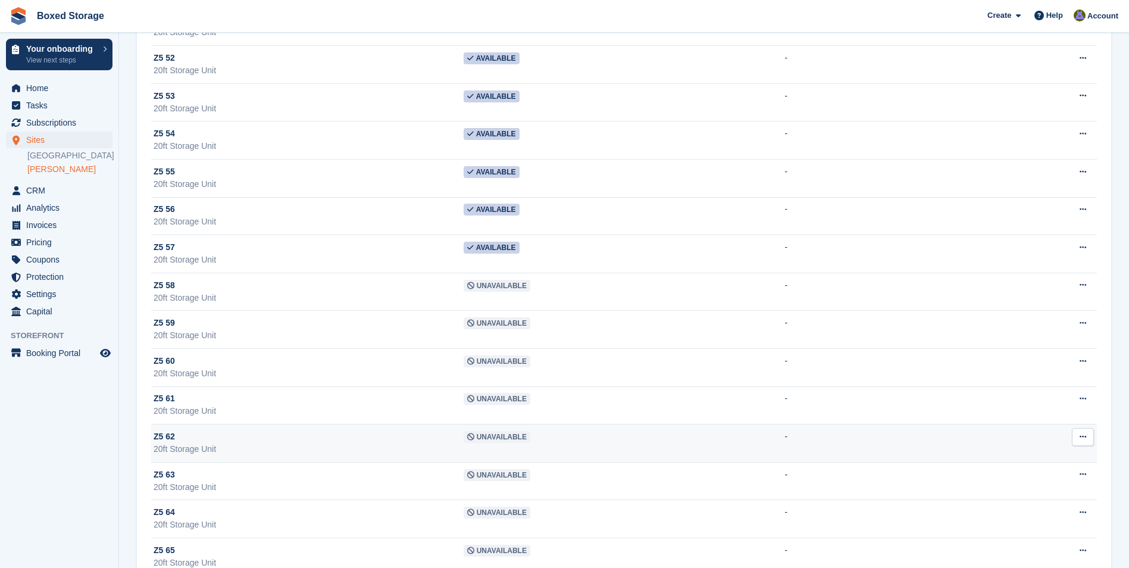
scroll to position [6749, 0]
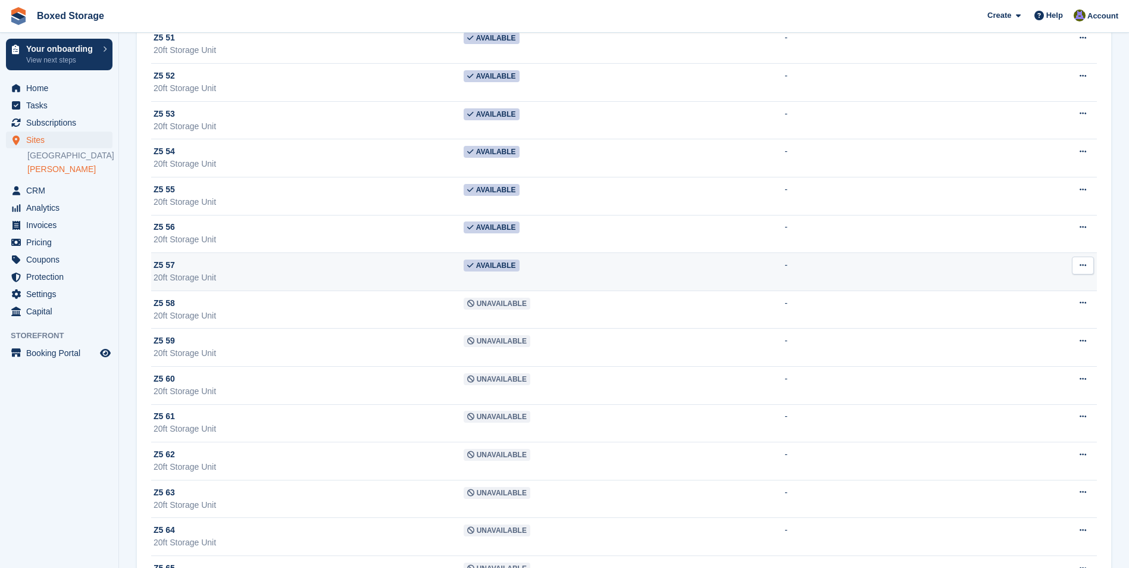
click at [474, 273] on td "Available" at bounding box center [624, 272] width 321 height 38
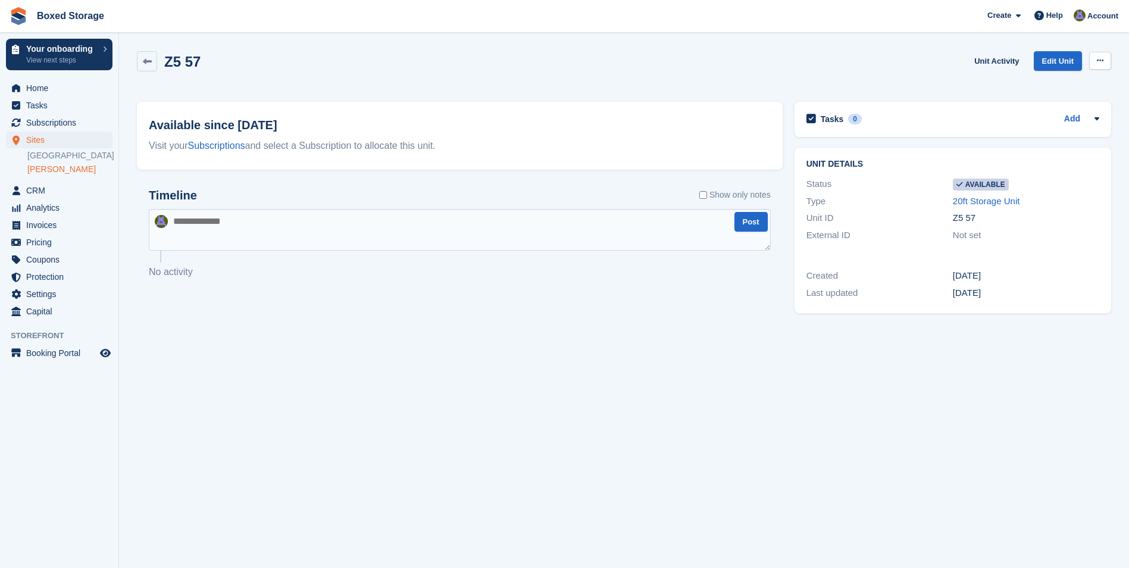
click at [1101, 55] on button at bounding box center [1100, 61] width 22 height 18
click at [1064, 80] on p "Make unavailable" at bounding box center [1054, 83] width 104 height 15
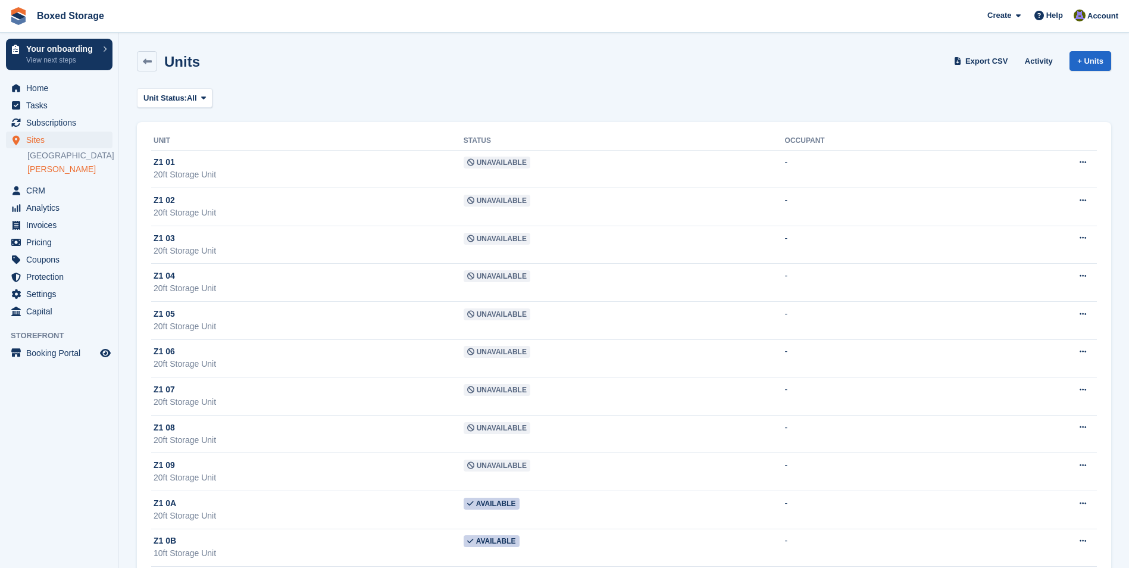
scroll to position [6749, 0]
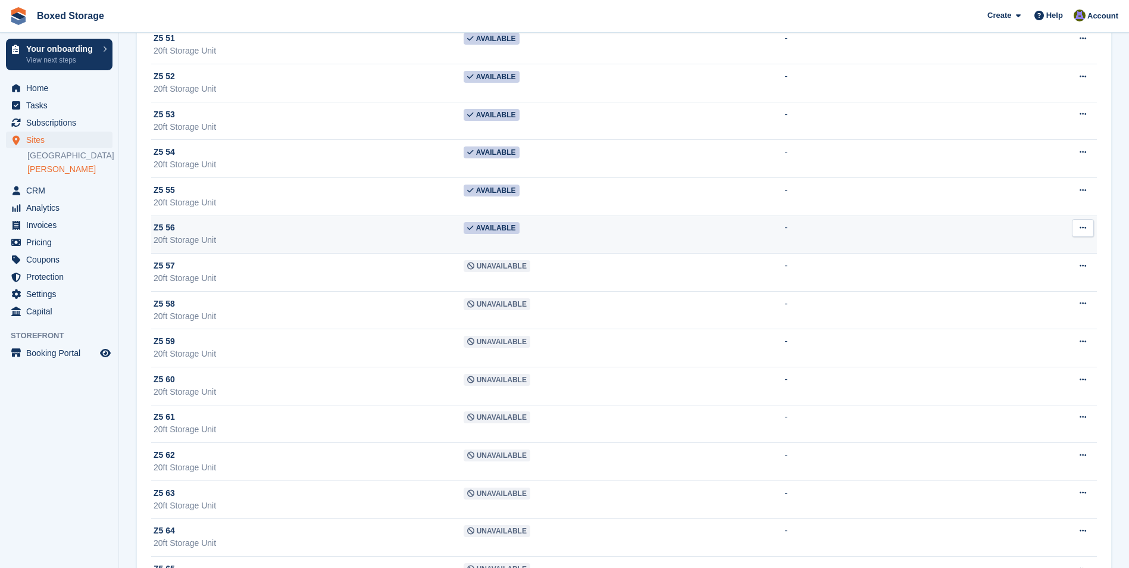
click at [527, 227] on td "Available" at bounding box center [624, 234] width 321 height 38
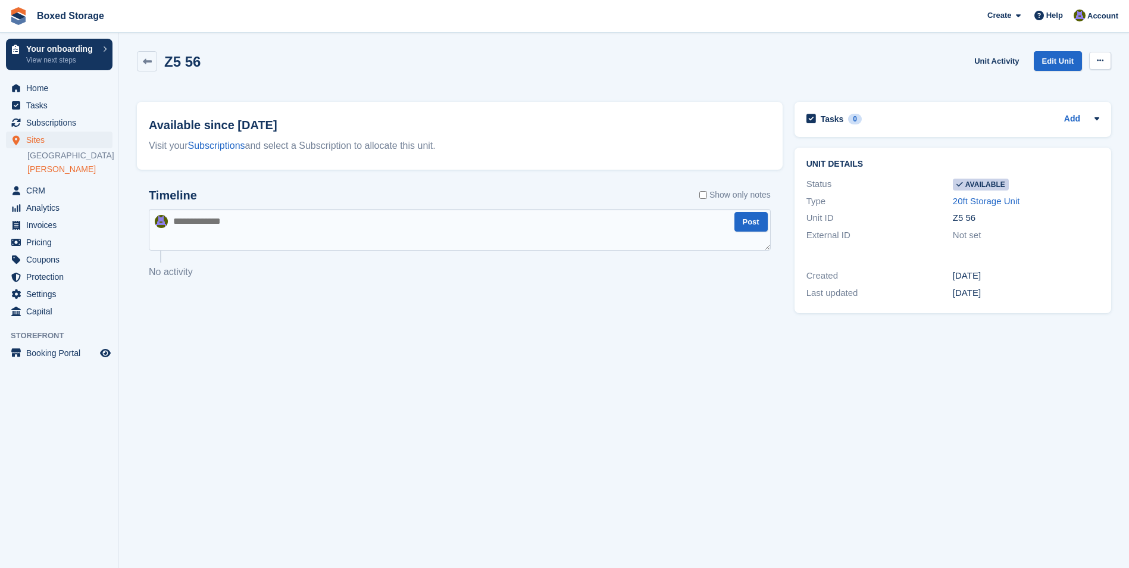
click at [1104, 57] on button at bounding box center [1100, 61] width 22 height 18
click at [1057, 79] on p "Make unavailable" at bounding box center [1054, 83] width 104 height 15
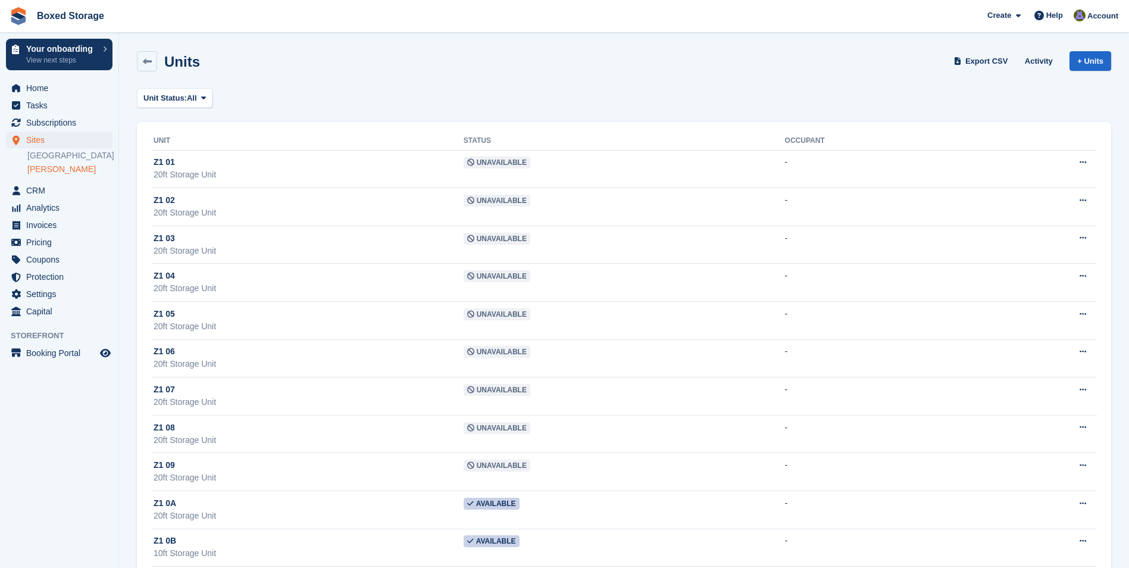
scroll to position [6748, 0]
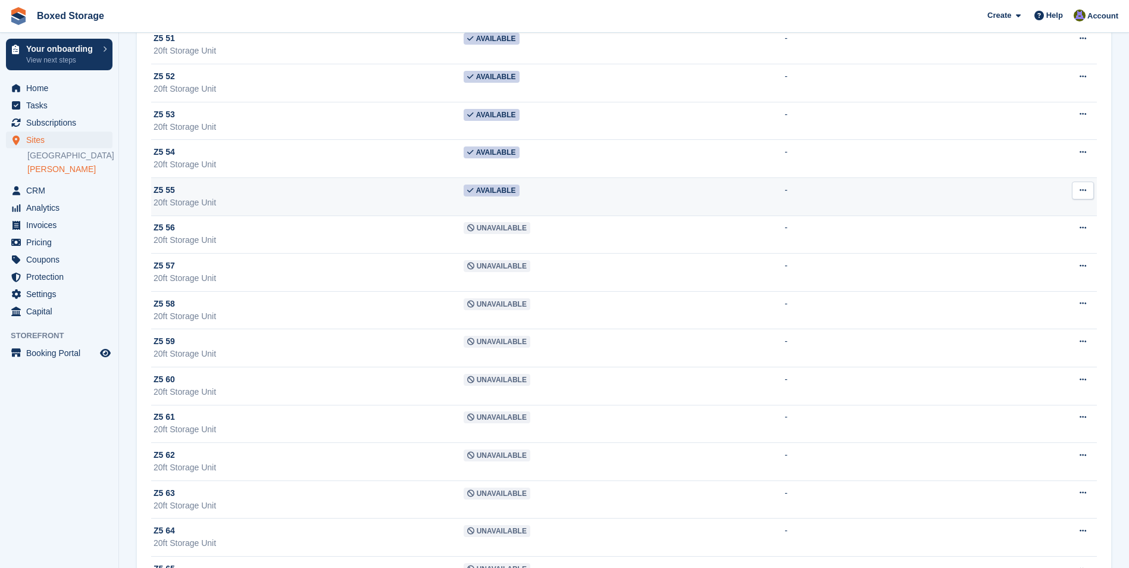
click at [393, 189] on div "Z5 55" at bounding box center [309, 190] width 310 height 12
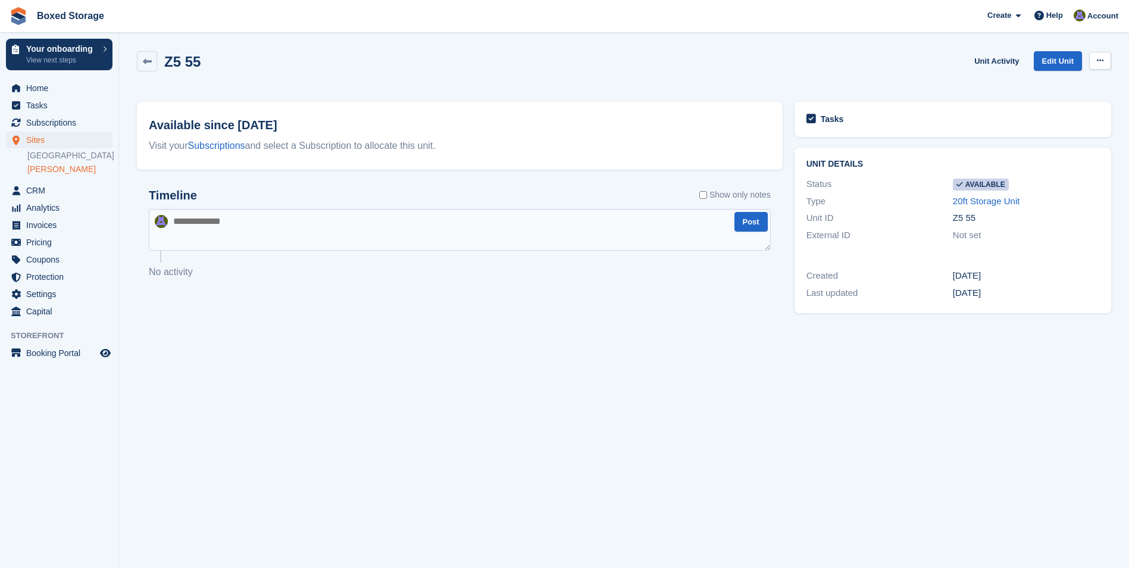
click at [1098, 58] on icon at bounding box center [1100, 61] width 7 height 8
click at [1052, 80] on p "Make unavailable" at bounding box center [1054, 83] width 104 height 15
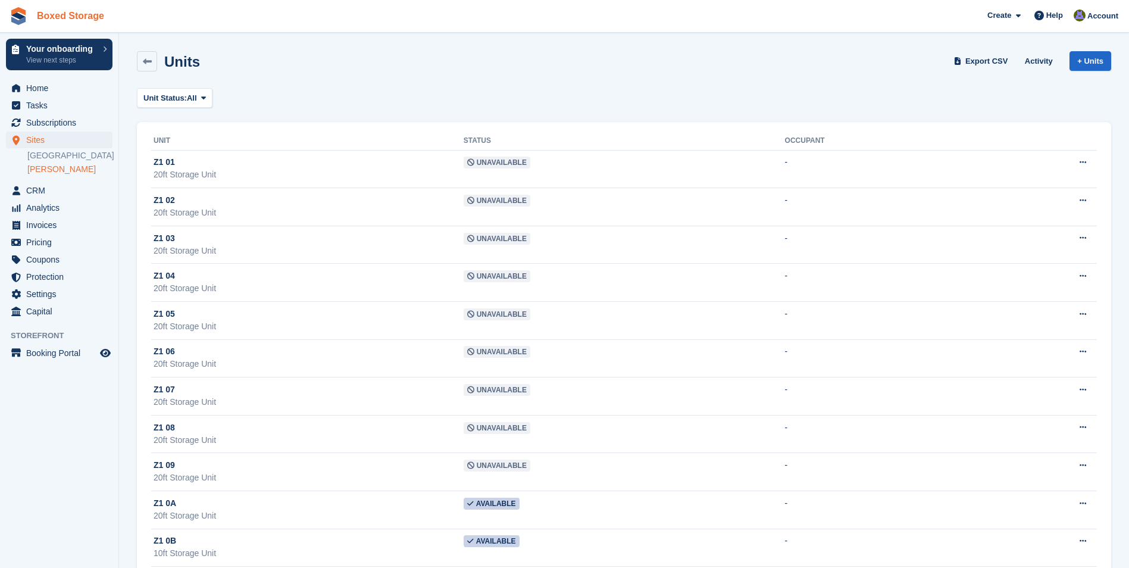
scroll to position [6748, 0]
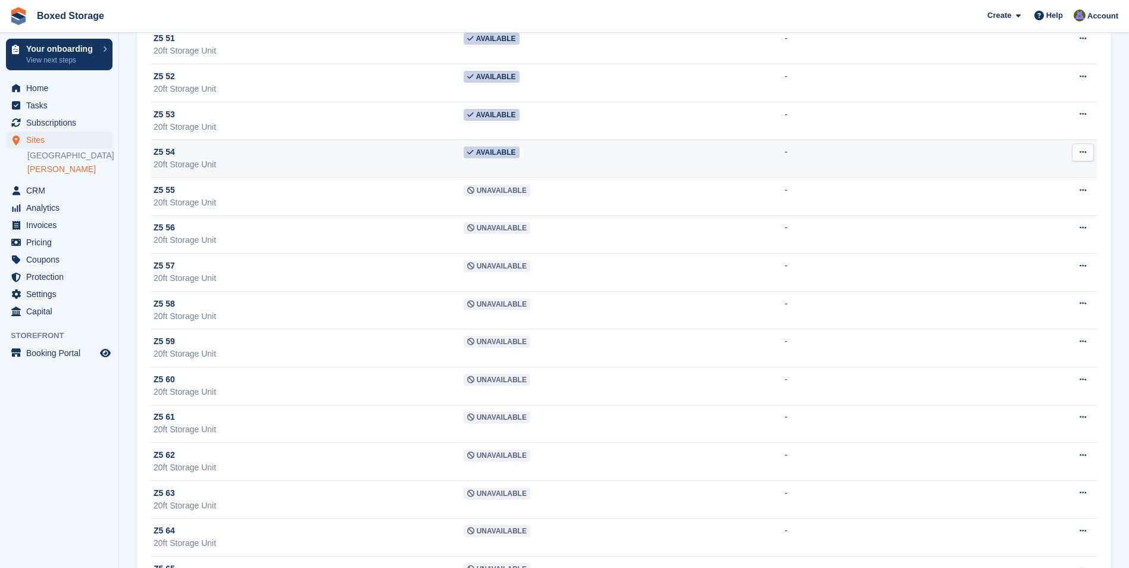
click at [420, 157] on div "Z5 54" at bounding box center [309, 152] width 310 height 12
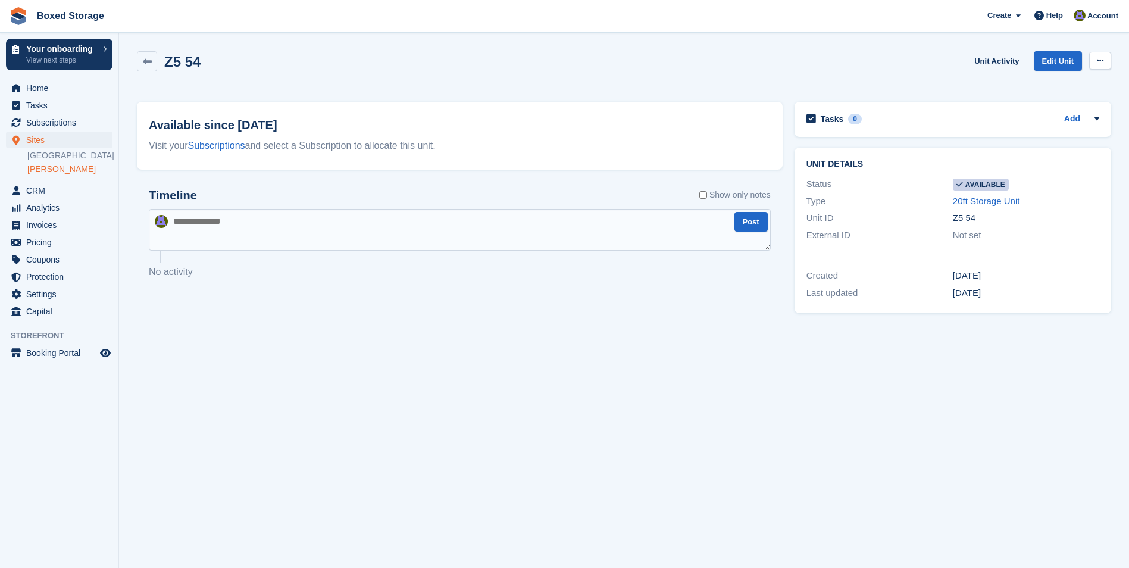
click at [1109, 63] on button at bounding box center [1100, 61] width 22 height 18
click at [1078, 82] on p "Make unavailable" at bounding box center [1054, 83] width 104 height 15
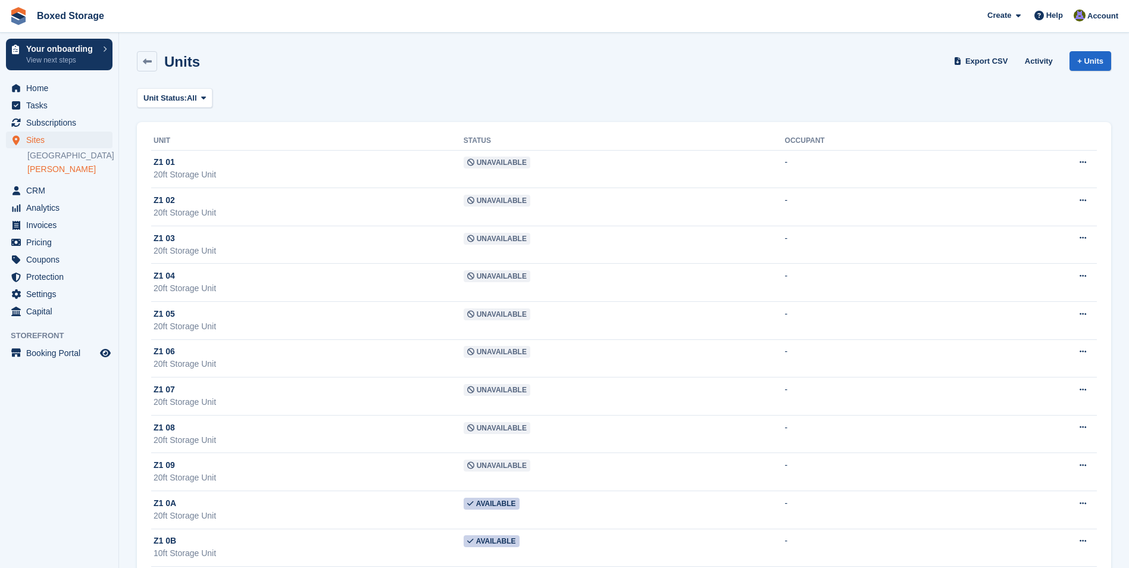
scroll to position [6748, 0]
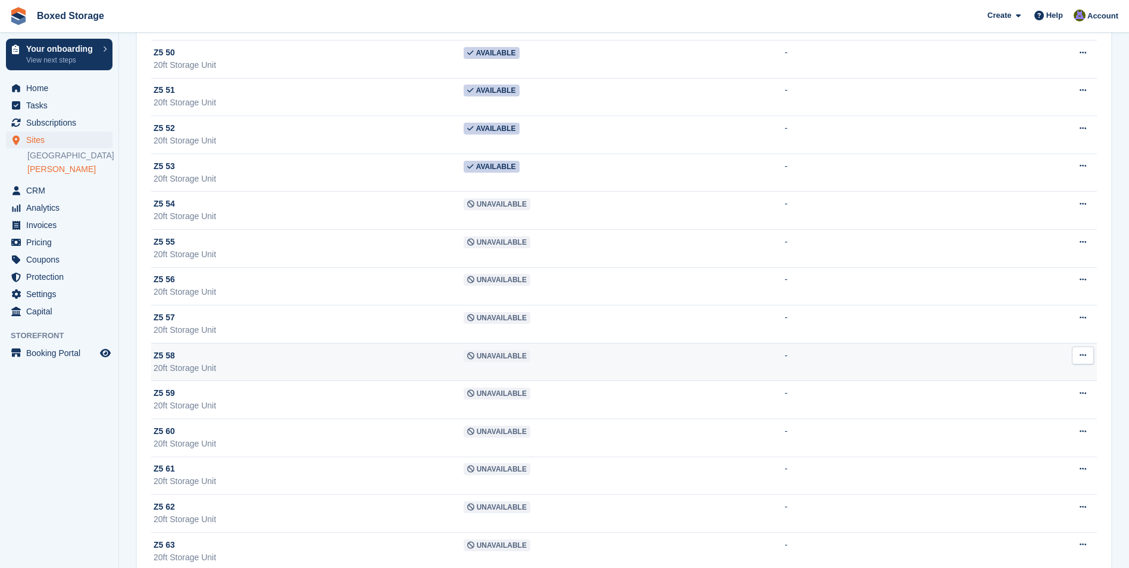
scroll to position [6629, 0]
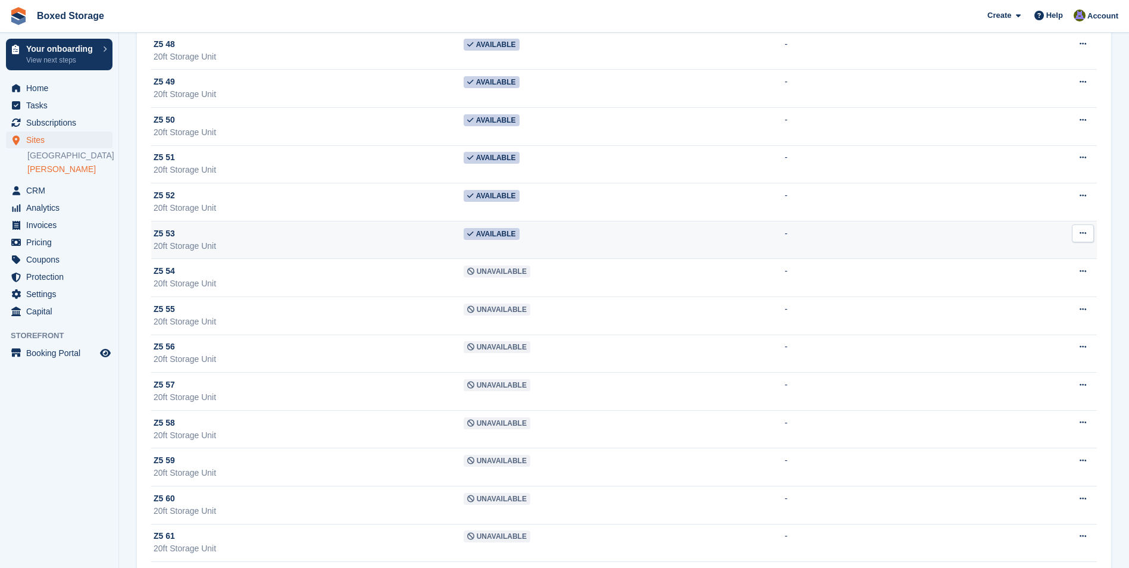
click at [462, 243] on div "20ft Storage Unit" at bounding box center [309, 246] width 310 height 12
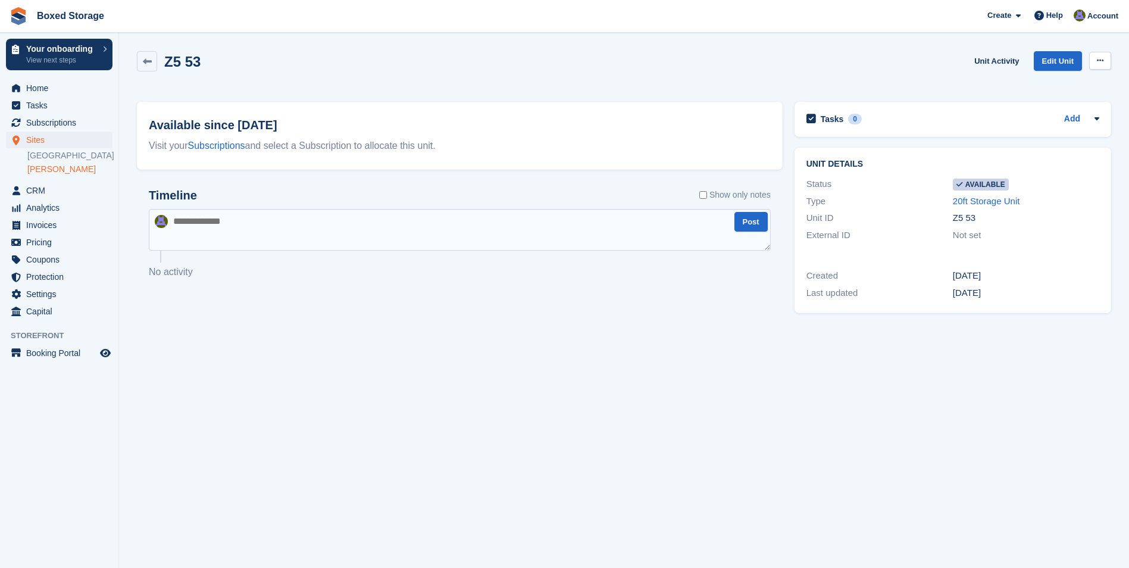
click at [1104, 56] on button at bounding box center [1100, 61] width 22 height 18
click at [1070, 79] on p "Make unavailable" at bounding box center [1054, 83] width 104 height 15
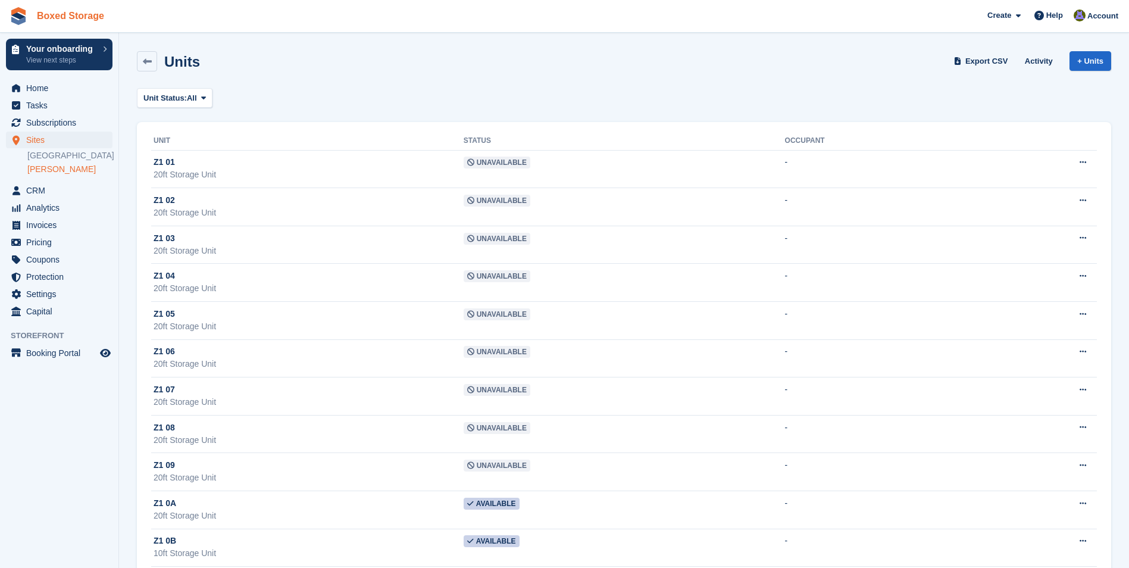
scroll to position [6629, 0]
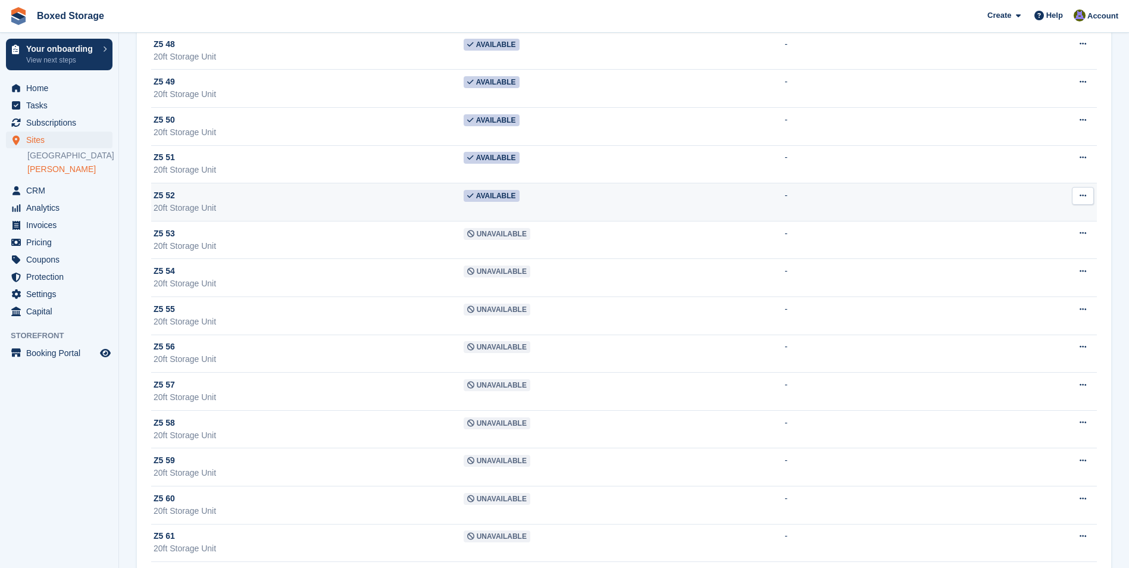
click at [405, 196] on div "Z5 52" at bounding box center [309, 195] width 310 height 12
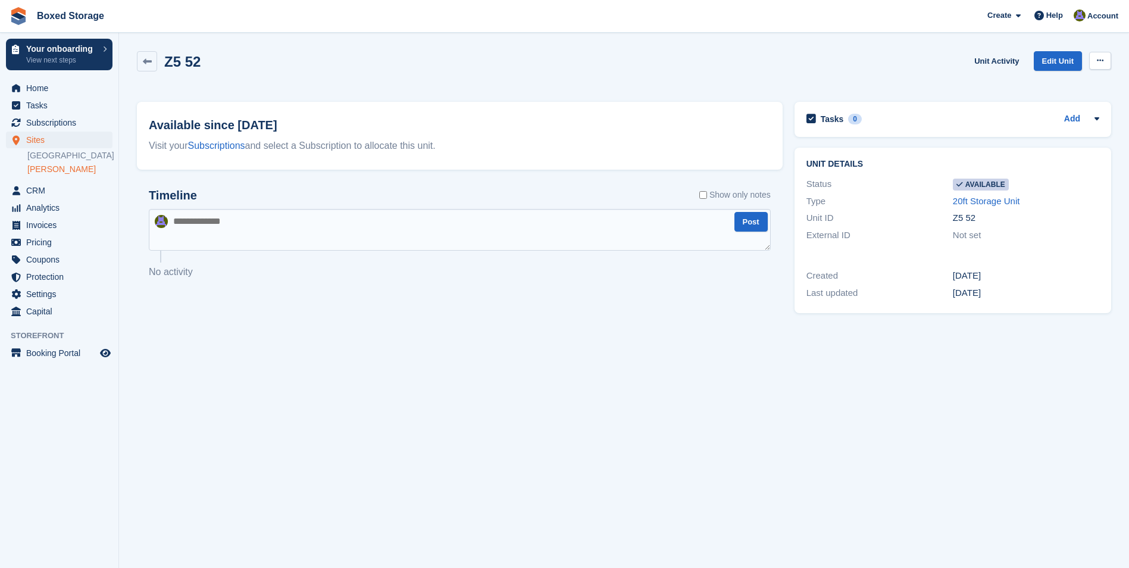
click at [1102, 61] on icon at bounding box center [1100, 61] width 7 height 8
click at [1058, 79] on p "Make unavailable" at bounding box center [1054, 83] width 104 height 15
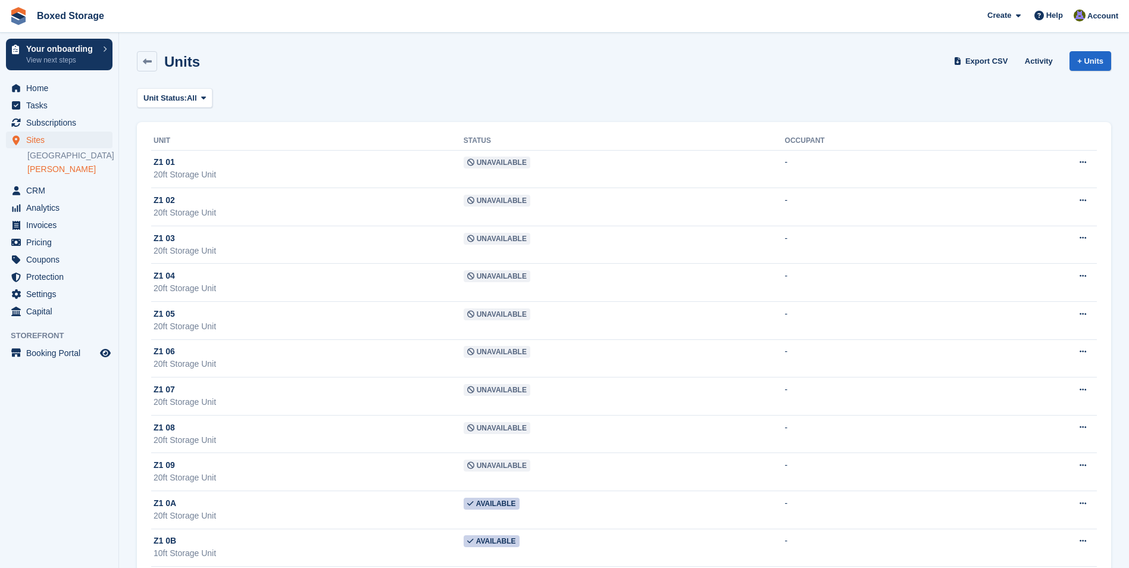
scroll to position [6629, 0]
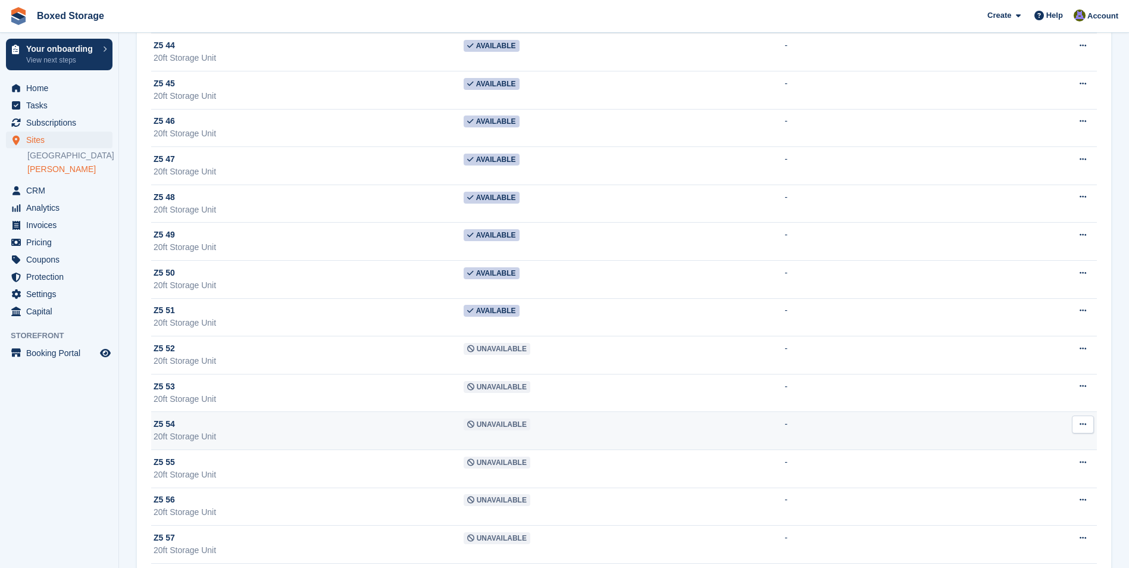
scroll to position [6450, 0]
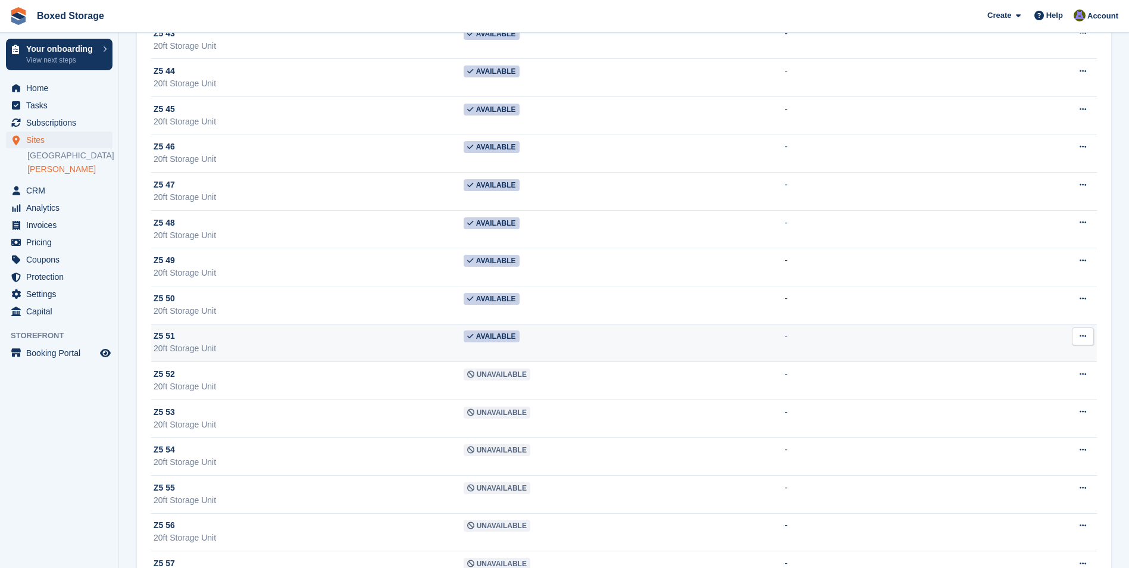
click at [483, 350] on td "Available" at bounding box center [624, 343] width 321 height 38
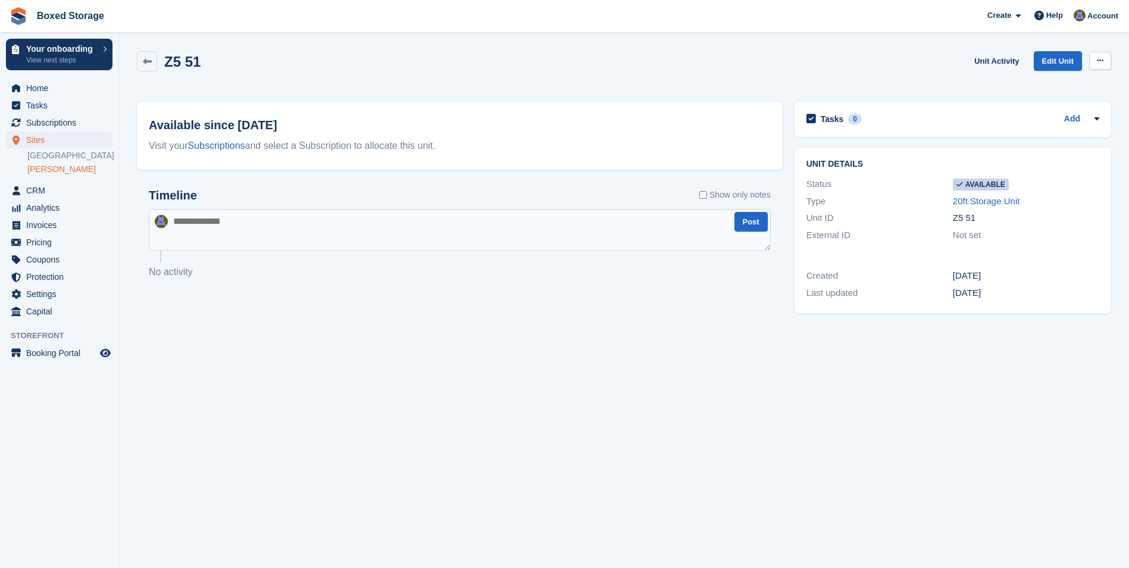
click at [1104, 64] on button at bounding box center [1100, 61] width 22 height 18
click at [1081, 77] on p "Make unavailable" at bounding box center [1054, 83] width 104 height 15
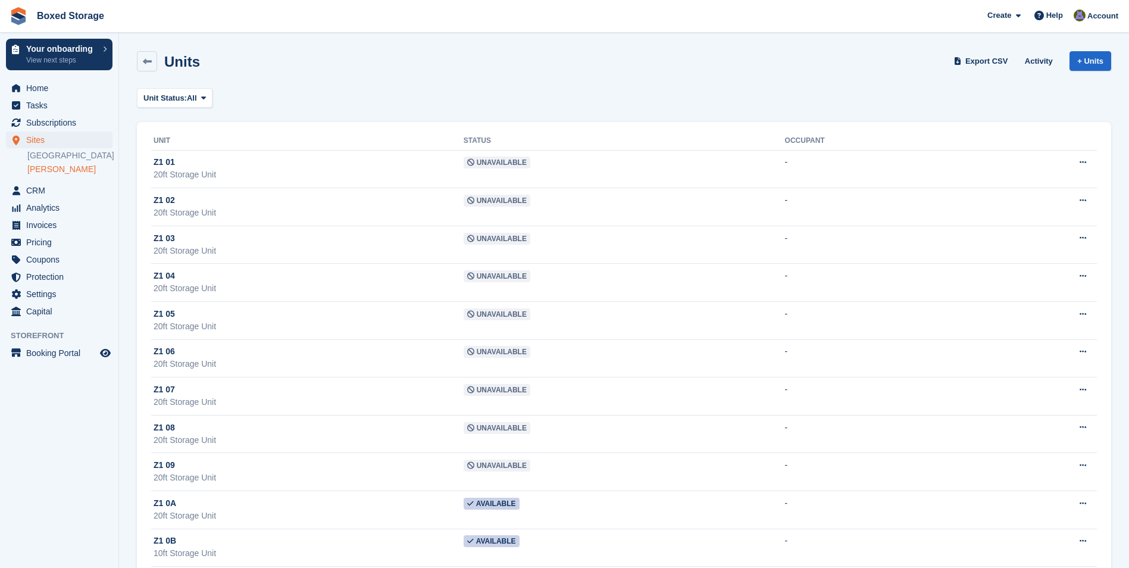
scroll to position [6450, 0]
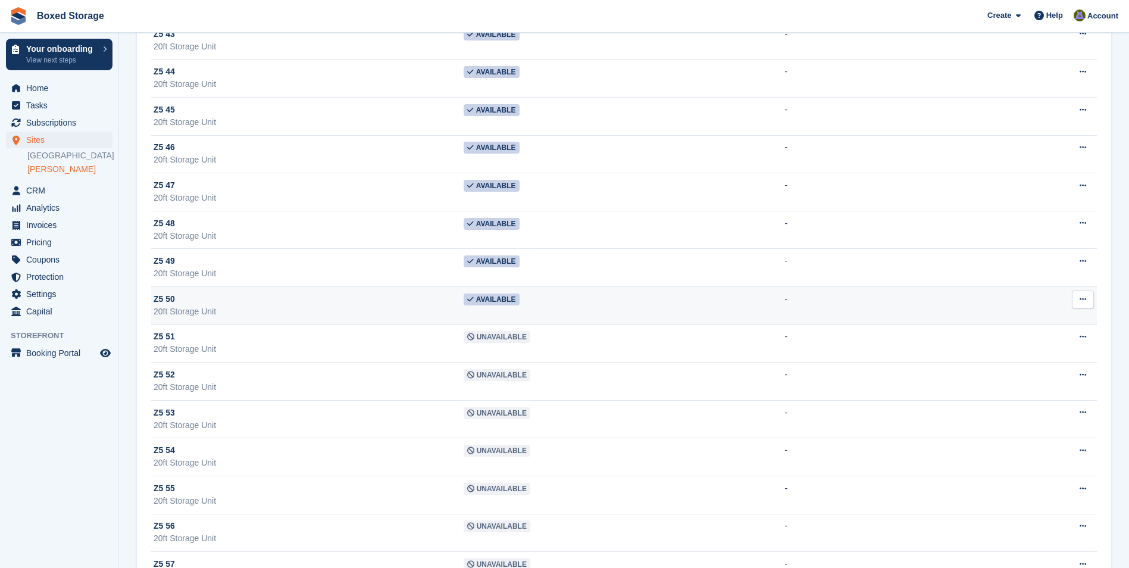
click at [482, 298] on span "Available" at bounding box center [492, 299] width 56 height 12
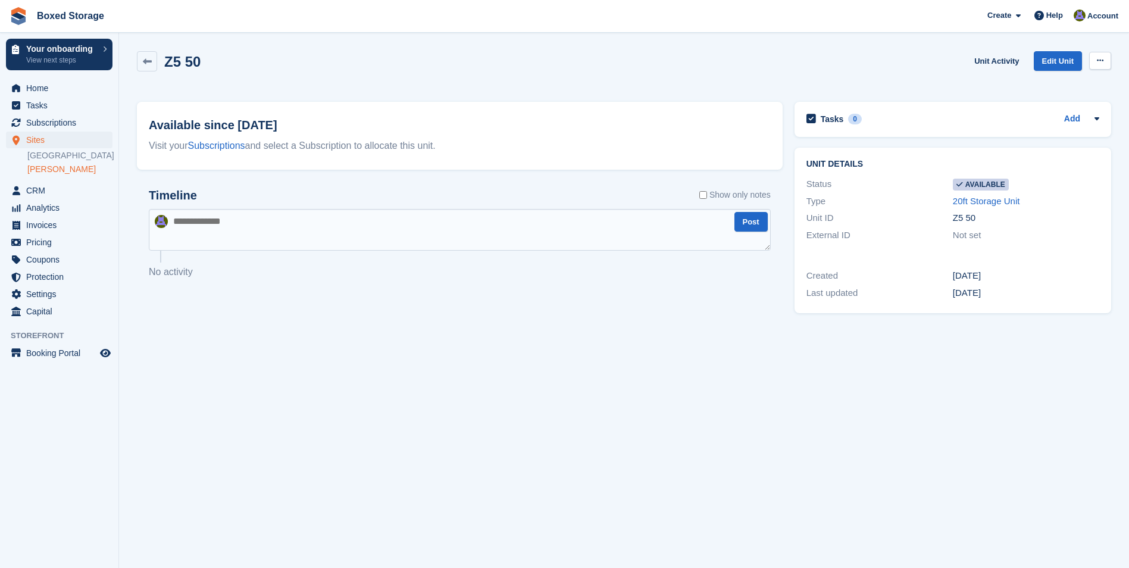
click at [1101, 58] on icon at bounding box center [1100, 61] width 7 height 8
click at [1070, 83] on p "Make unavailable" at bounding box center [1054, 83] width 104 height 15
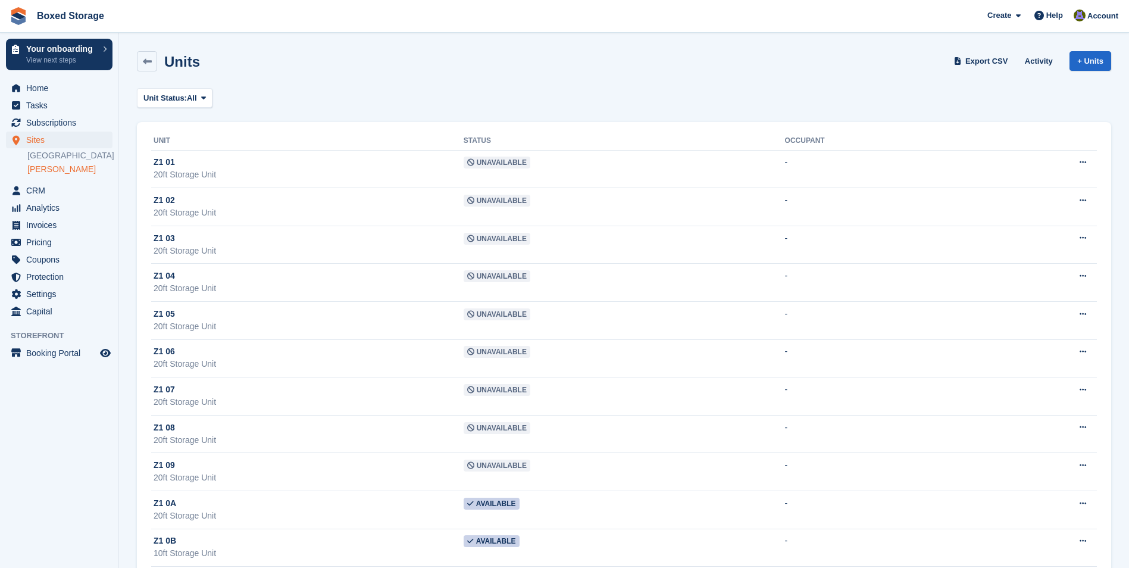
scroll to position [6450, 0]
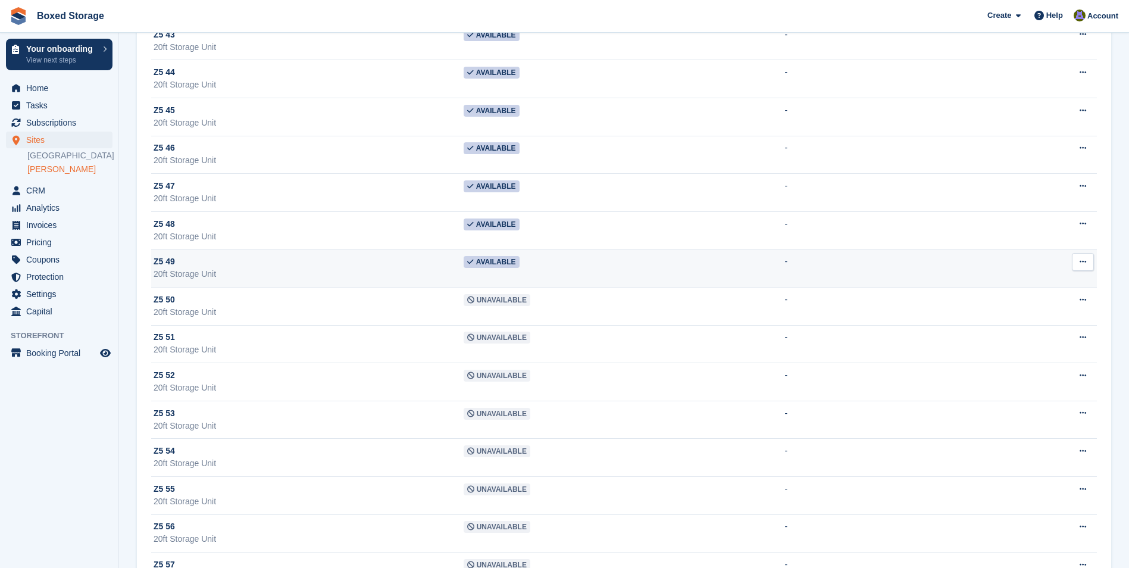
click at [474, 260] on icon at bounding box center [470, 261] width 7 height 7
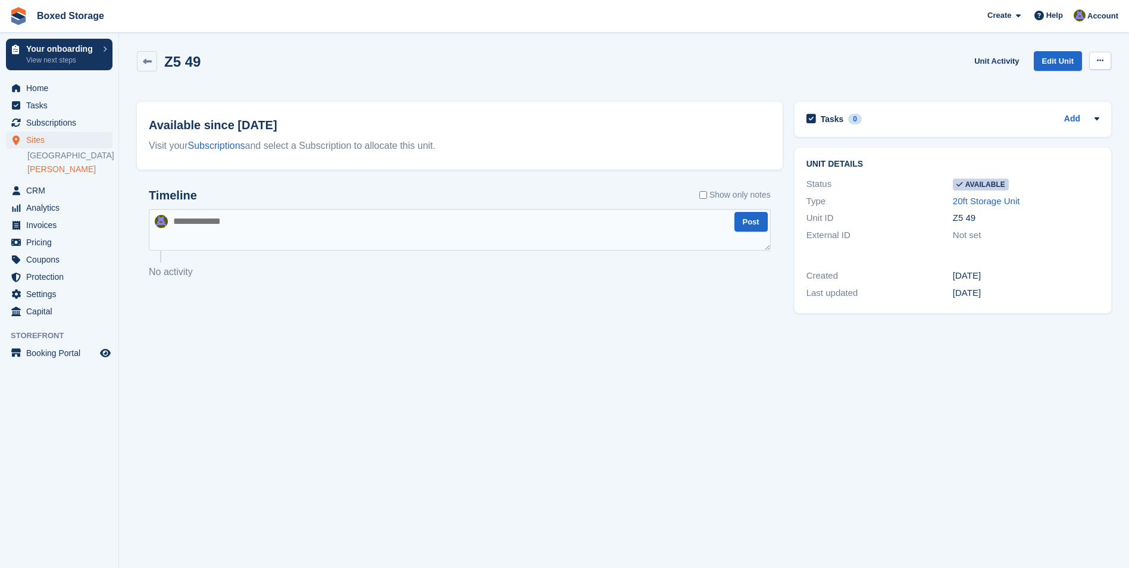
click at [1102, 56] on button at bounding box center [1100, 61] width 22 height 18
click at [1063, 77] on p "Make unavailable" at bounding box center [1054, 83] width 104 height 15
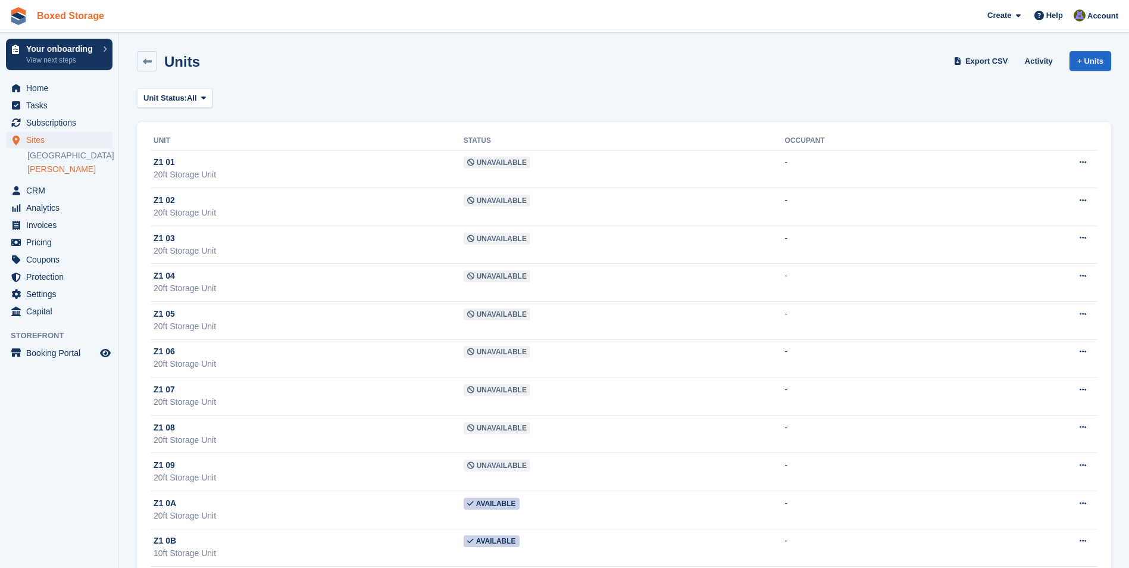
scroll to position [6449, 0]
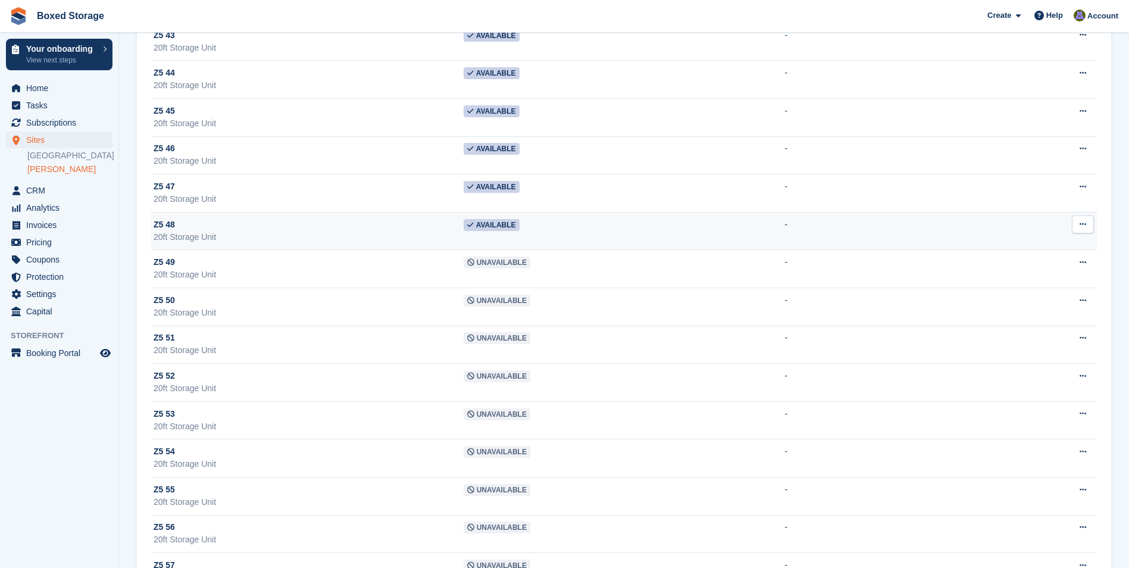
click at [421, 235] on div "20ft Storage Unit" at bounding box center [309, 237] width 310 height 12
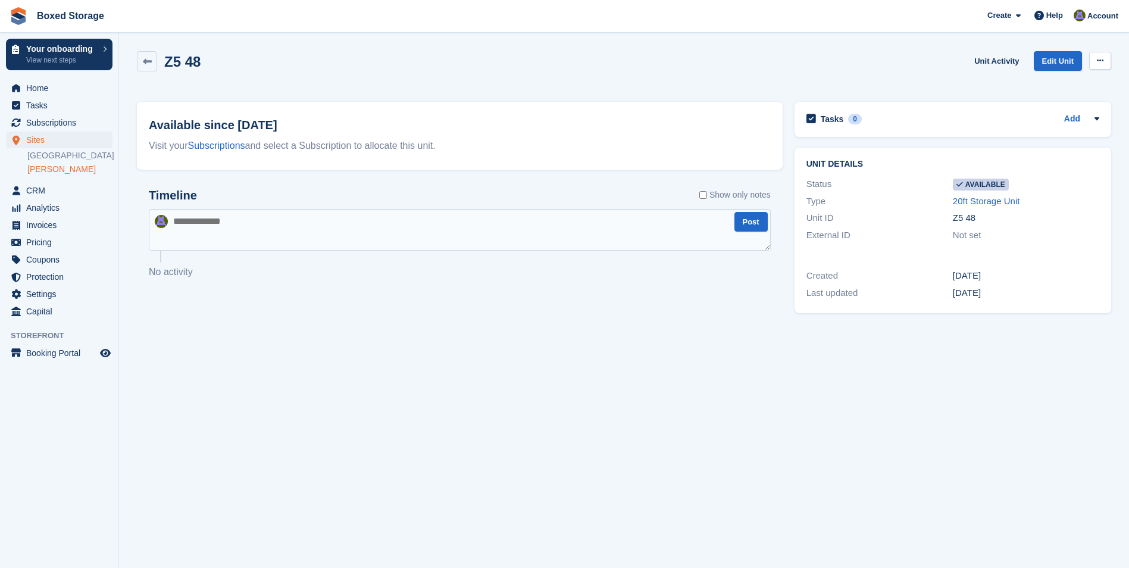
click at [1106, 60] on button at bounding box center [1100, 61] width 22 height 18
click at [1065, 82] on p "Make unavailable" at bounding box center [1054, 83] width 104 height 15
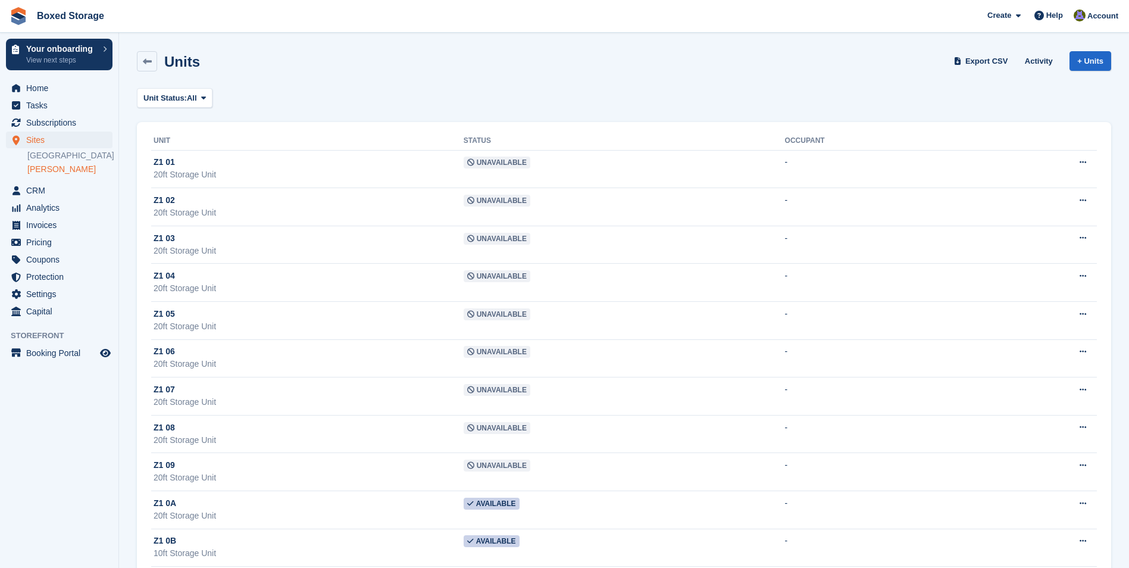
scroll to position [6449, 0]
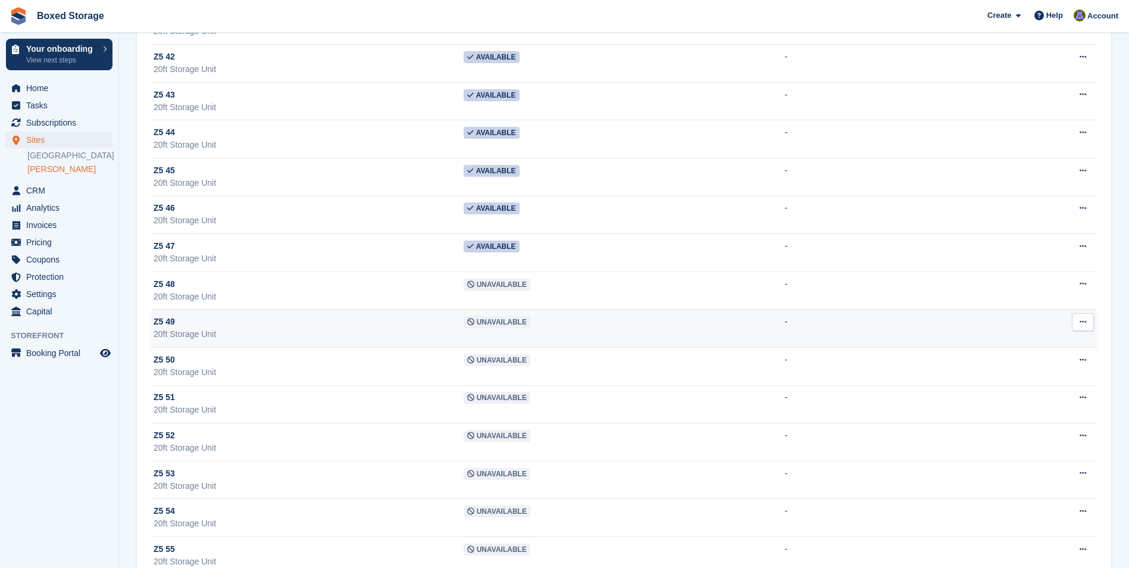
scroll to position [6389, 0]
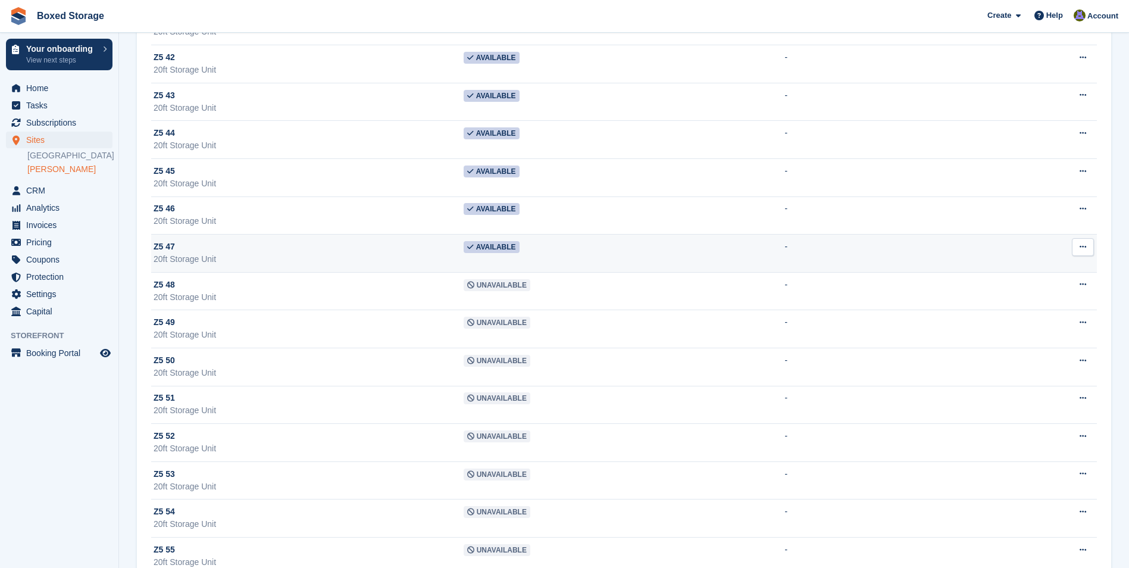
click at [422, 255] on div "20ft Storage Unit" at bounding box center [309, 259] width 310 height 12
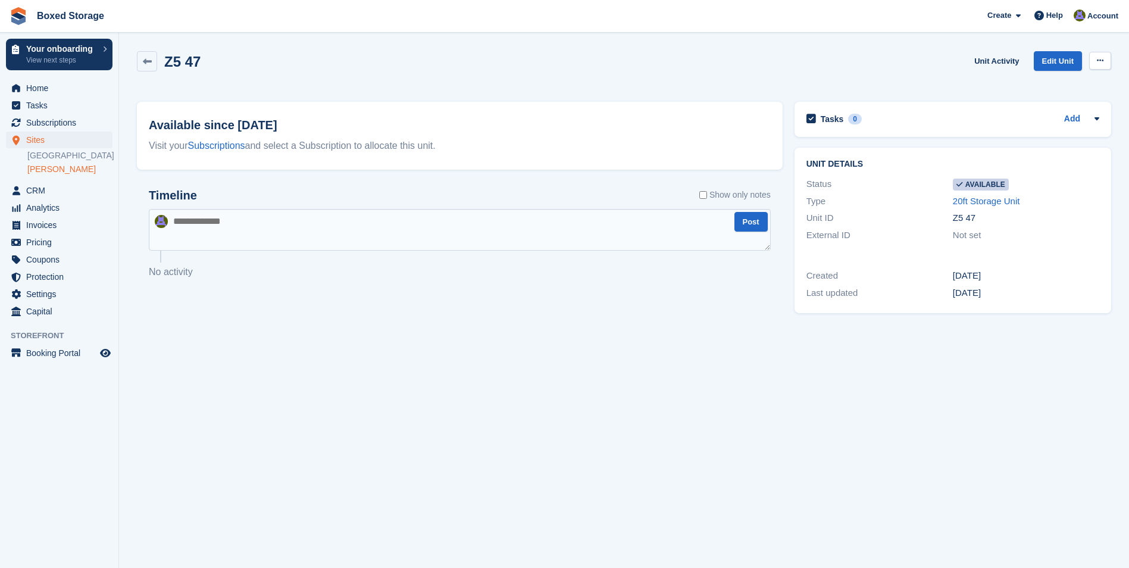
click at [1101, 60] on icon at bounding box center [1100, 61] width 7 height 8
click at [1067, 85] on p "Make unavailable" at bounding box center [1054, 83] width 104 height 15
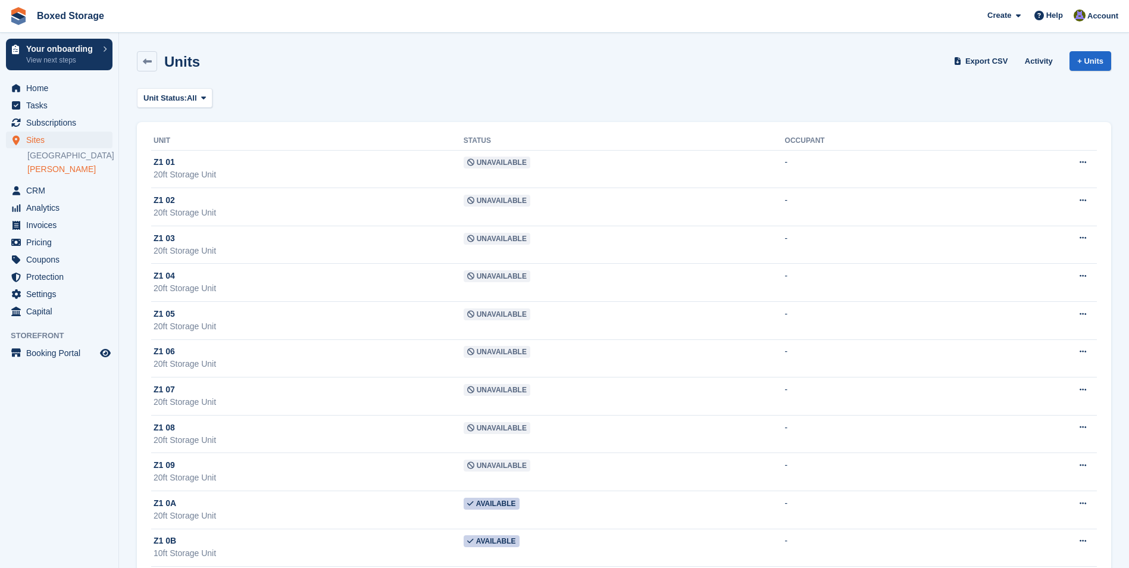
scroll to position [6389, 0]
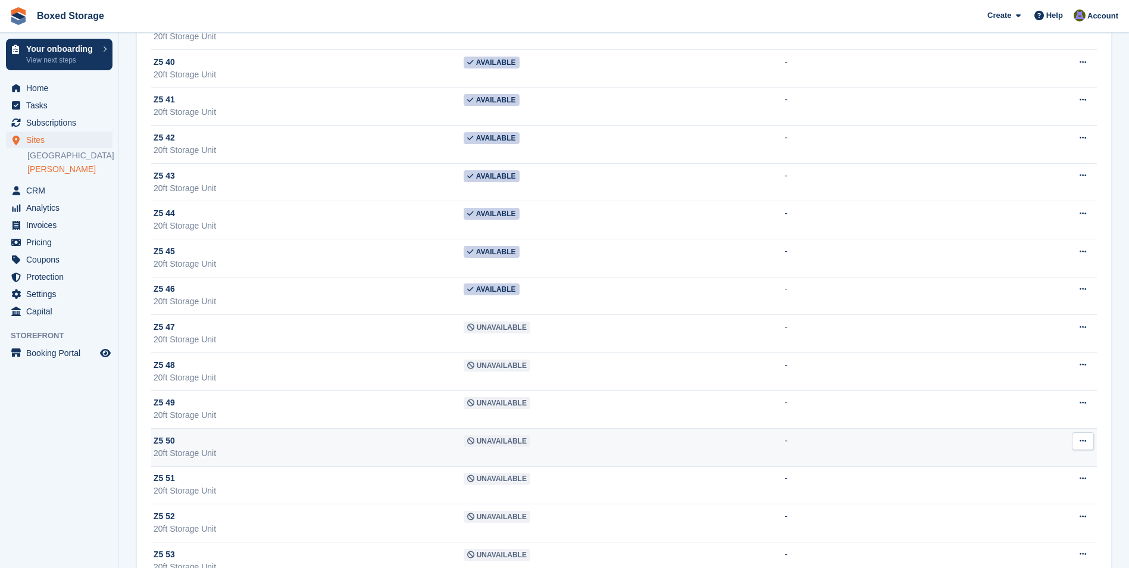
scroll to position [6269, 0]
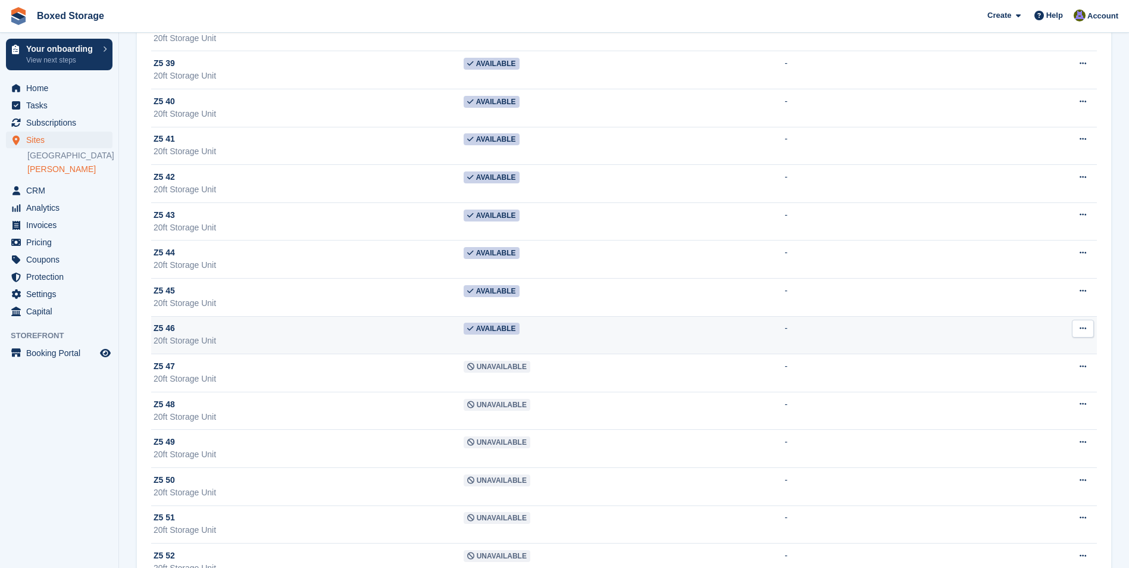
click at [504, 333] on span "Available" at bounding box center [492, 329] width 56 height 12
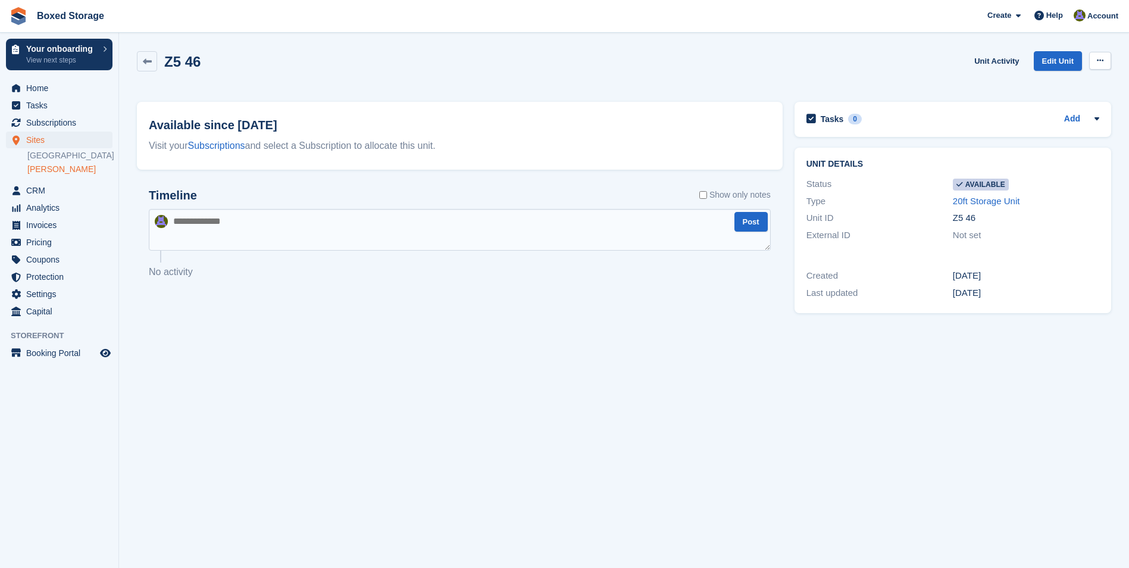
click at [1100, 59] on icon at bounding box center [1100, 61] width 7 height 8
click at [1077, 77] on p "Make unavailable" at bounding box center [1054, 83] width 104 height 15
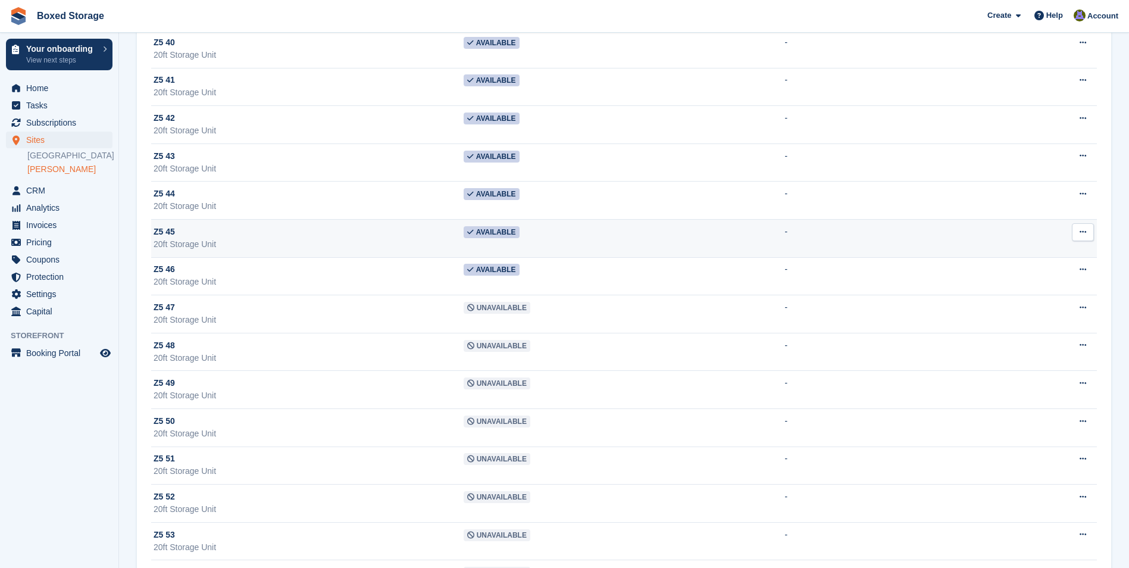
scroll to position [6328, 0]
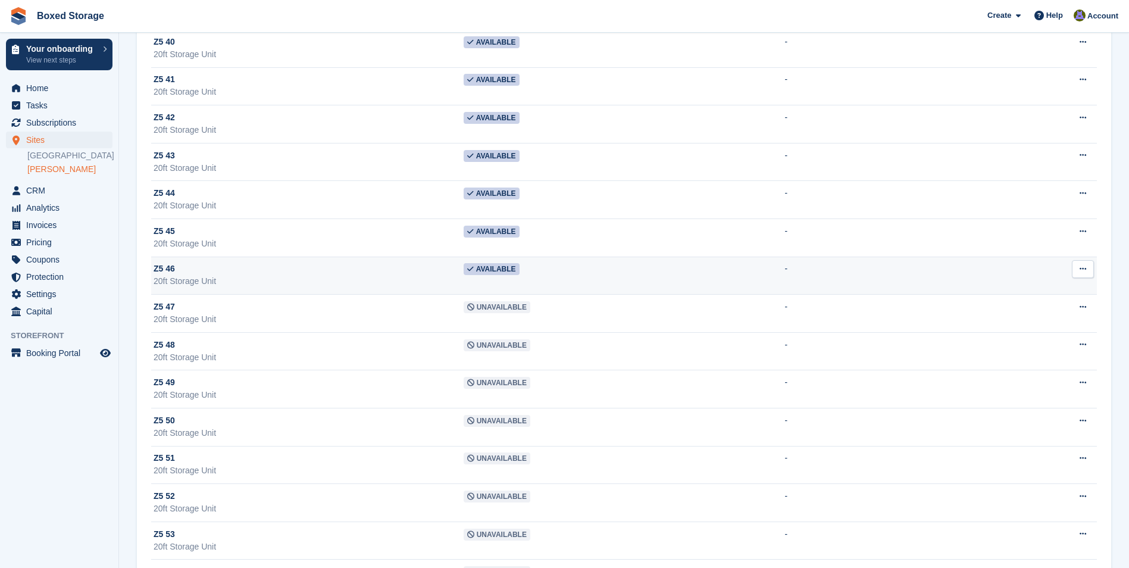
click at [355, 271] on div "Z5 46" at bounding box center [309, 268] width 310 height 12
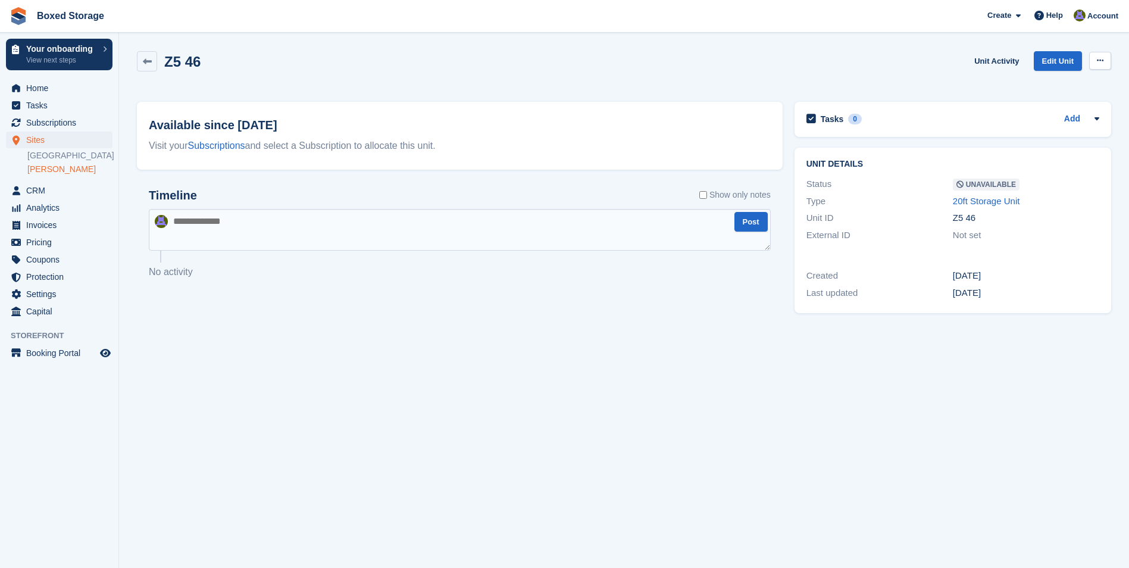
click at [1099, 55] on button at bounding box center [1100, 61] width 22 height 18
click at [354, 39] on section "Z5 46 Unit Activity Edit Unit Make Available Delete unit Available since 24 Jul…" at bounding box center [624, 284] width 1010 height 568
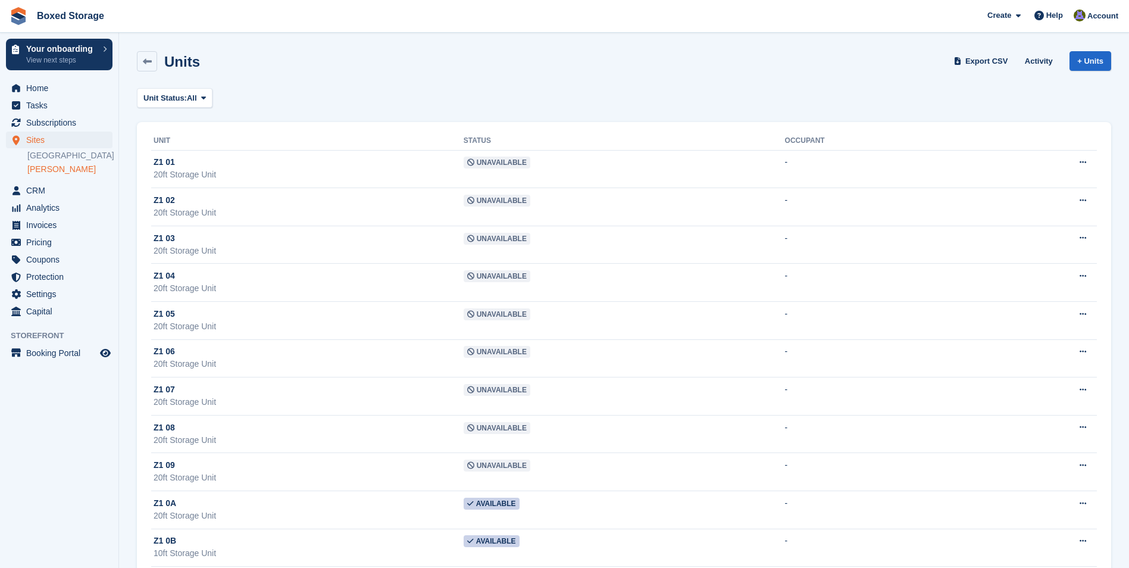
scroll to position [6328, 0]
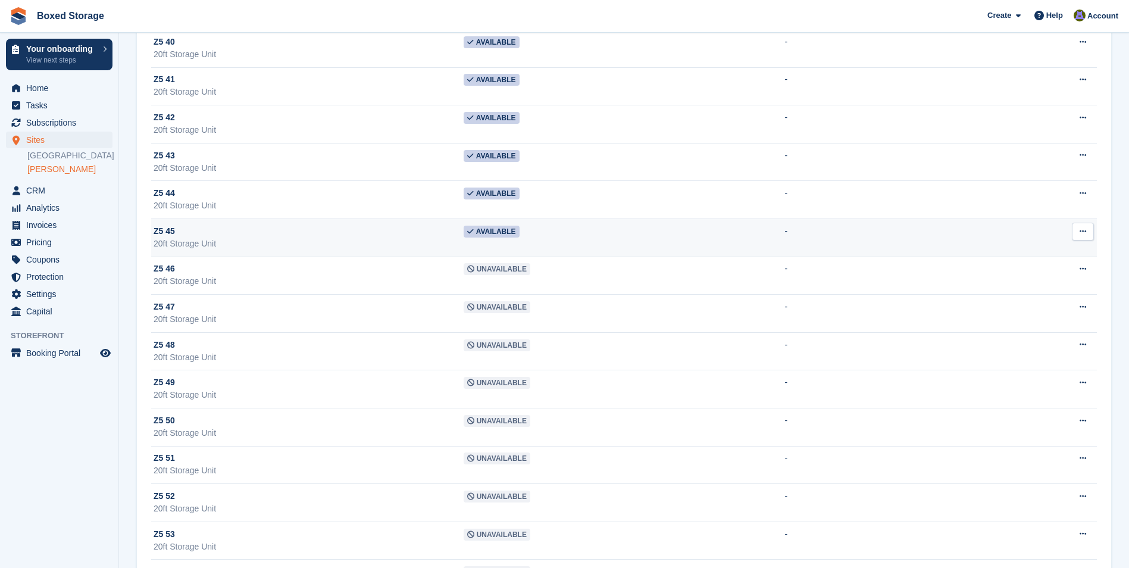
click at [576, 235] on td "Available" at bounding box center [624, 238] width 321 height 38
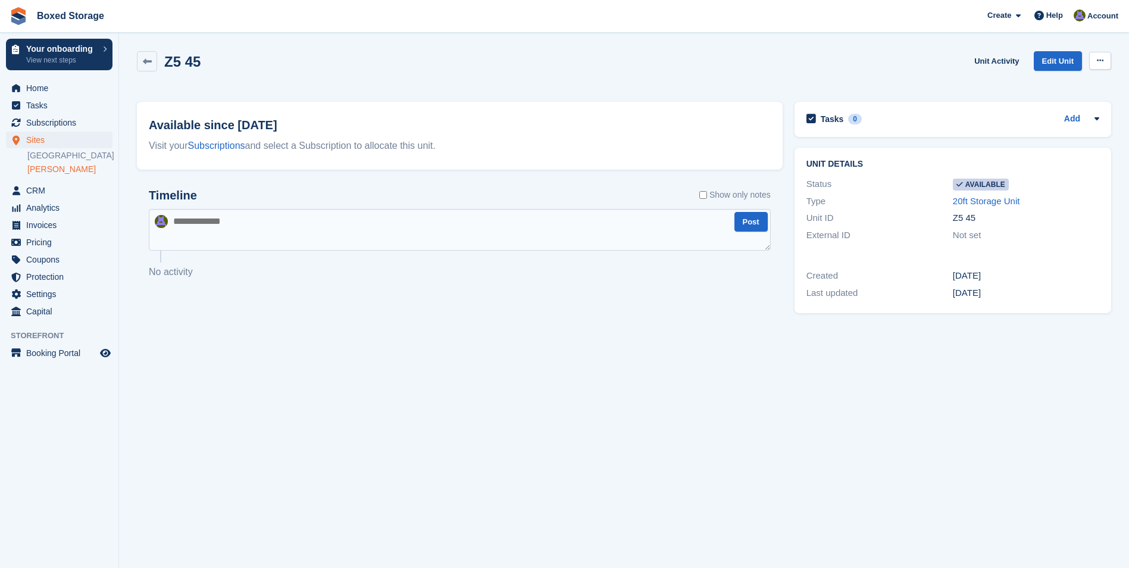
click at [1101, 61] on icon at bounding box center [1100, 61] width 7 height 8
click at [1071, 76] on p "Make unavailable" at bounding box center [1054, 83] width 104 height 15
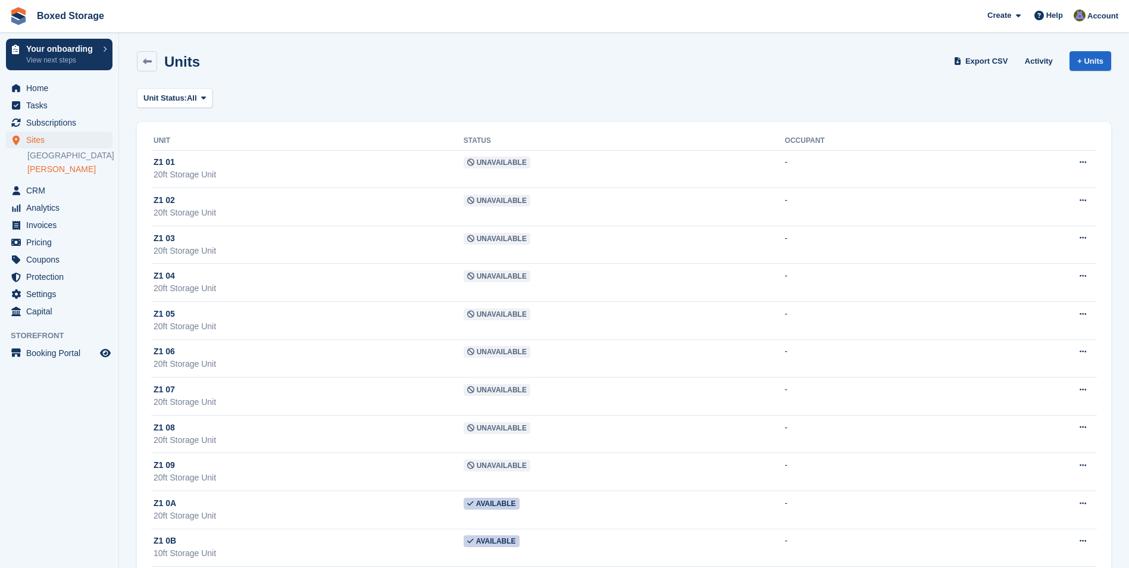
scroll to position [6328, 0]
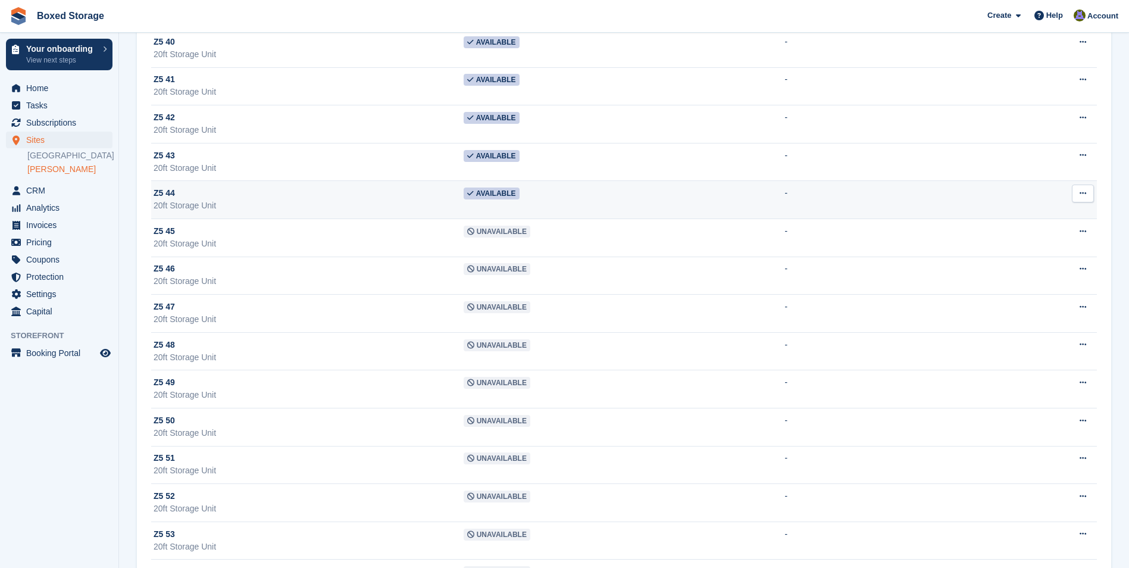
click at [573, 198] on td "Available" at bounding box center [624, 200] width 321 height 38
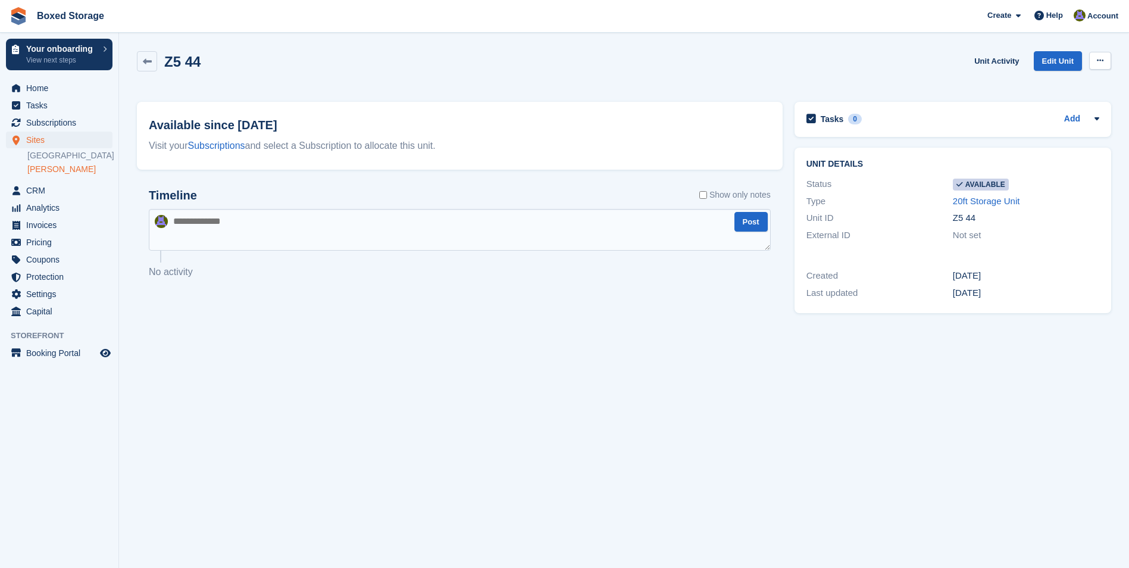
click at [1095, 63] on button at bounding box center [1100, 61] width 22 height 18
click at [1050, 82] on p "Make unavailable" at bounding box center [1054, 83] width 104 height 15
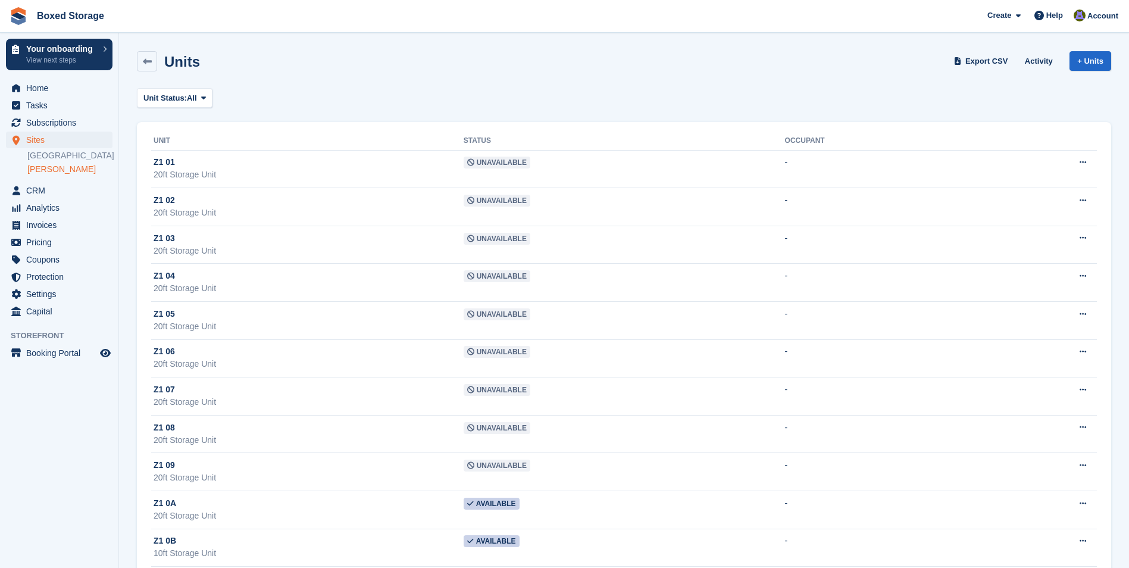
scroll to position [6328, 0]
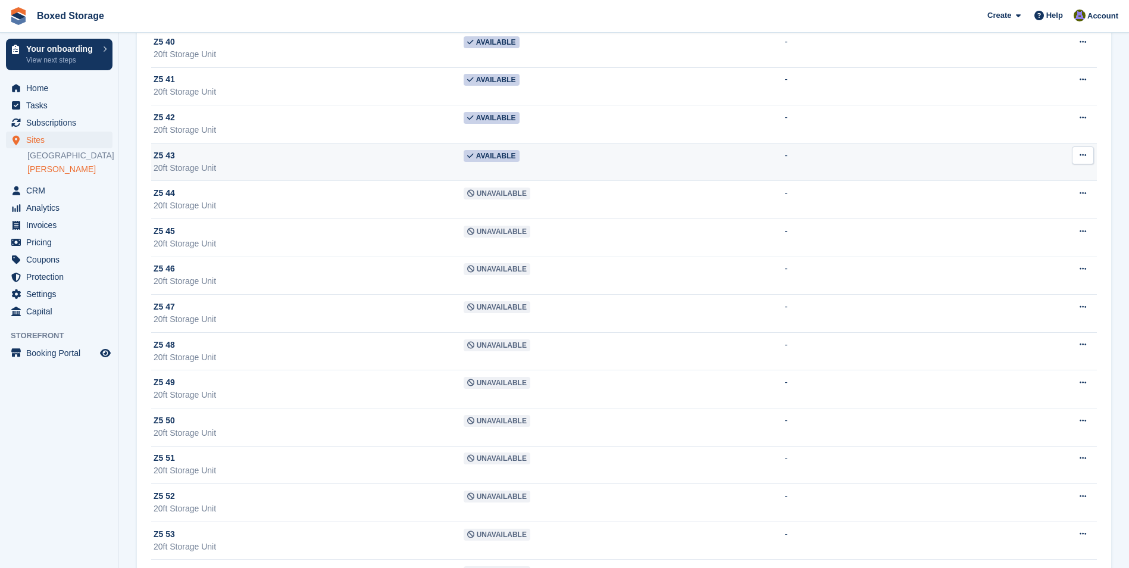
click at [442, 154] on div "Z5 43" at bounding box center [309, 155] width 310 height 12
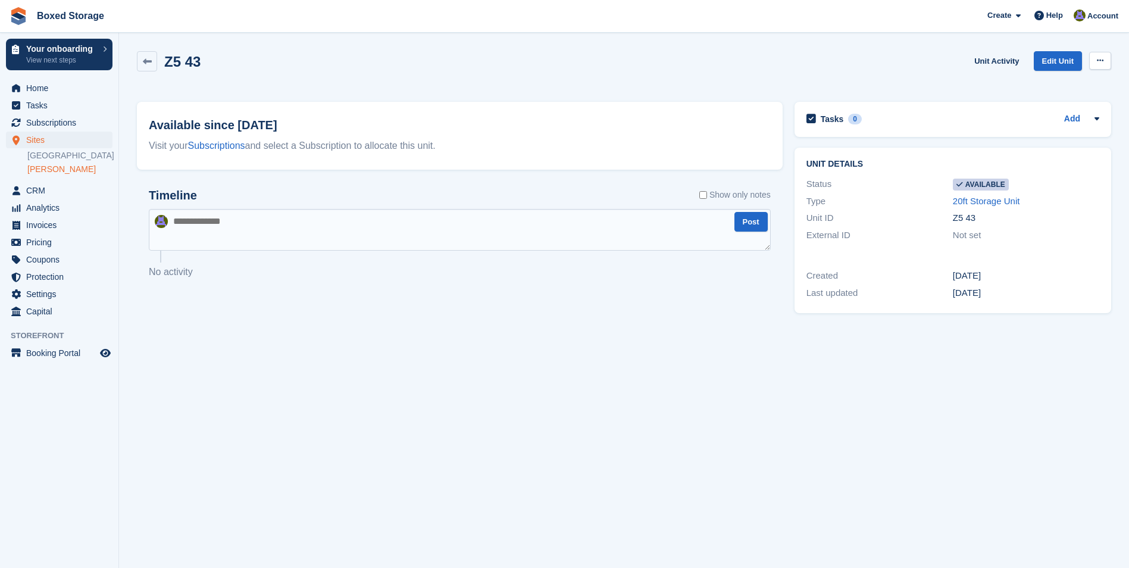
click at [1100, 54] on button at bounding box center [1100, 61] width 22 height 18
click at [1067, 76] on div "Make unavailable Delete unit" at bounding box center [1054, 97] width 114 height 52
click at [1065, 79] on p "Make unavailable" at bounding box center [1054, 83] width 104 height 15
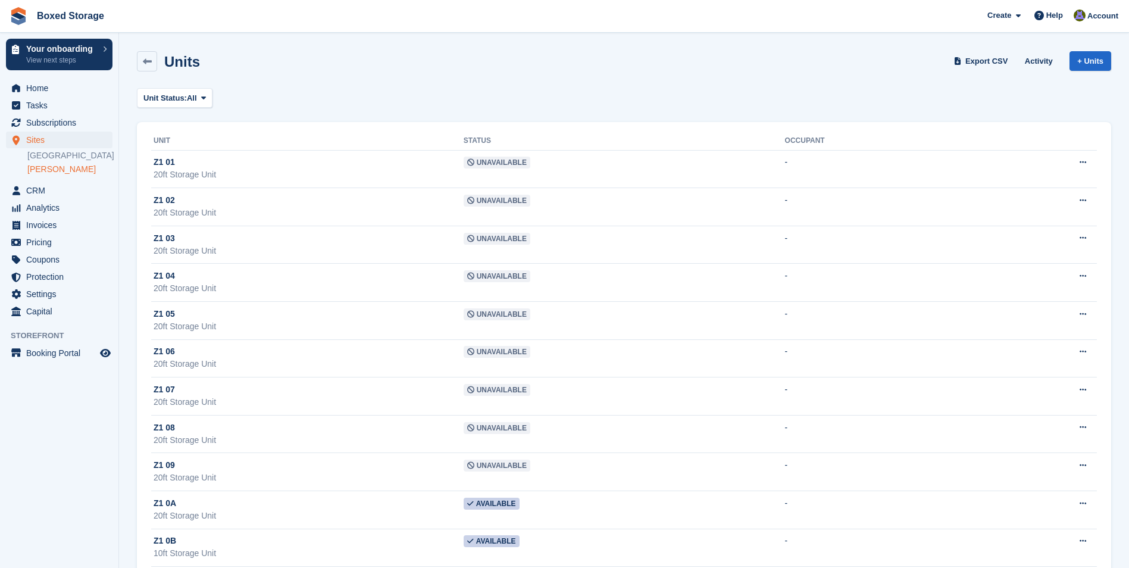
scroll to position [6328, 0]
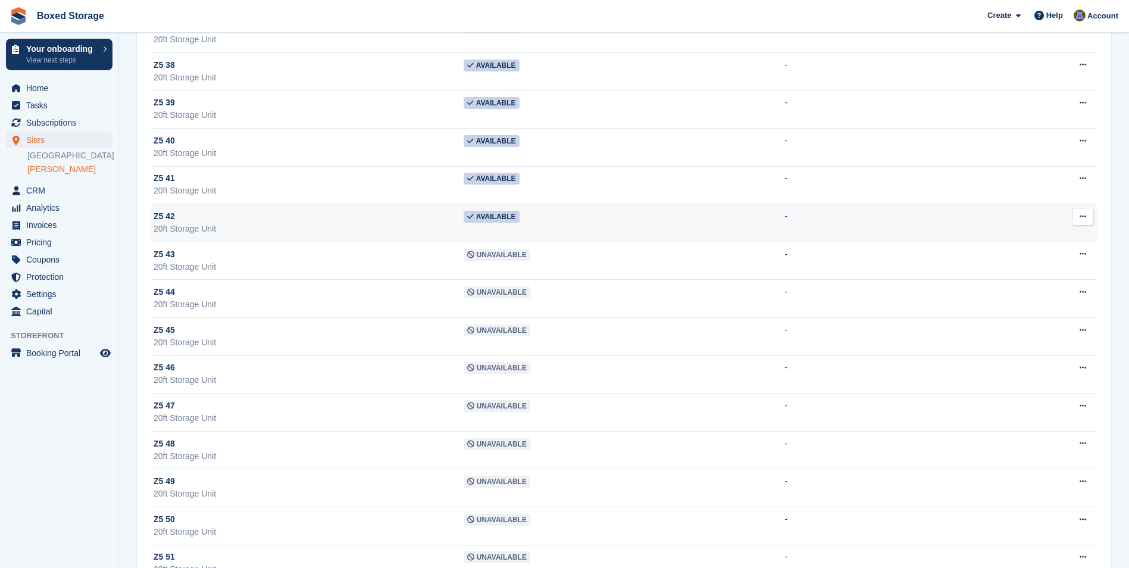
scroll to position [6209, 0]
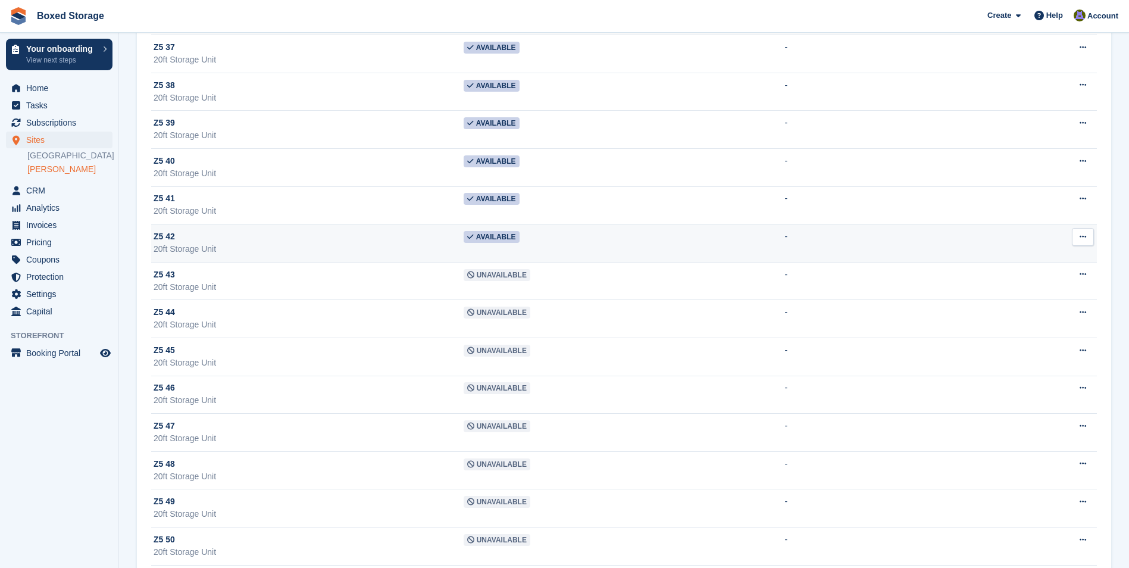
click at [352, 231] on div "Z5 42" at bounding box center [309, 236] width 310 height 12
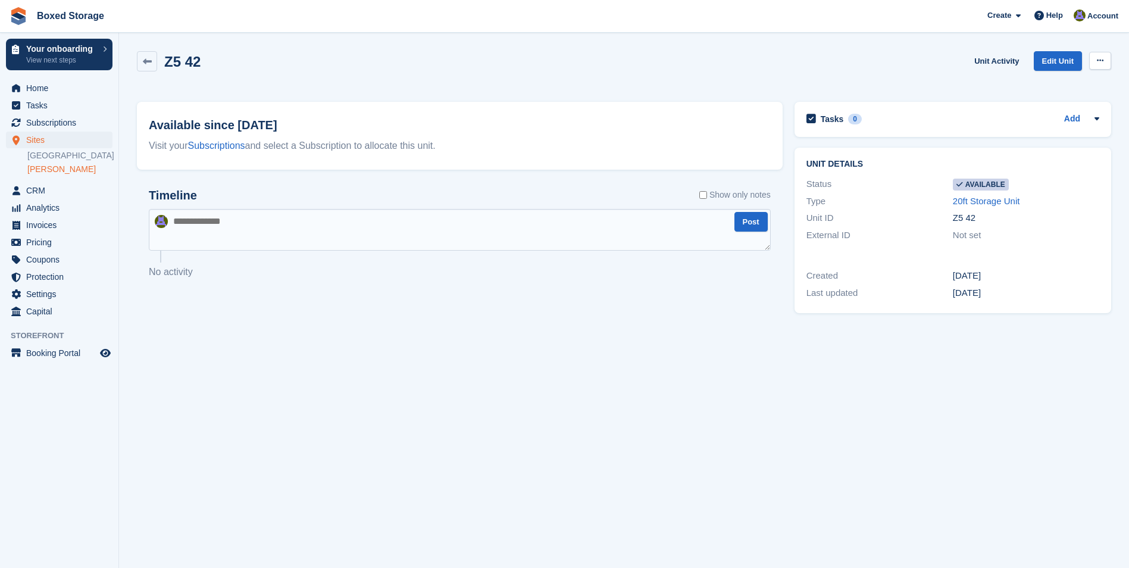
click at [1097, 60] on icon at bounding box center [1100, 61] width 7 height 8
click at [1049, 84] on p "Make unavailable" at bounding box center [1054, 83] width 104 height 15
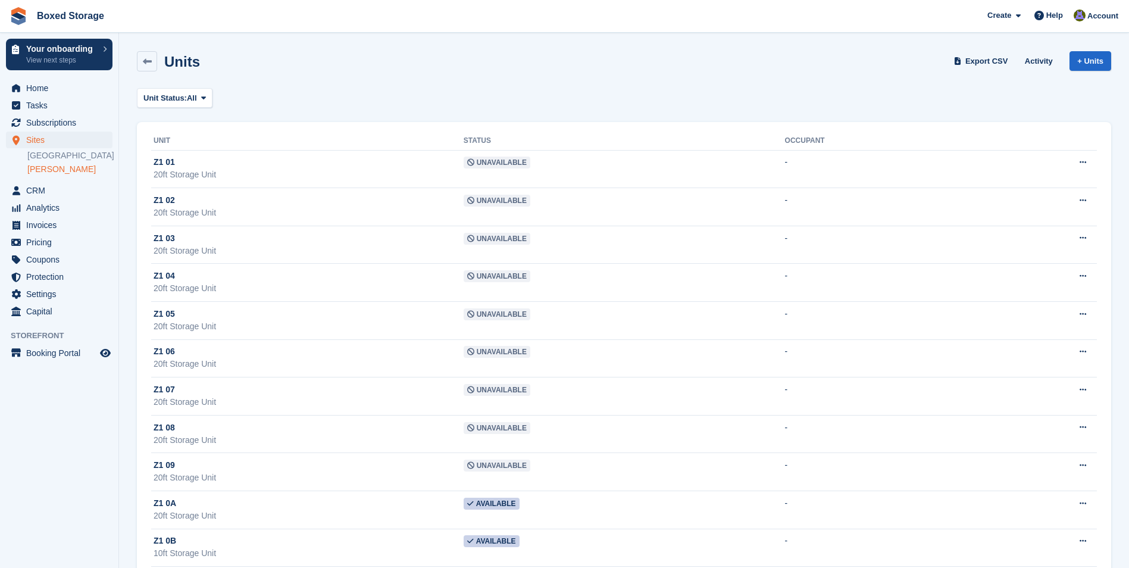
scroll to position [6209, 0]
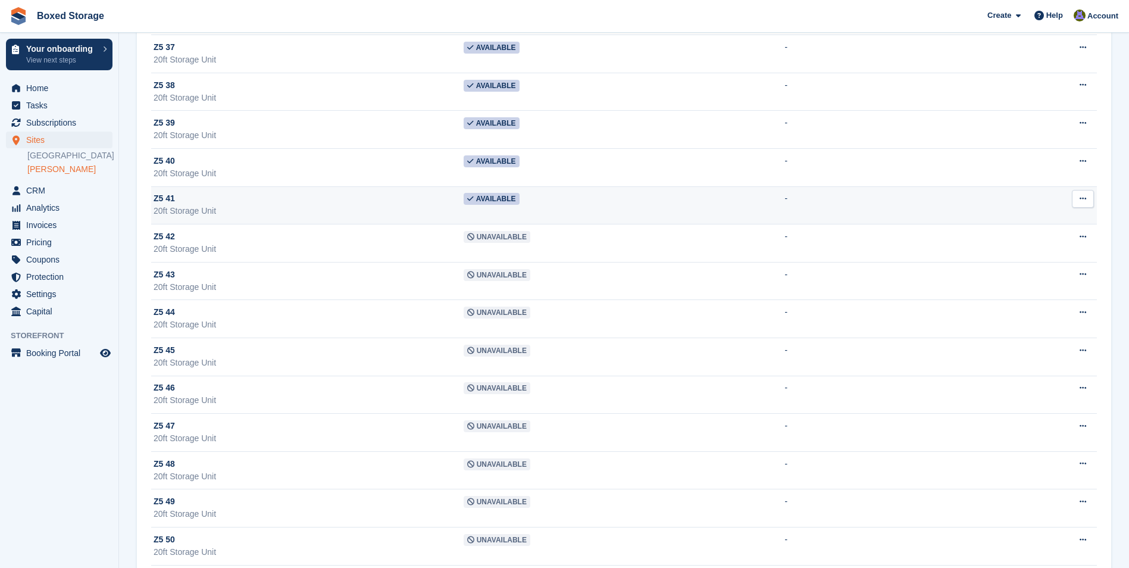
click at [565, 195] on td "Available" at bounding box center [624, 205] width 321 height 38
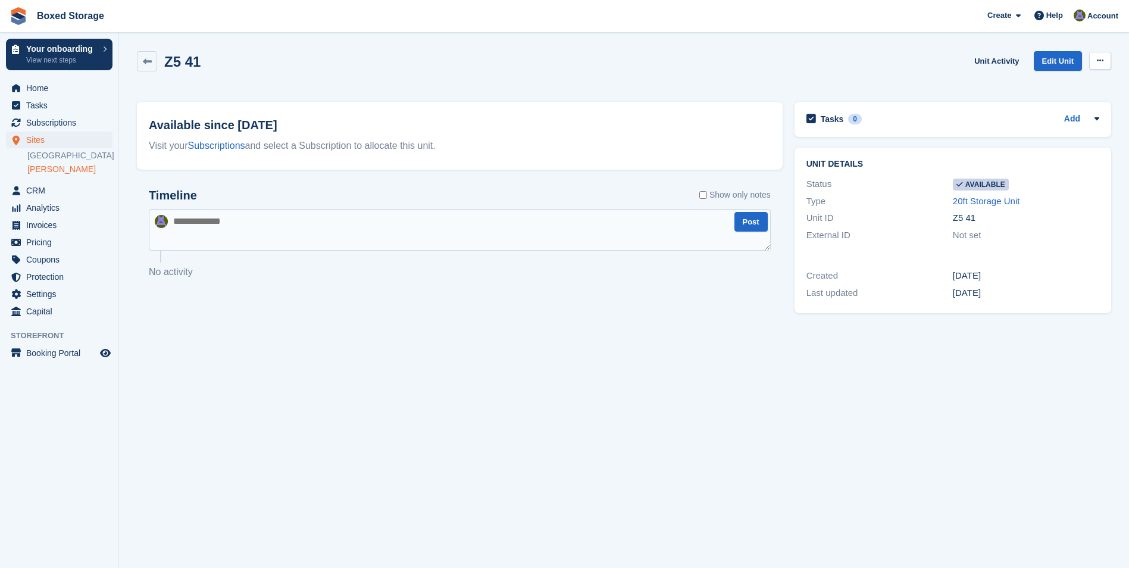
click at [1094, 58] on button at bounding box center [1100, 61] width 22 height 18
click at [1074, 80] on p "Make unavailable" at bounding box center [1054, 83] width 104 height 15
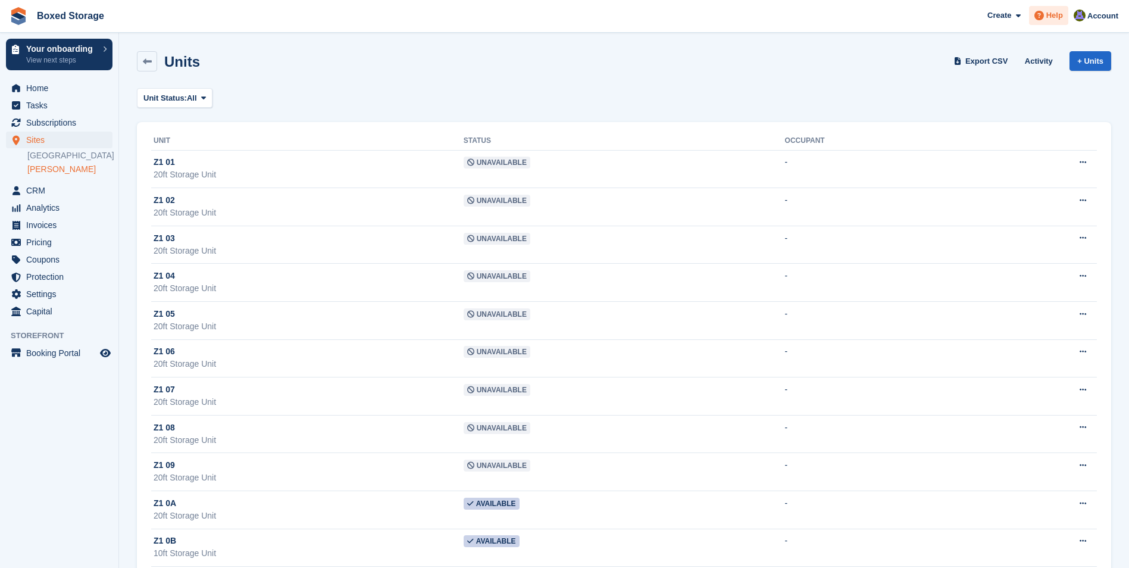
scroll to position [6209, 0]
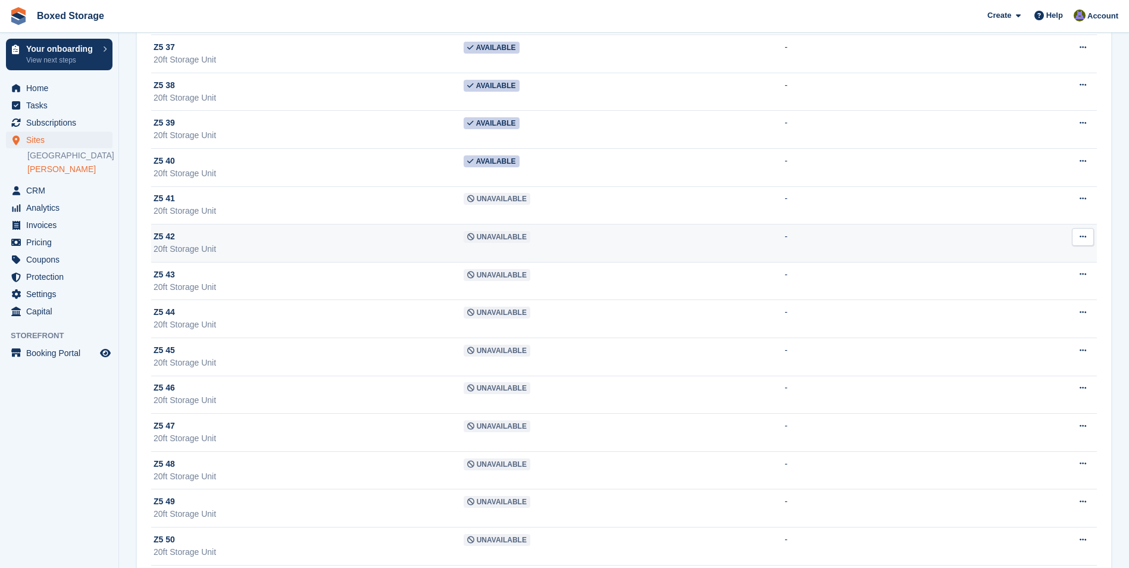
scroll to position [6090, 0]
